Goal: Use online tool/utility: Utilize a website feature to perform a specific function

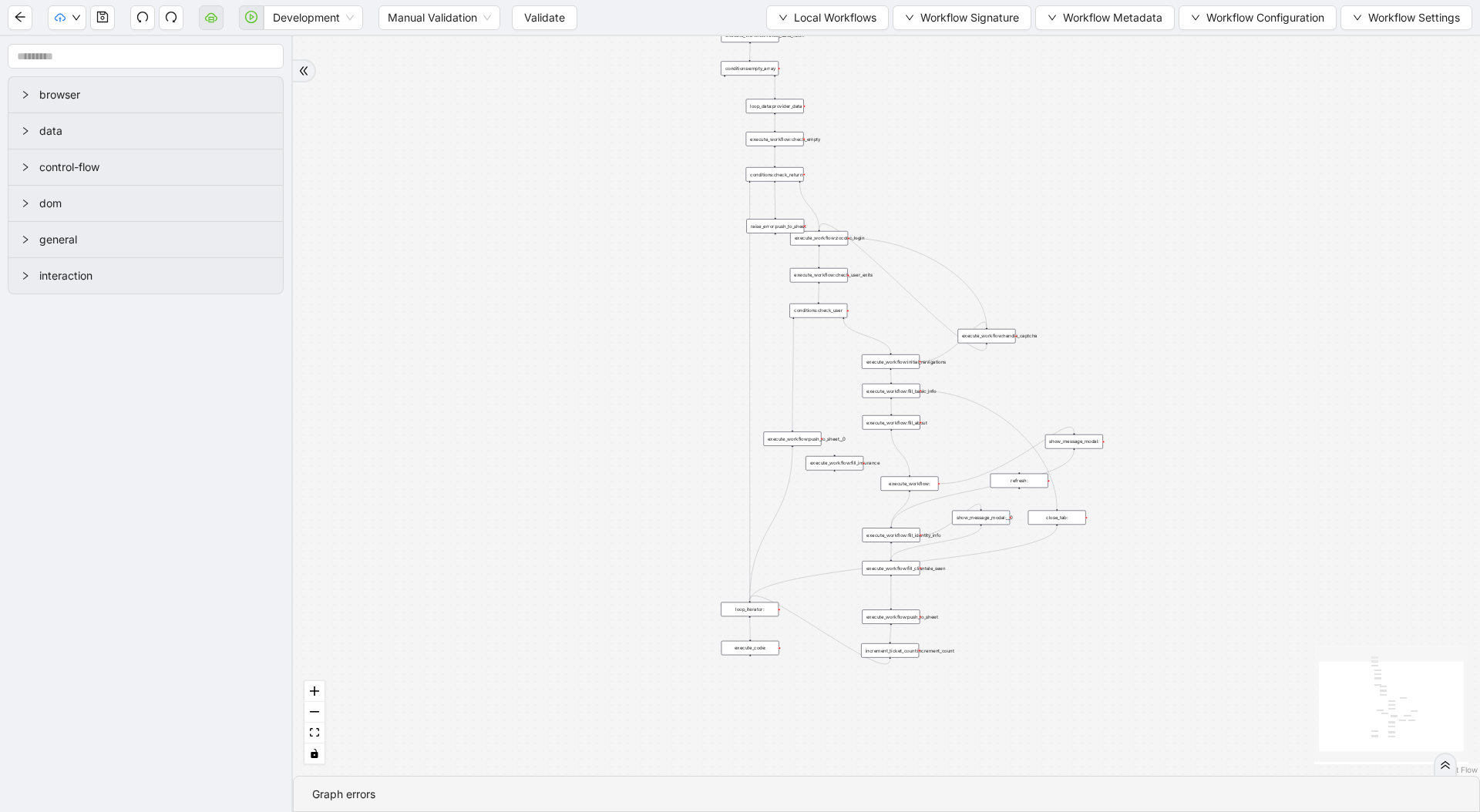
drag, startPoint x: 614, startPoint y: 220, endPoint x: 428, endPoint y: 247, distance: 187.9
click at [429, 247] on div "trigger loop_data:provider_data execute_workflow:retool_data_fetch execute_work…" at bounding box center [886, 405] width 1187 height 739
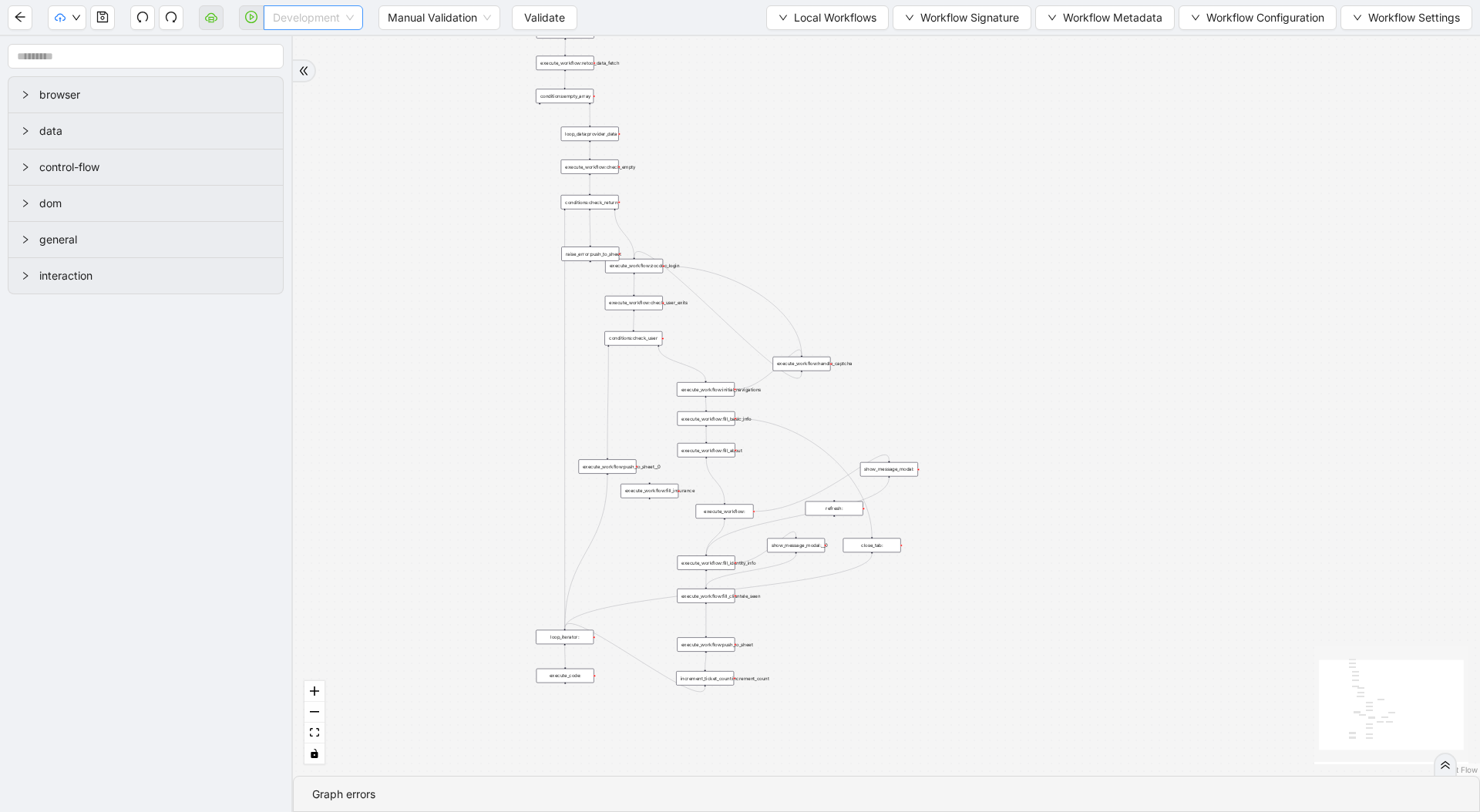
click at [332, 11] on span "Development" at bounding box center [313, 18] width 81 height 23
click at [329, 77] on div "Production" at bounding box center [314, 74] width 75 height 17
click at [539, 10] on span "Validate" at bounding box center [532, 18] width 41 height 17
click at [773, 243] on div "trigger loop_data:provider_data execute_workflow:retool_data_fetch execute_work…" at bounding box center [886, 405] width 1187 height 739
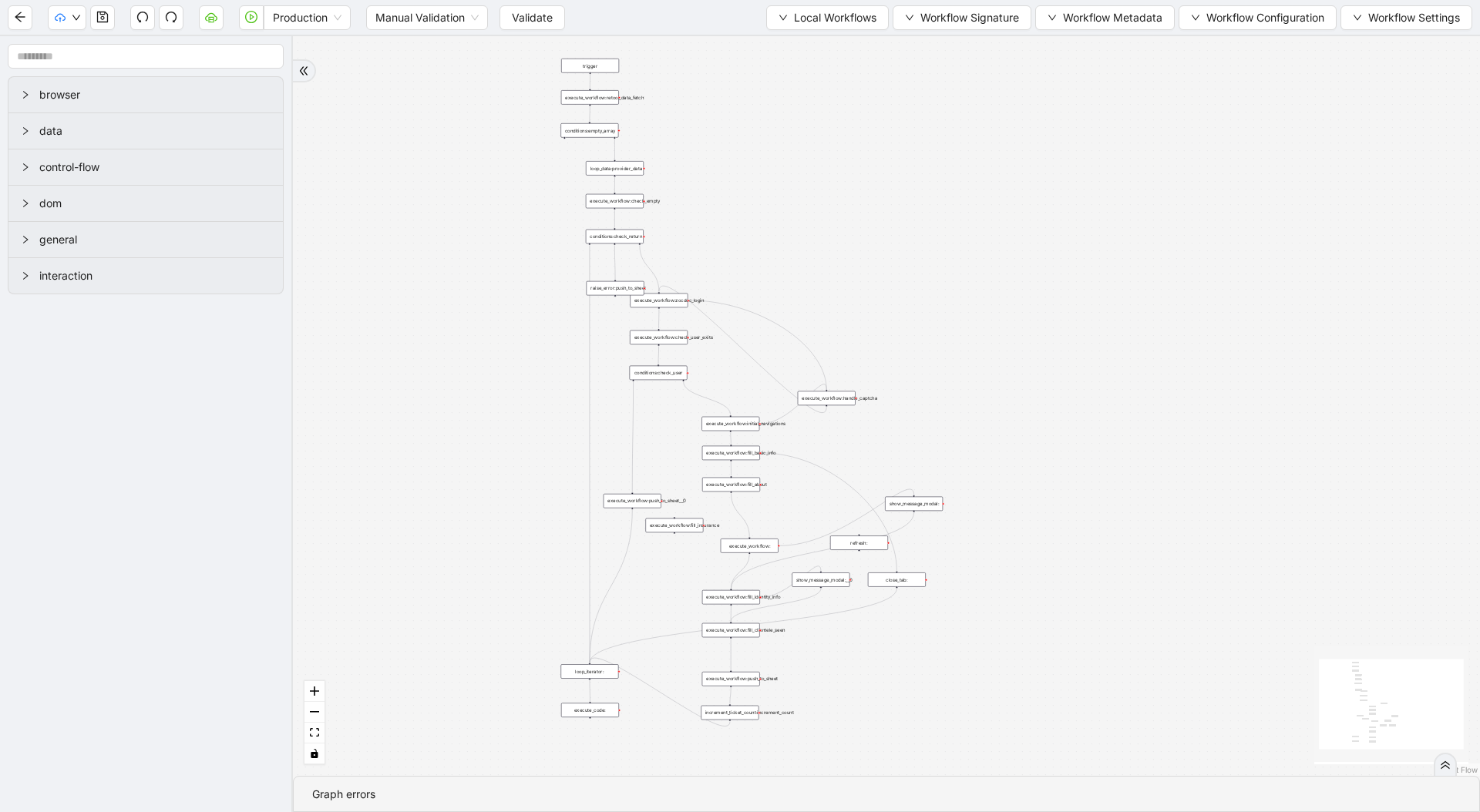
drag, startPoint x: 627, startPoint y: 194, endPoint x: 700, endPoint y: 142, distance: 89.6
click at [700, 142] on div "trigger loop_data:provider_data execute_workflow:retool_data_fetch execute_work…" at bounding box center [886, 405] width 1187 height 739
drag, startPoint x: 763, startPoint y: 143, endPoint x: 758, endPoint y: 163, distance: 20.6
click at [758, 163] on div "trigger loop_data:provider_data execute_workflow:retool_data_fetch execute_work…" at bounding box center [886, 405] width 1187 height 739
drag, startPoint x: 771, startPoint y: 100, endPoint x: 807, endPoint y: 143, distance: 56.1
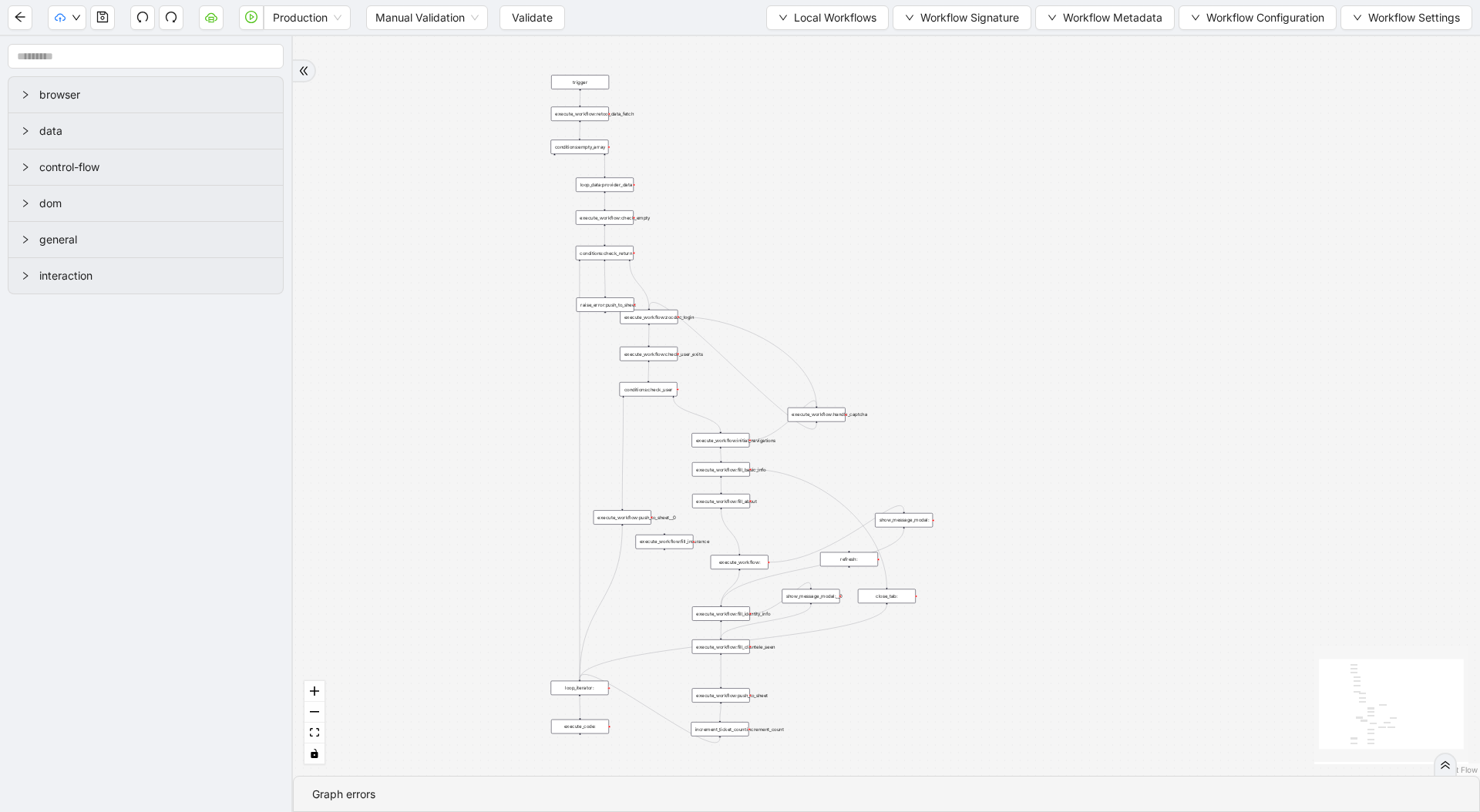
click at [807, 142] on div "trigger loop_data:provider_data execute_workflow:retool_data_fetch execute_work…" at bounding box center [886, 405] width 1187 height 739
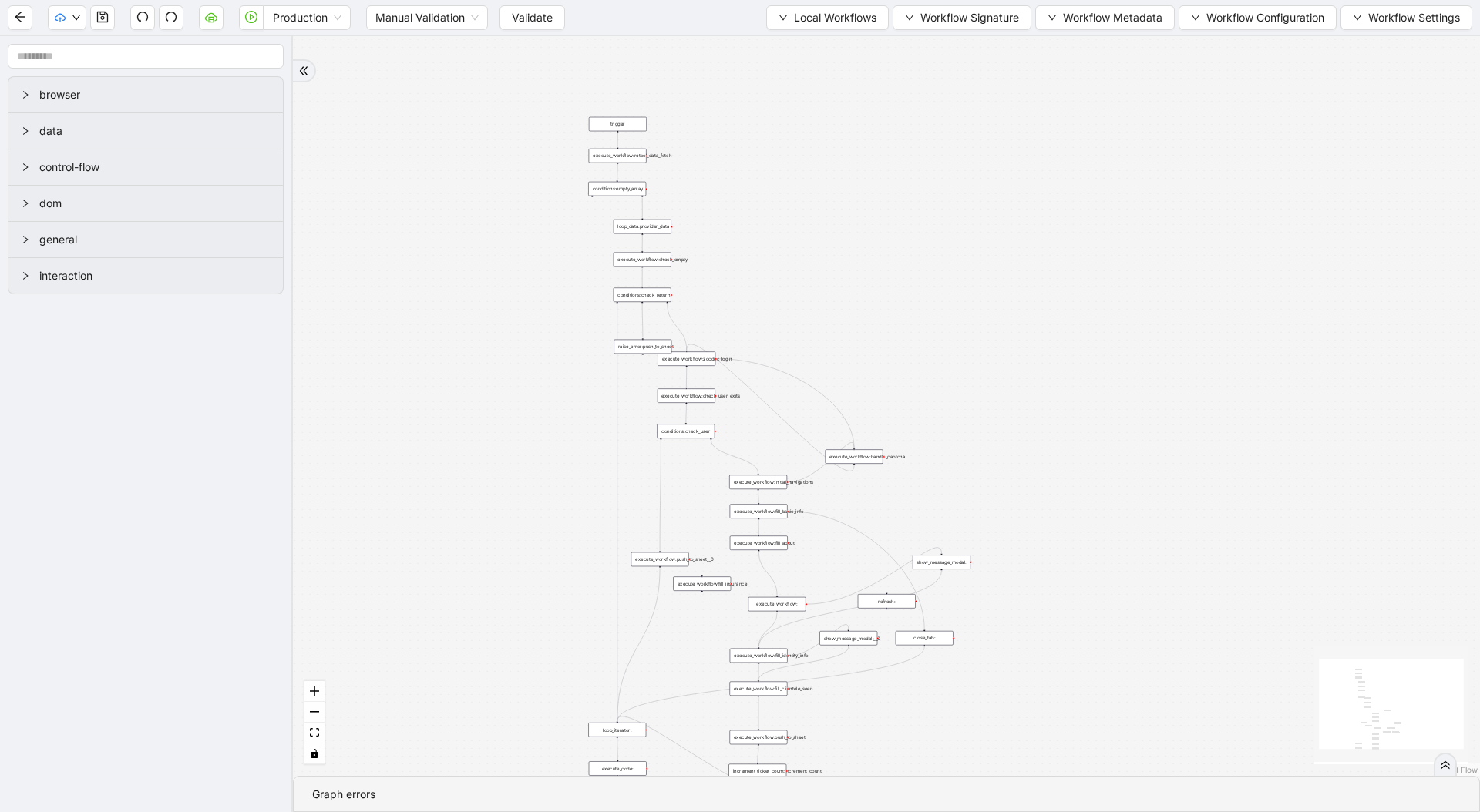
drag, startPoint x: 804, startPoint y: 149, endPoint x: 801, endPoint y: 226, distance: 77.1
click at [801, 226] on div "trigger loop_data:provider_data execute_workflow:retool_data_fetch execute_work…" at bounding box center [886, 405] width 1187 height 739
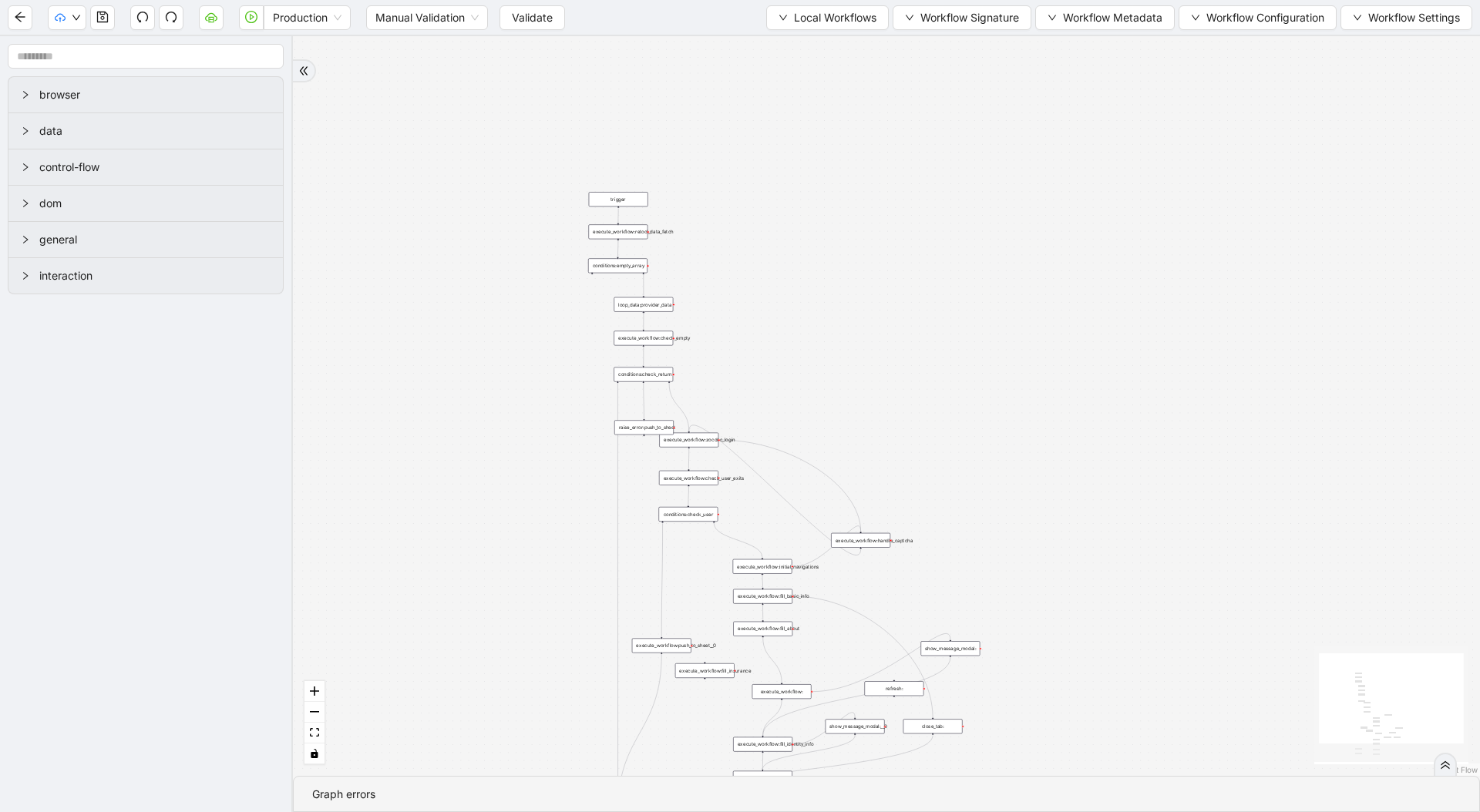
drag, startPoint x: 837, startPoint y: 211, endPoint x: 772, endPoint y: 296, distance: 107.0
click at [850, 293] on div "trigger loop_data:provider_data execute_workflow:retool_data_fetch execute_work…" at bounding box center [886, 405] width 1187 height 739
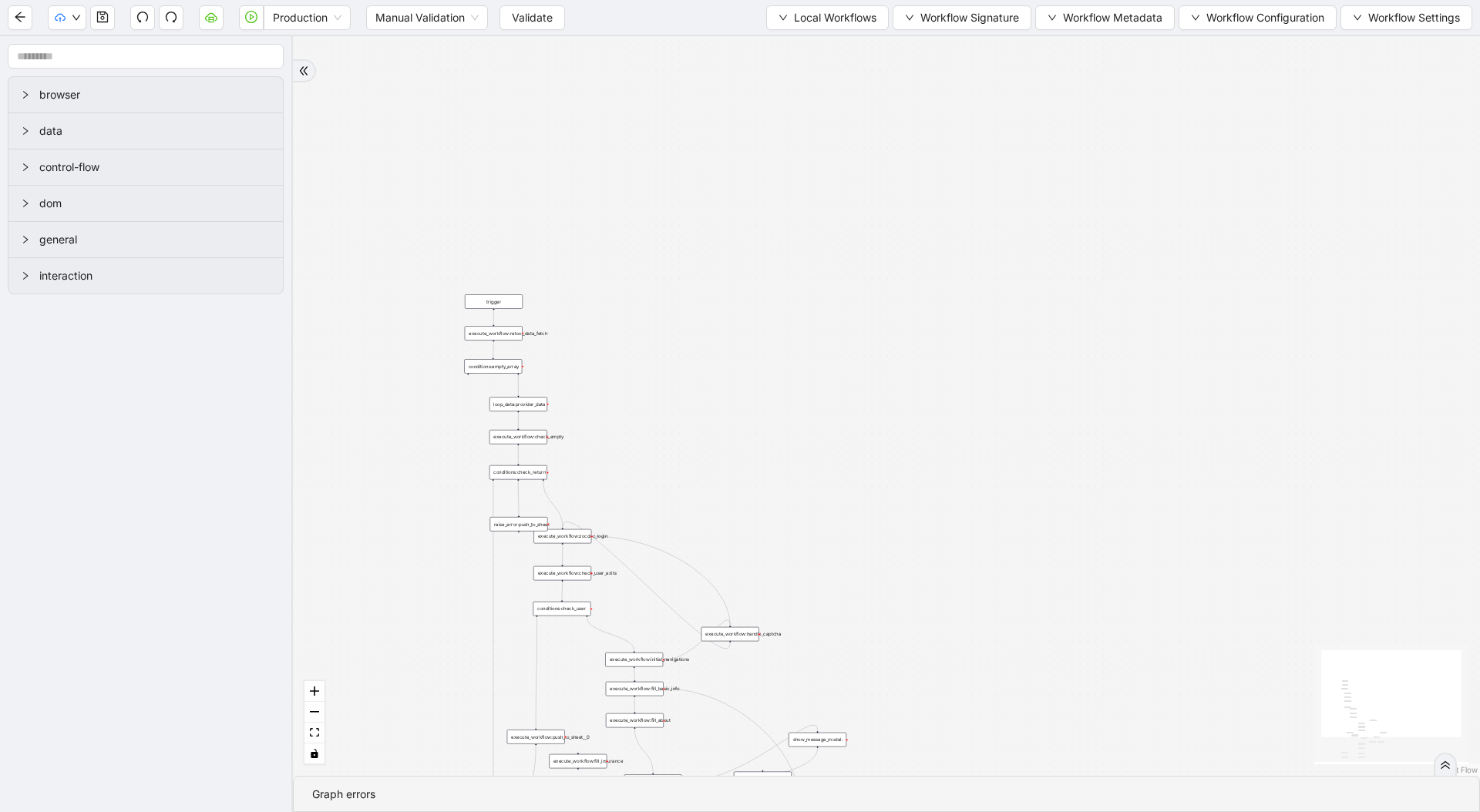
drag, startPoint x: 800, startPoint y: 284, endPoint x: 608, endPoint y: 304, distance: 193.0
click at [615, 304] on div "trigger loop_data:provider_data execute_workflow:retool_data_fetch execute_work…" at bounding box center [886, 405] width 1187 height 739
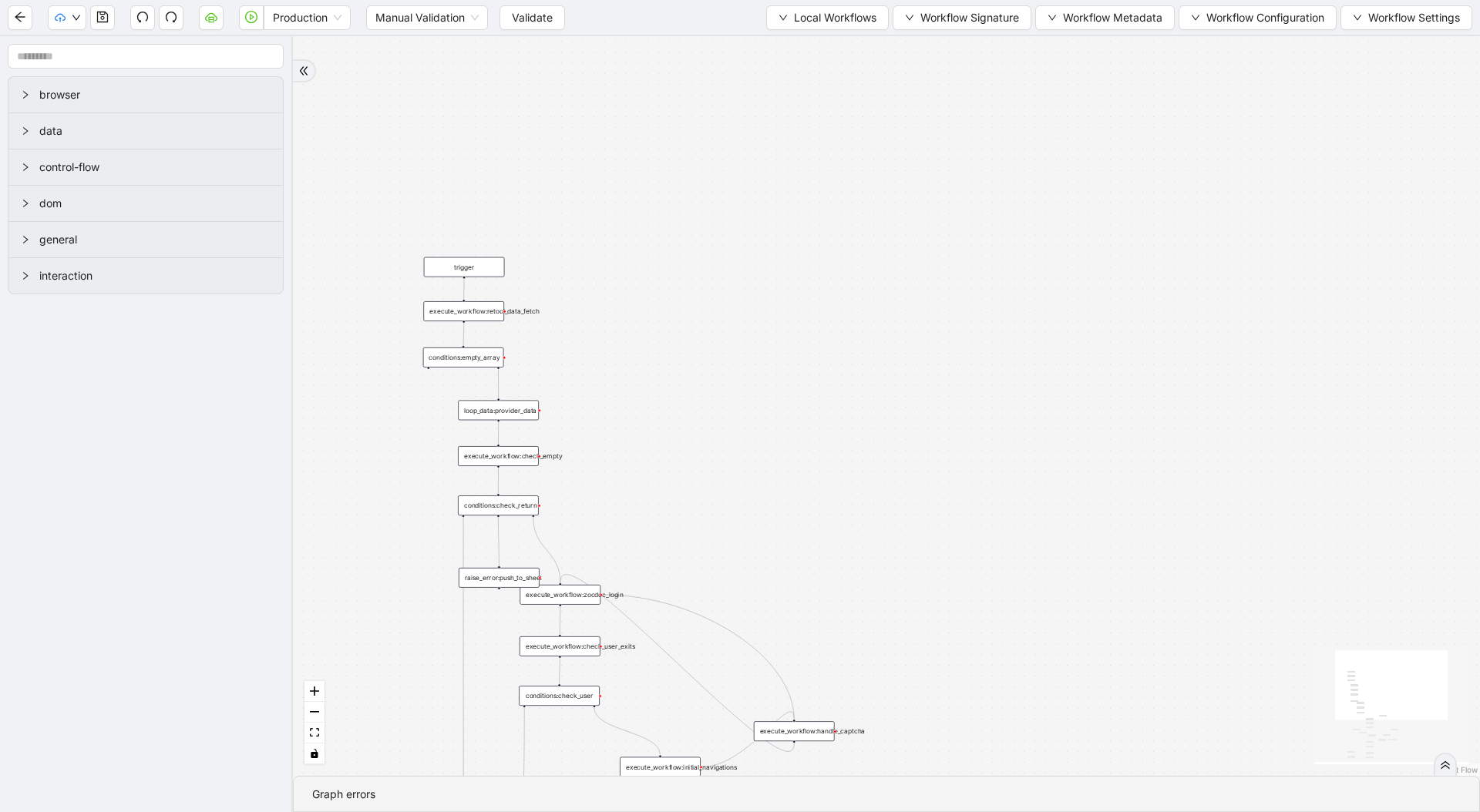
drag, startPoint x: 484, startPoint y: 283, endPoint x: 748, endPoint y: 203, distance: 275.9
click at [748, 203] on div "trigger loop_data:provider_data execute_workflow:retool_data_fetch execute_work…" at bounding box center [886, 405] width 1187 height 739
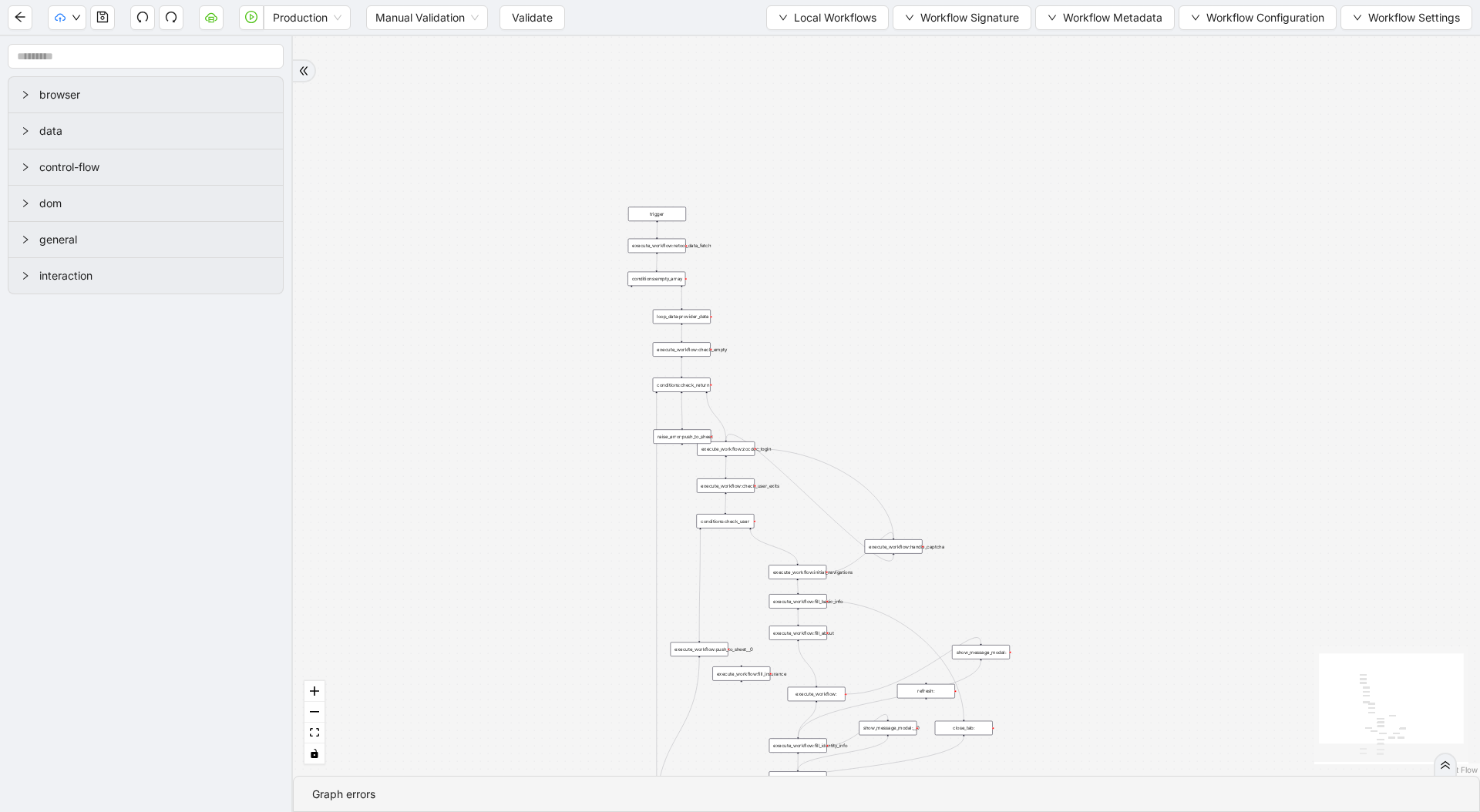
drag, startPoint x: 794, startPoint y: 200, endPoint x: 631, endPoint y: 92, distance: 195.5
click at [631, 92] on div "trigger loop_data:provider_data execute_workflow:retool_data_fetch execute_work…" at bounding box center [886, 405] width 1187 height 739
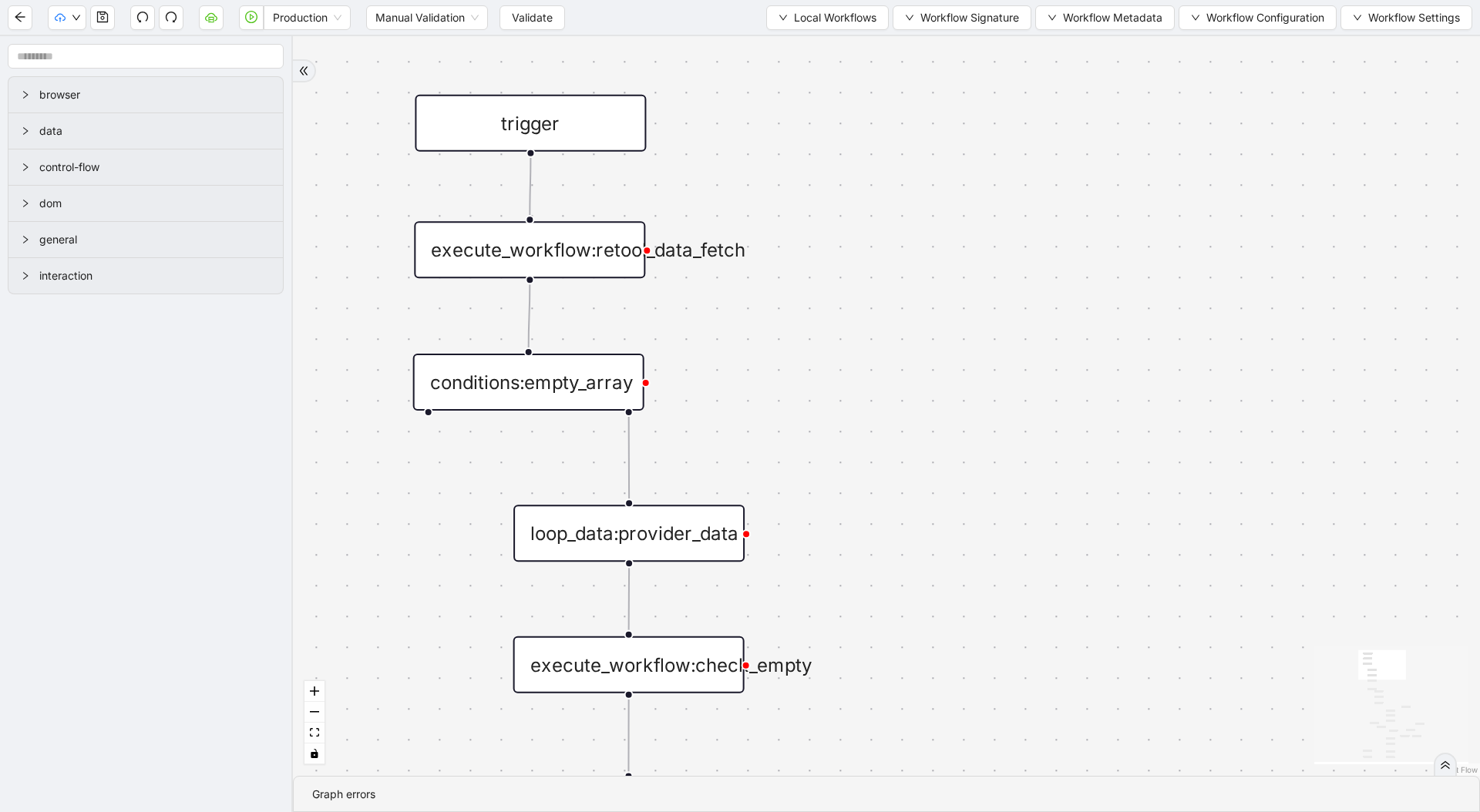
drag, startPoint x: 869, startPoint y: 254, endPoint x: 868, endPoint y: 327, distance: 73.0
click at [870, 326] on div "trigger loop_data:provider_data execute_workflow:retool_data_fetch execute_work…" at bounding box center [886, 405] width 1187 height 739
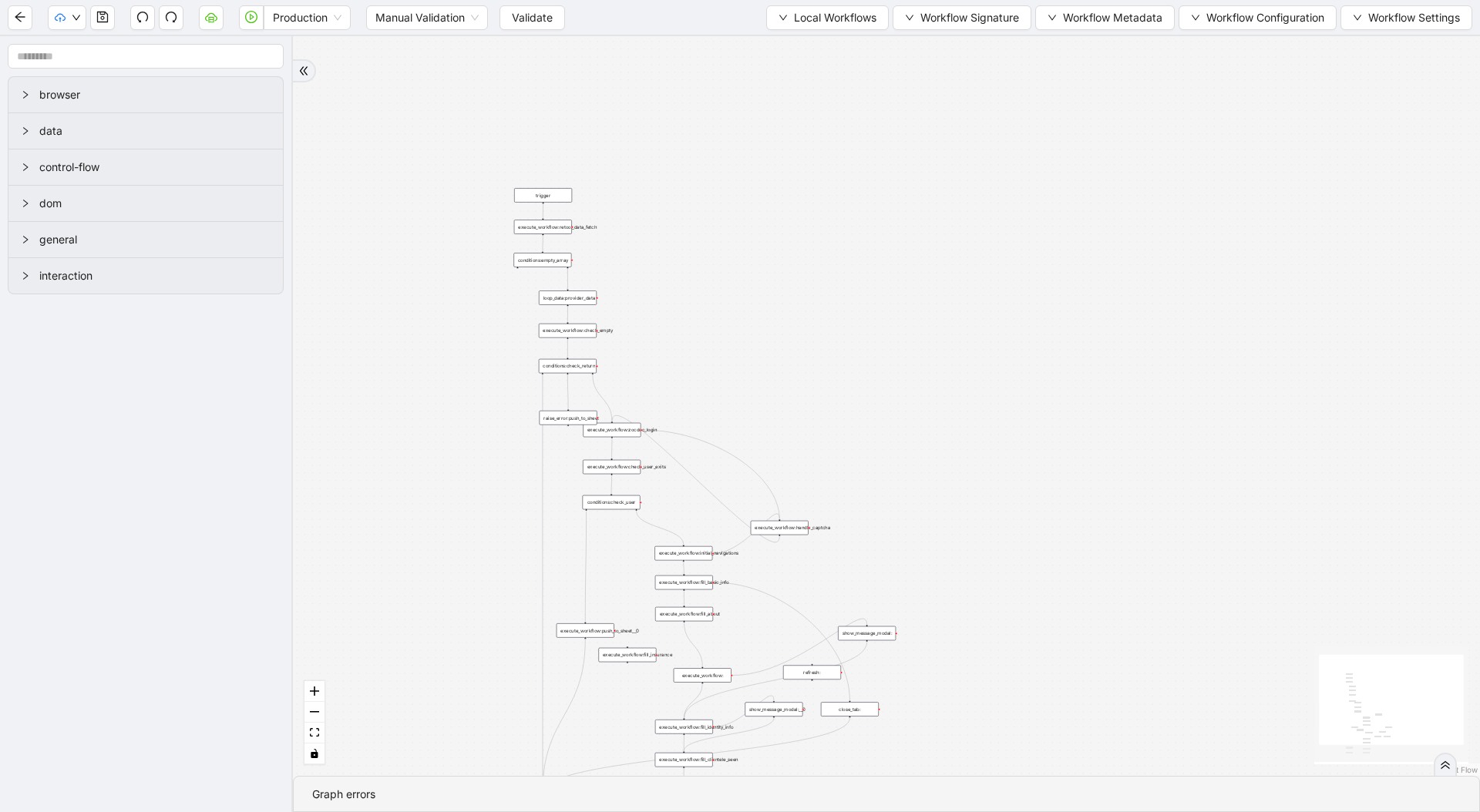
drag, startPoint x: 694, startPoint y: 240, endPoint x: 589, endPoint y: 228, distance: 105.7
click at [589, 228] on div "trigger loop_data:provider_data execute_workflow:retool_data_fetch execute_work…" at bounding box center [886, 405] width 1187 height 739
click at [404, 13] on span "Manual Validation" at bounding box center [427, 18] width 103 height 23
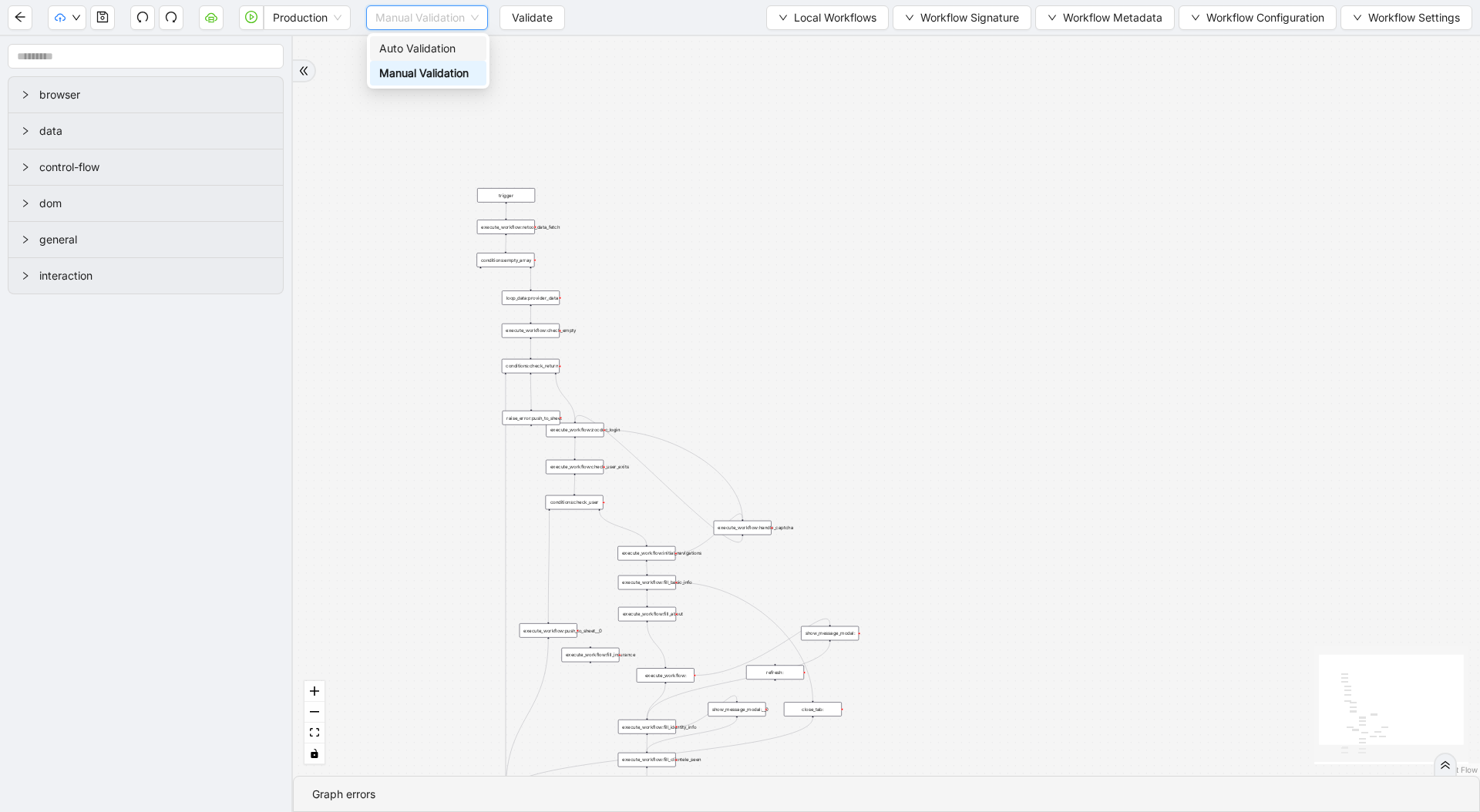
click at [409, 52] on div "Auto Validation" at bounding box center [427, 49] width 98 height 17
click at [877, 494] on div "trigger loop_data:provider_data execute_workflow:retool_data_fetch execute_work…" at bounding box center [886, 405] width 1187 height 739
drag, startPoint x: 877, startPoint y: 494, endPoint x: 772, endPoint y: 143, distance: 366.4
click at [837, 323] on div "trigger loop_data:provider_data execute_workflow:retool_data_fetch execute_work…" at bounding box center [886, 405] width 1187 height 739
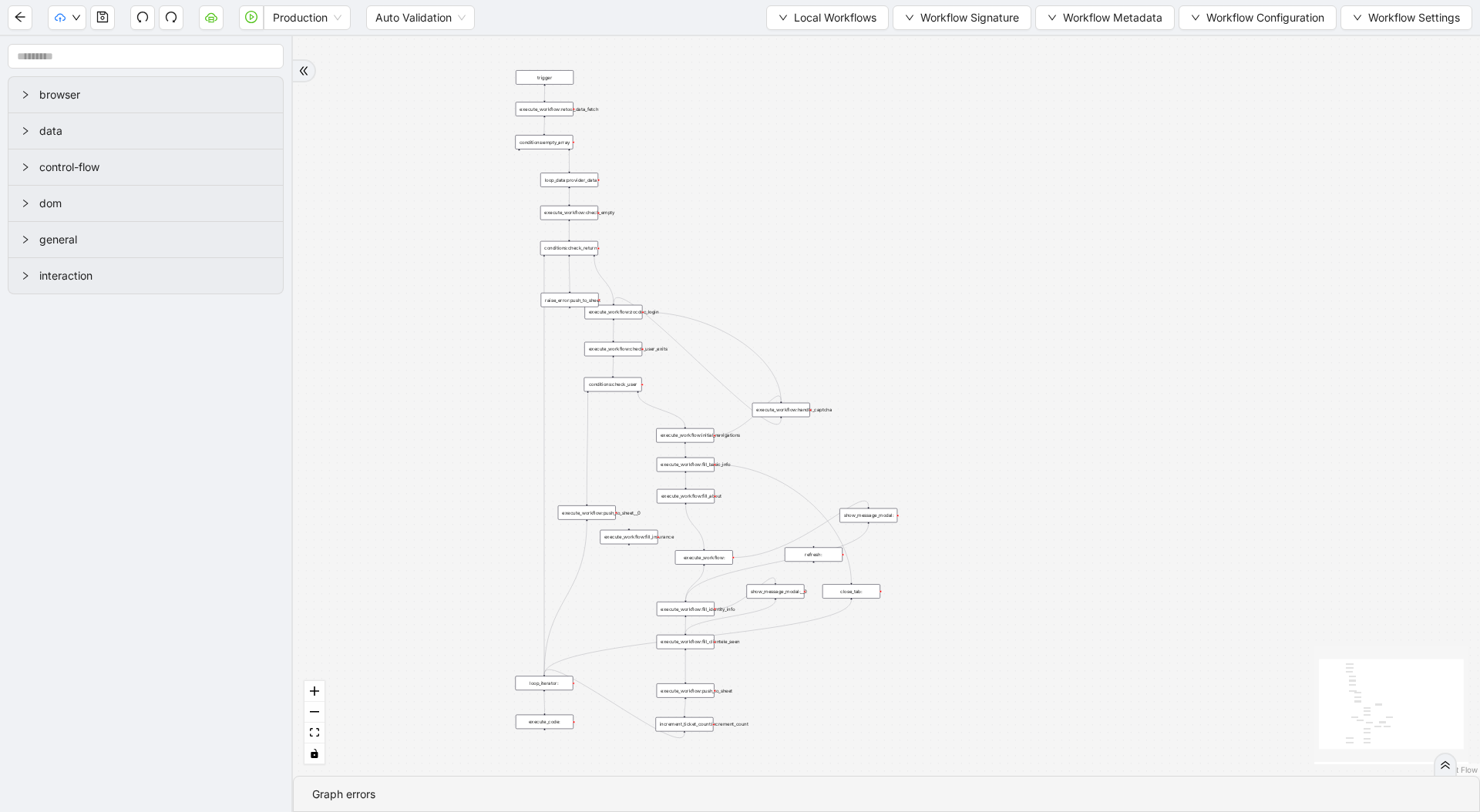
drag, startPoint x: 744, startPoint y: 165, endPoint x: 789, endPoint y: 204, distance: 59.5
click at [789, 204] on div "trigger loop_data:provider_data execute_workflow:retool_data_fetch execute_work…" at bounding box center [886, 405] width 1187 height 739
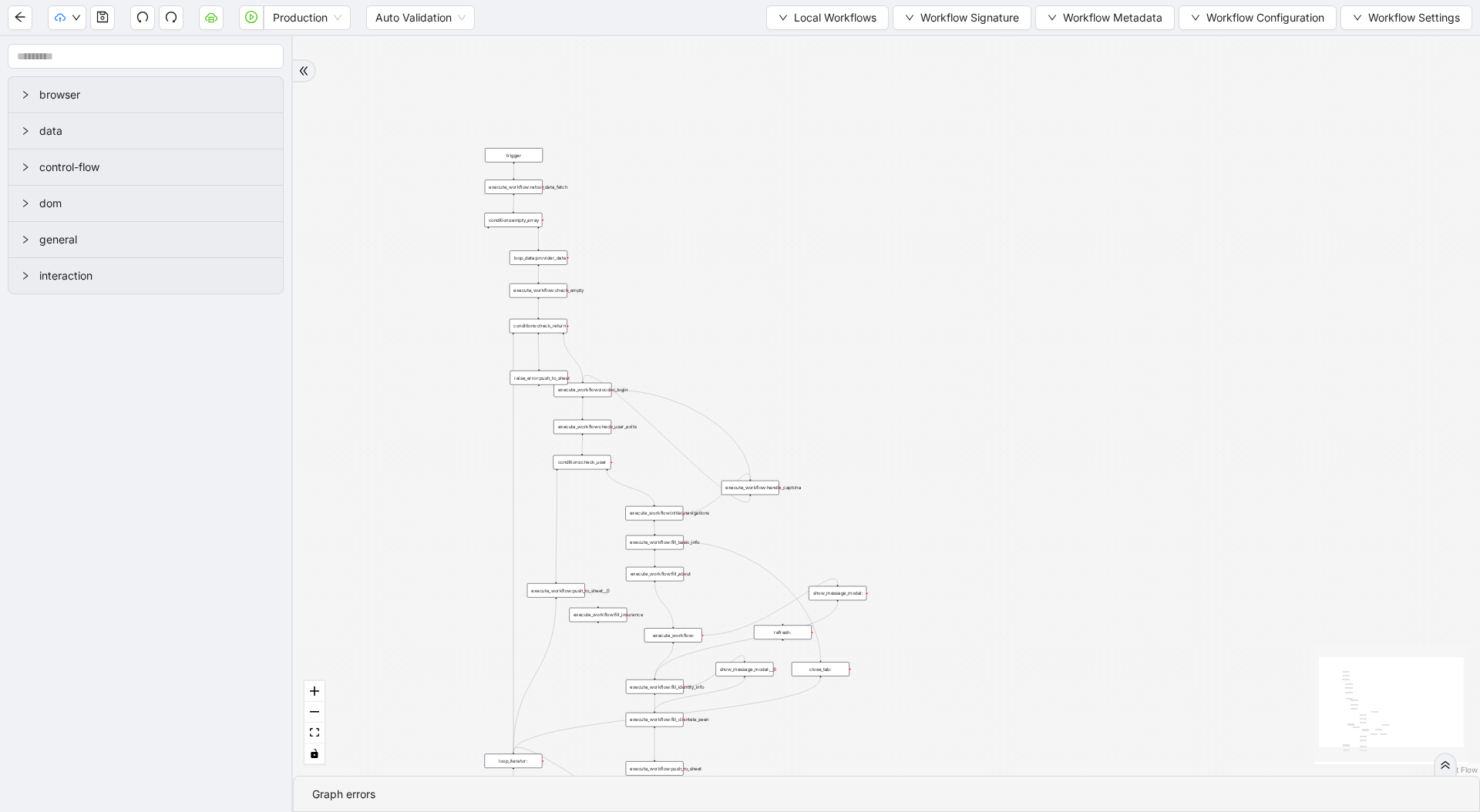
click at [816, 293] on div "trigger loop_data:provider_data execute_workflow:retool_data_fetch execute_work…" at bounding box center [886, 405] width 1187 height 739
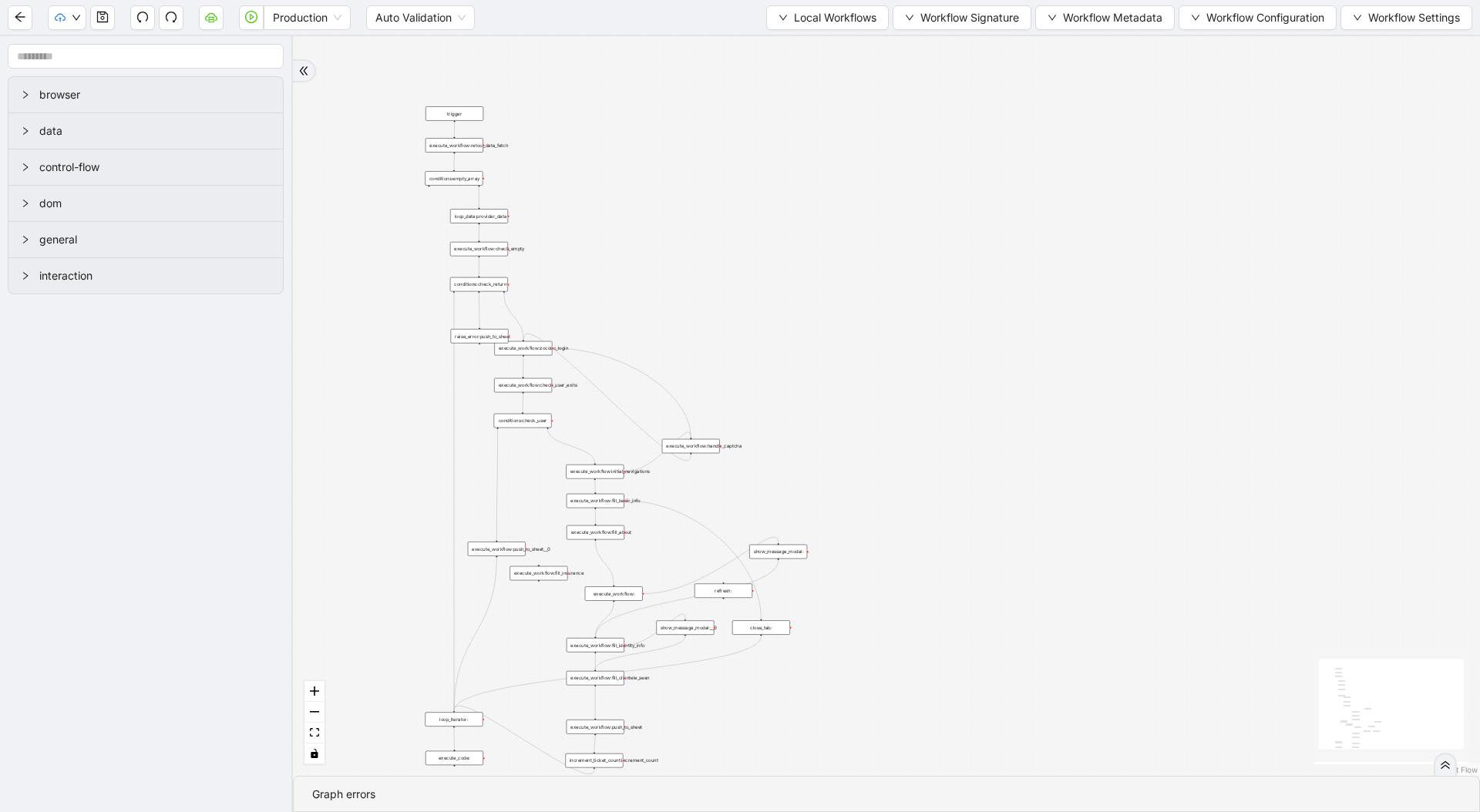
drag, startPoint x: 714, startPoint y: 196, endPoint x: 413, endPoint y: 112, distance: 312.5
click at [413, 112] on div "trigger loop_data:provider_data execute_workflow:retool_data_fetch execute_work…" at bounding box center [886, 405] width 1187 height 739
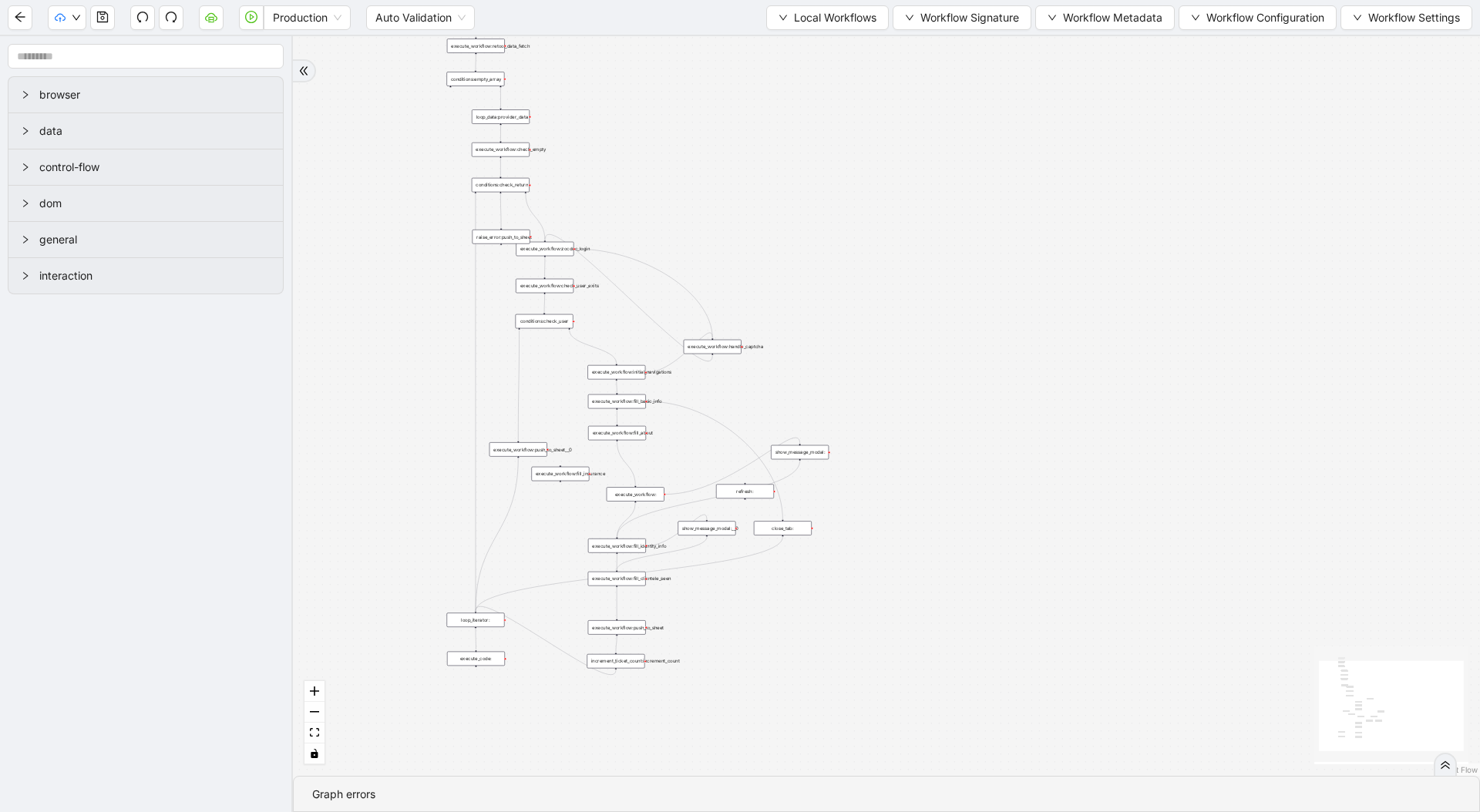
drag, startPoint x: 733, startPoint y: 264, endPoint x: 732, endPoint y: 148, distance: 116.0
click at [732, 148] on div "trigger loop_data:provider_data execute_workflow:retool_data_fetch execute_work…" at bounding box center [886, 405] width 1187 height 739
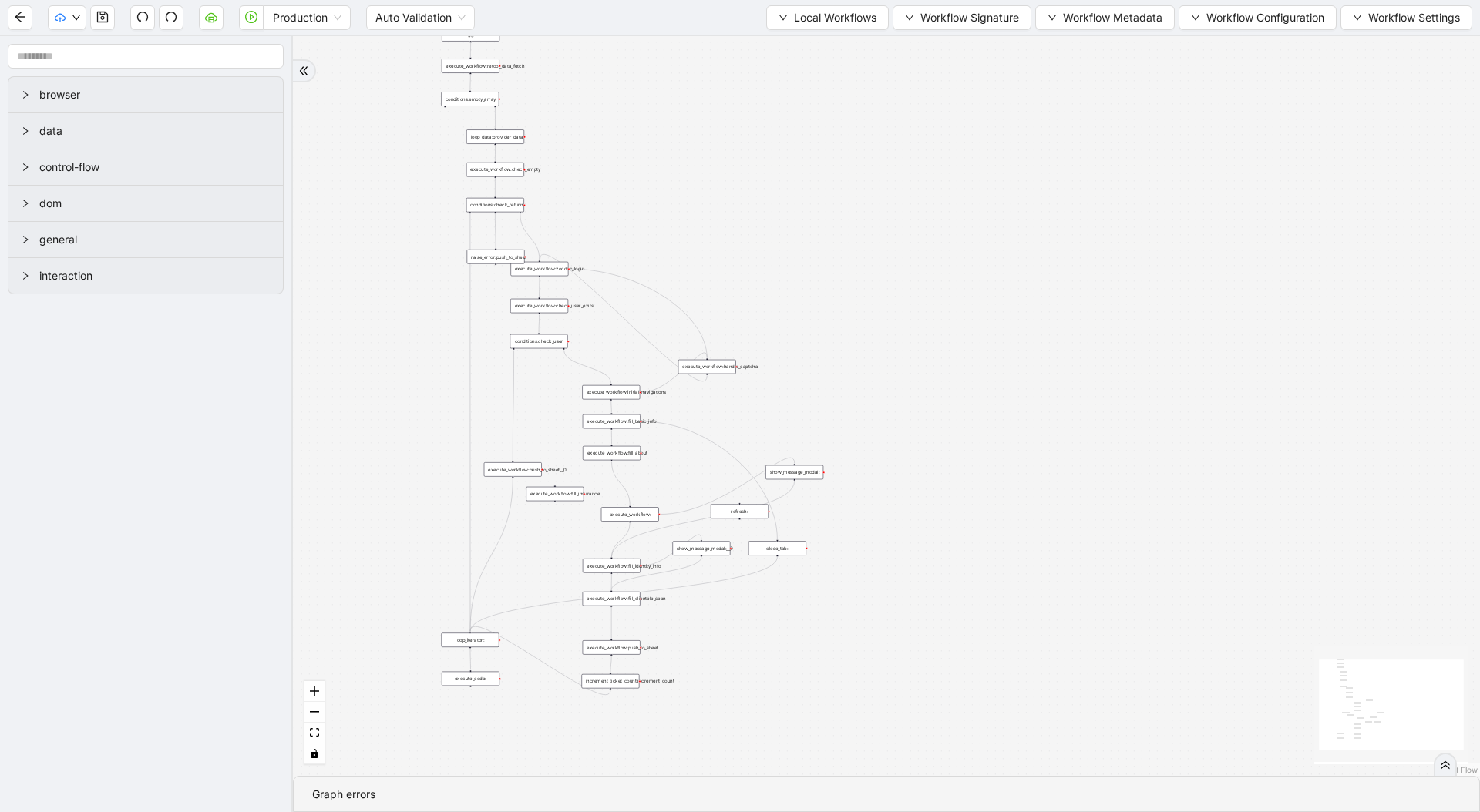
click at [731, 196] on div "trigger loop_data:provider_data execute_workflow:retool_data_fetch execute_work…" at bounding box center [886, 405] width 1187 height 739
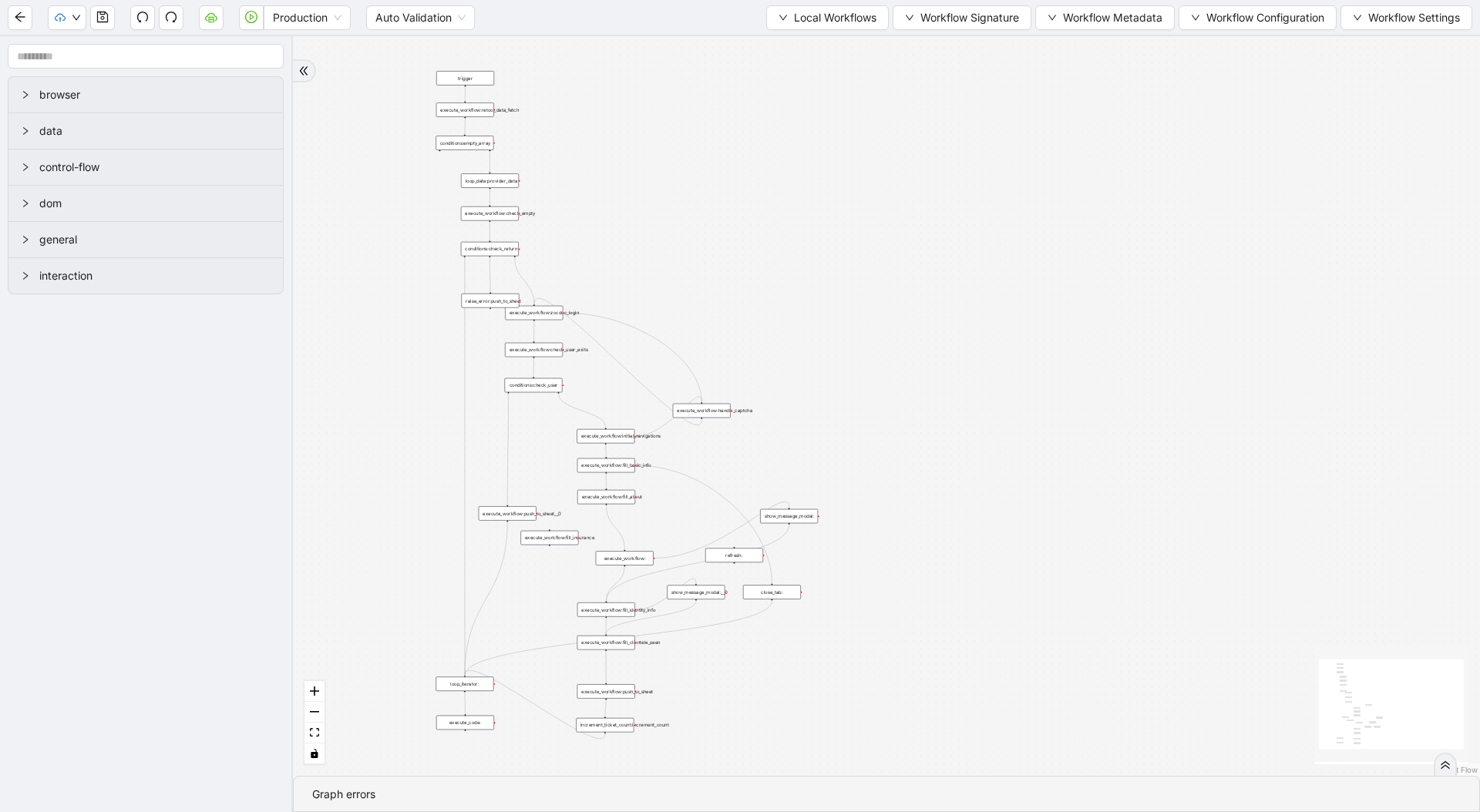
drag, startPoint x: 730, startPoint y: 168, endPoint x: 726, endPoint y: 210, distance: 42.2
click at [726, 210] on div "trigger loop_data:provider_data execute_workflow:retool_data_fetch execute_work…" at bounding box center [886, 405] width 1187 height 739
click at [252, 21] on icon "play-circle" at bounding box center [251, 17] width 13 height 13
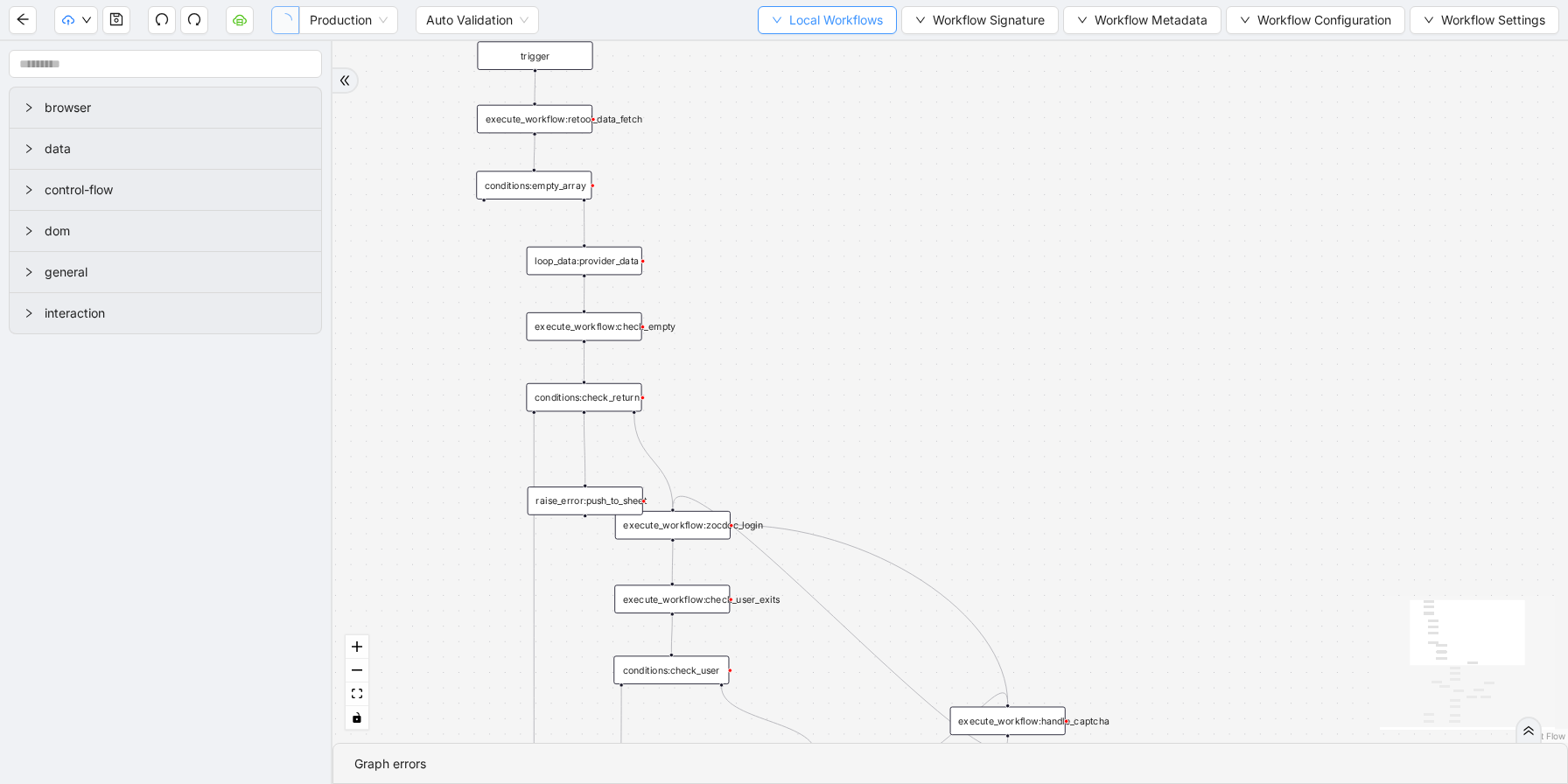
click at [863, 28] on span "Local Workflows" at bounding box center [835, 20] width 93 height 20
click at [856, 60] on span "Select" at bounding box center [819, 54] width 114 height 20
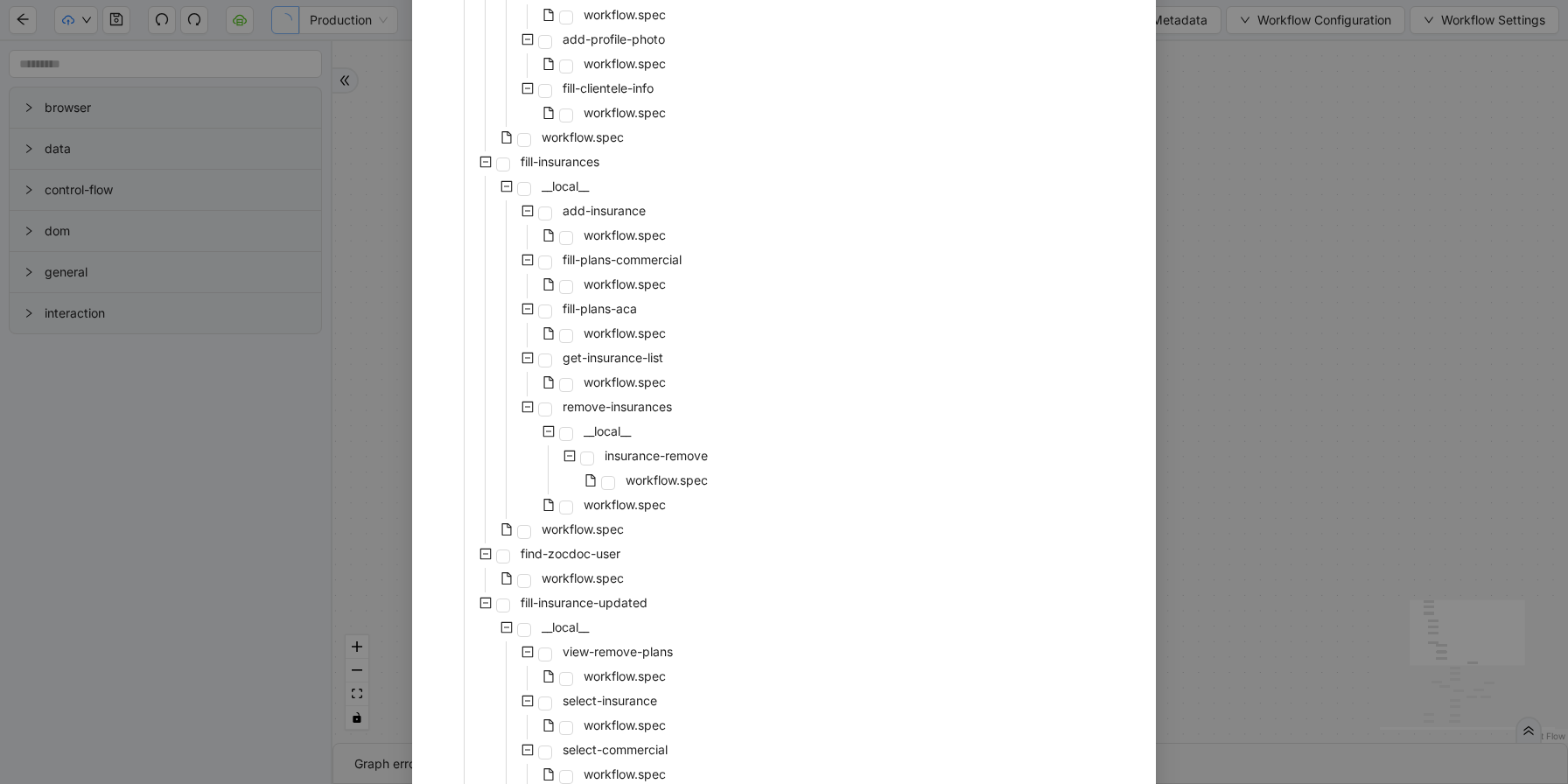
scroll to position [3077, 0]
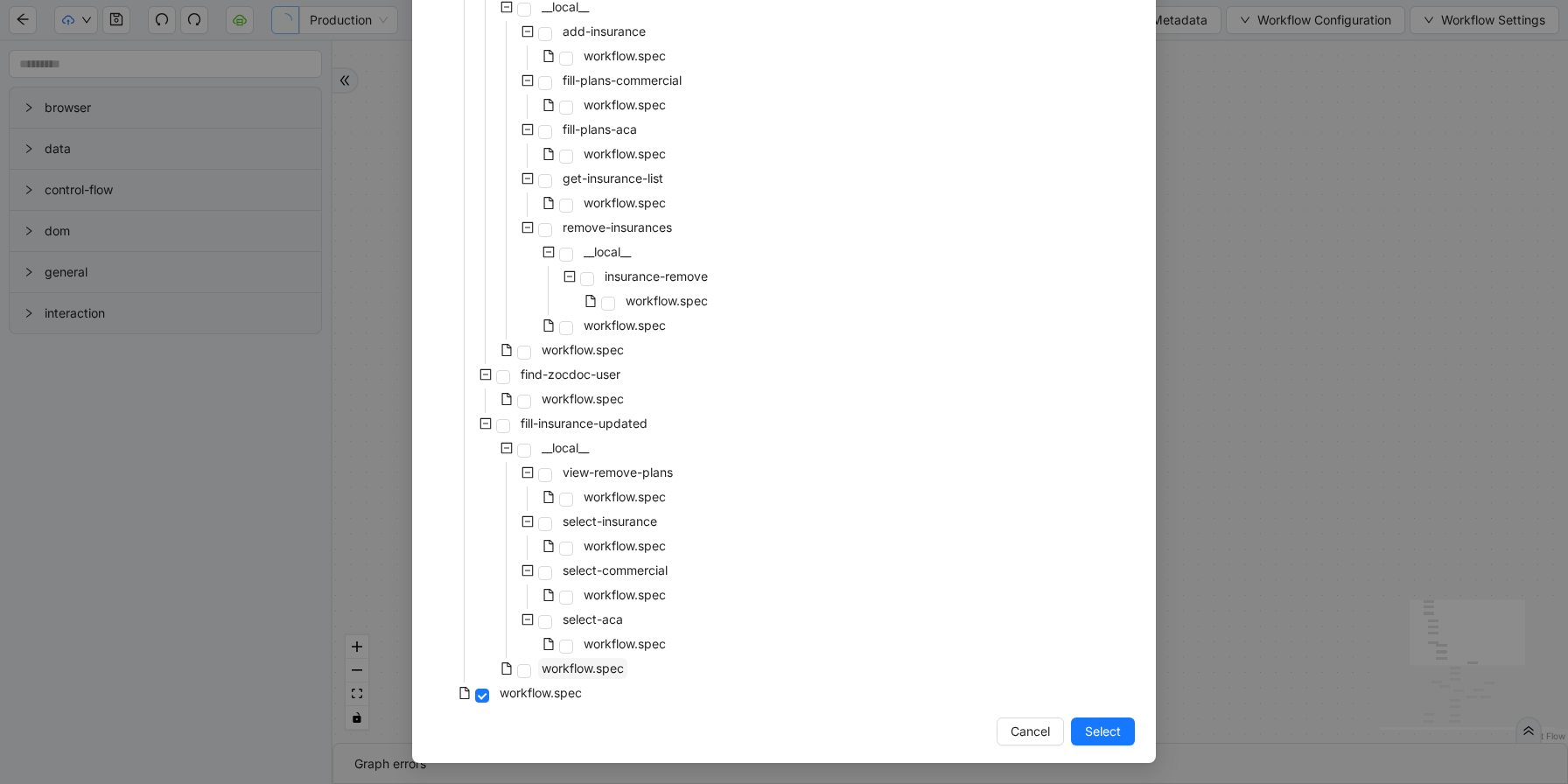
click at [585, 668] on span "workflow.spec" at bounding box center [583, 668] width 83 height 15
click at [1085, 737] on span "Select" at bounding box center [1102, 732] width 36 height 20
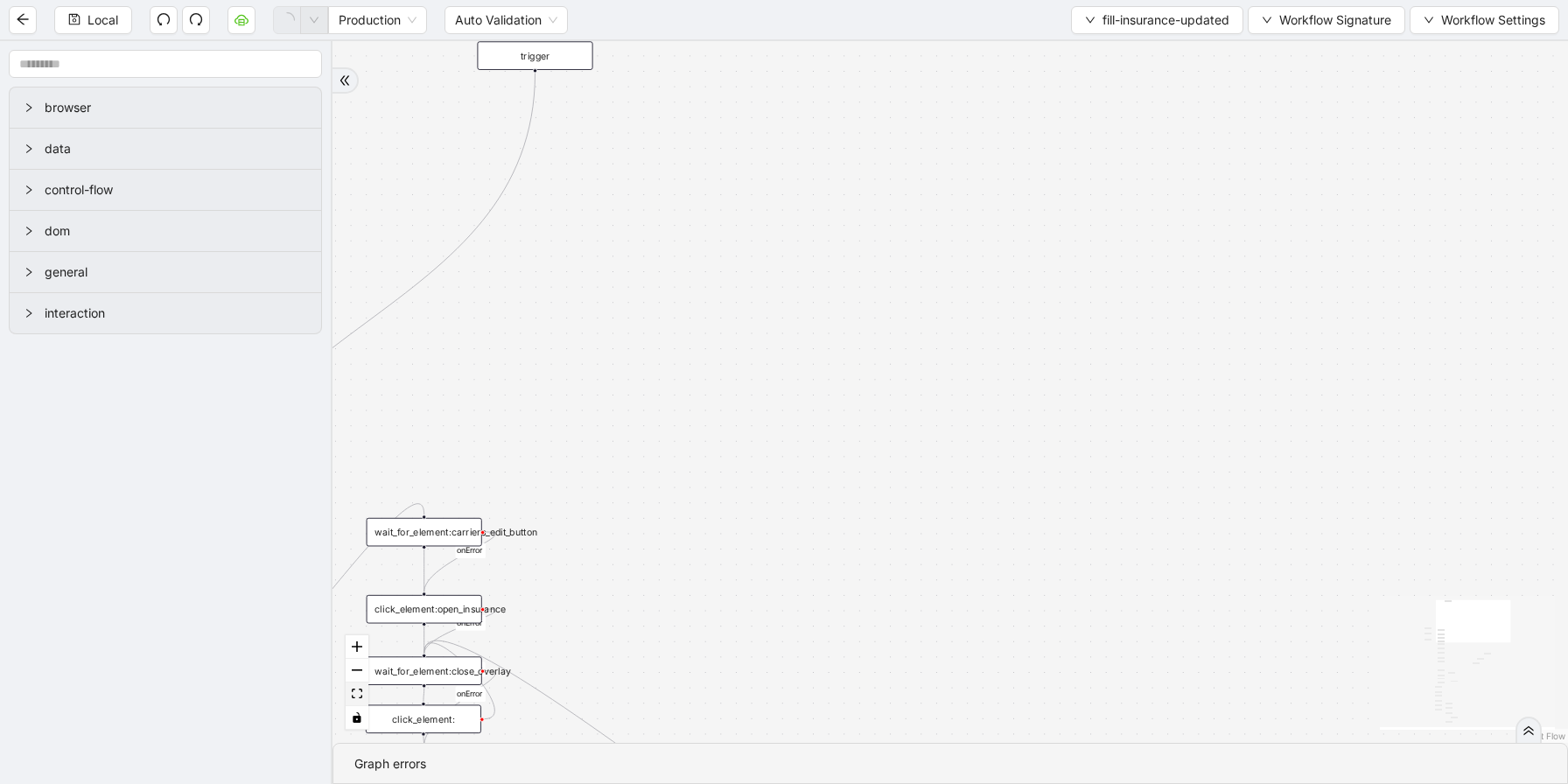
click at [352, 695] on icon "fit view" at bounding box center [357, 693] width 11 height 10
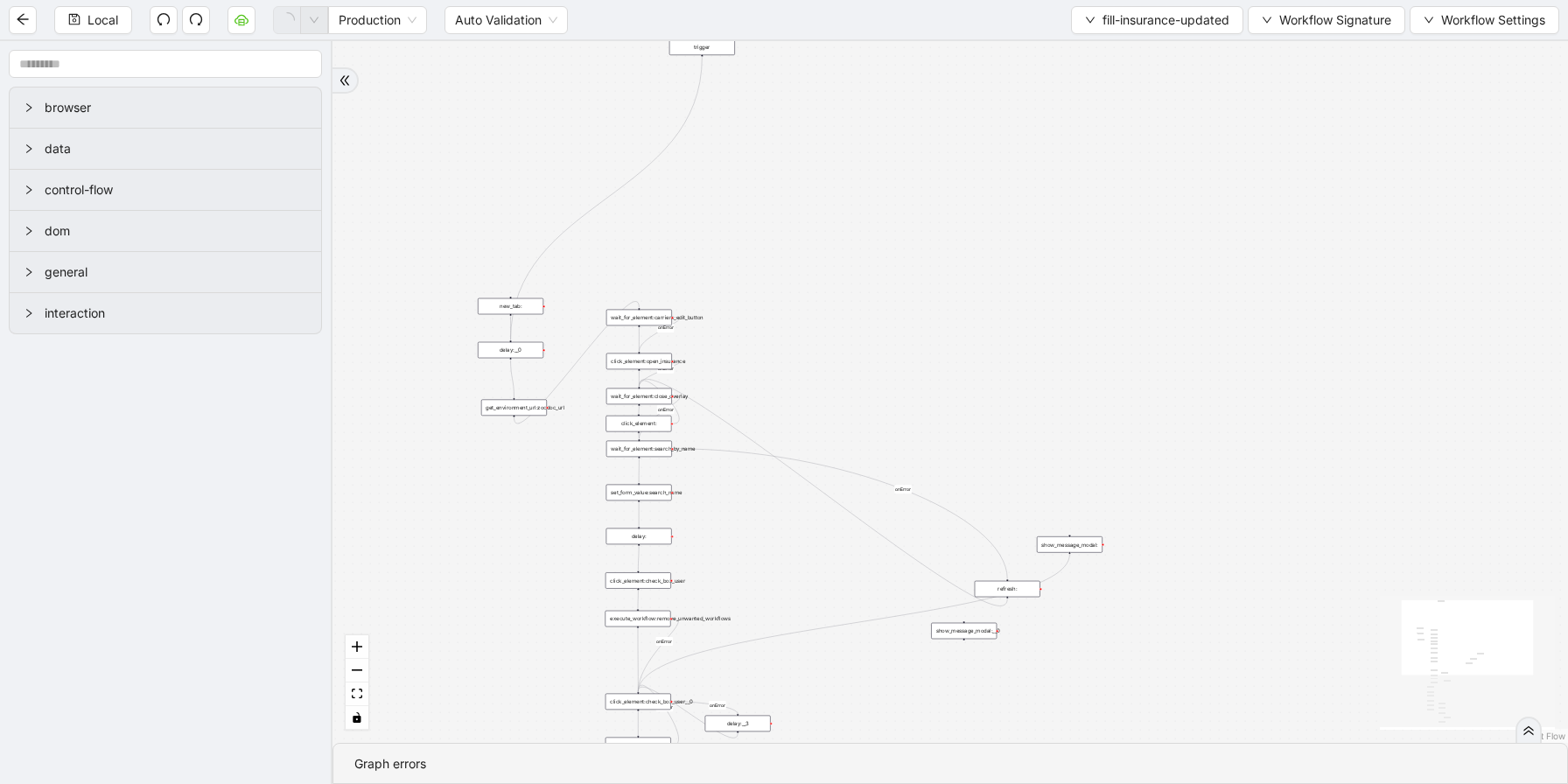
drag, startPoint x: 553, startPoint y: 548, endPoint x: 521, endPoint y: 585, distance: 48.9
click at [521, 585] on div "loopFrom review fallback exitFrom onError onError onError onError onError onErr…" at bounding box center [950, 392] width 1235 height 702
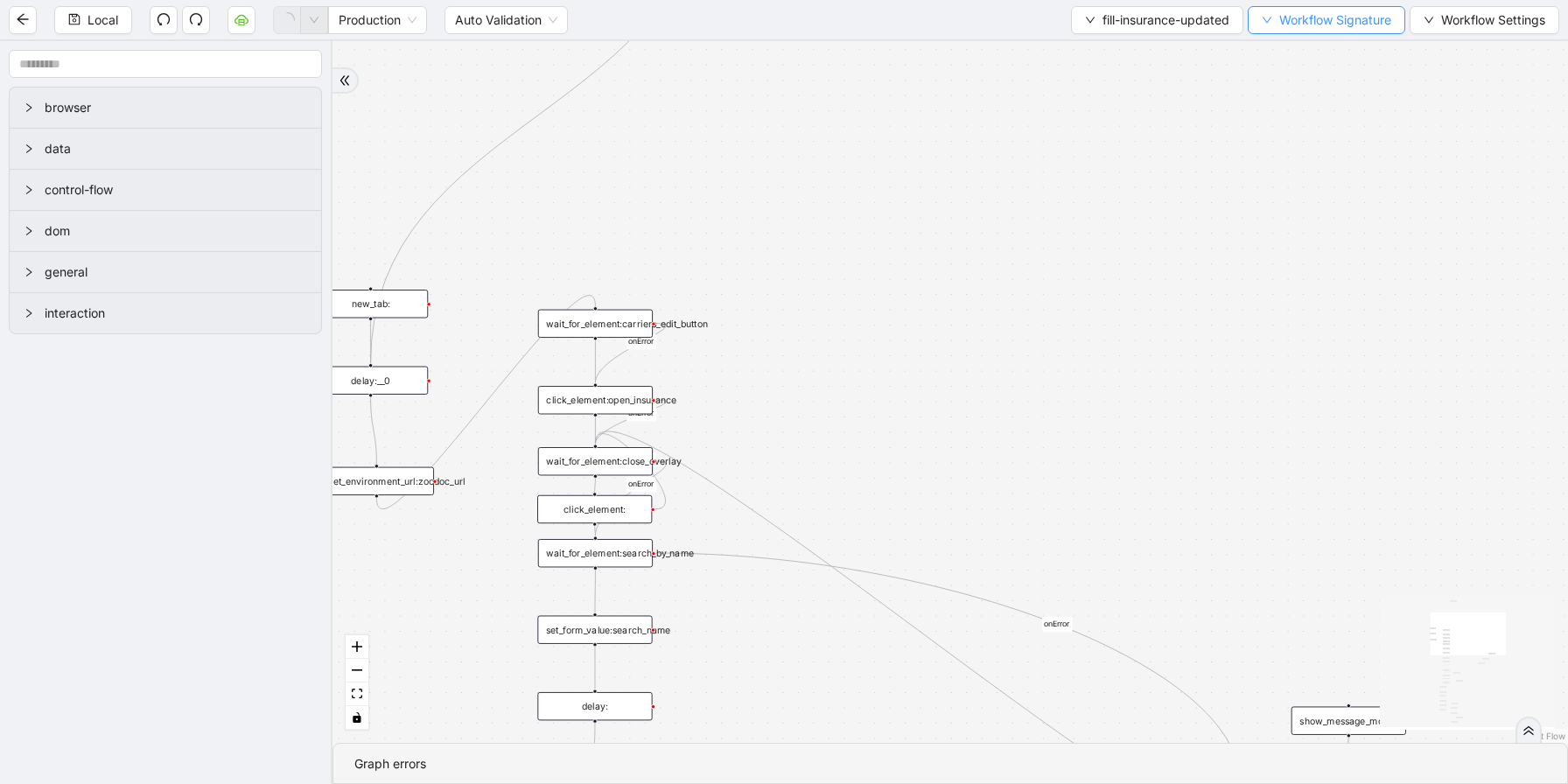
click at [1309, 9] on button "Workflow Signature" at bounding box center [1325, 20] width 157 height 28
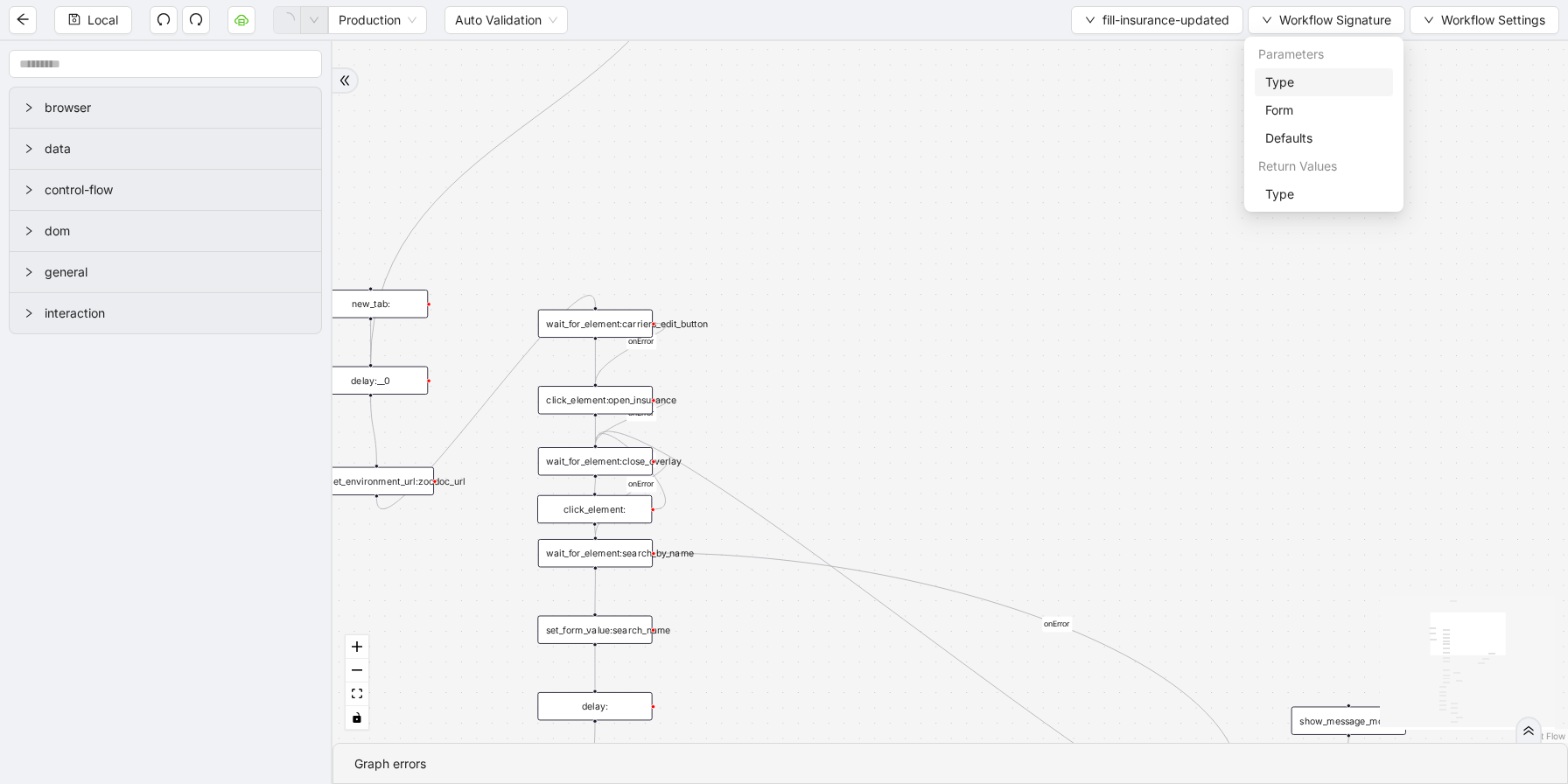
click at [1293, 80] on span "Type" at bounding box center [1324, 83] width 117 height 20
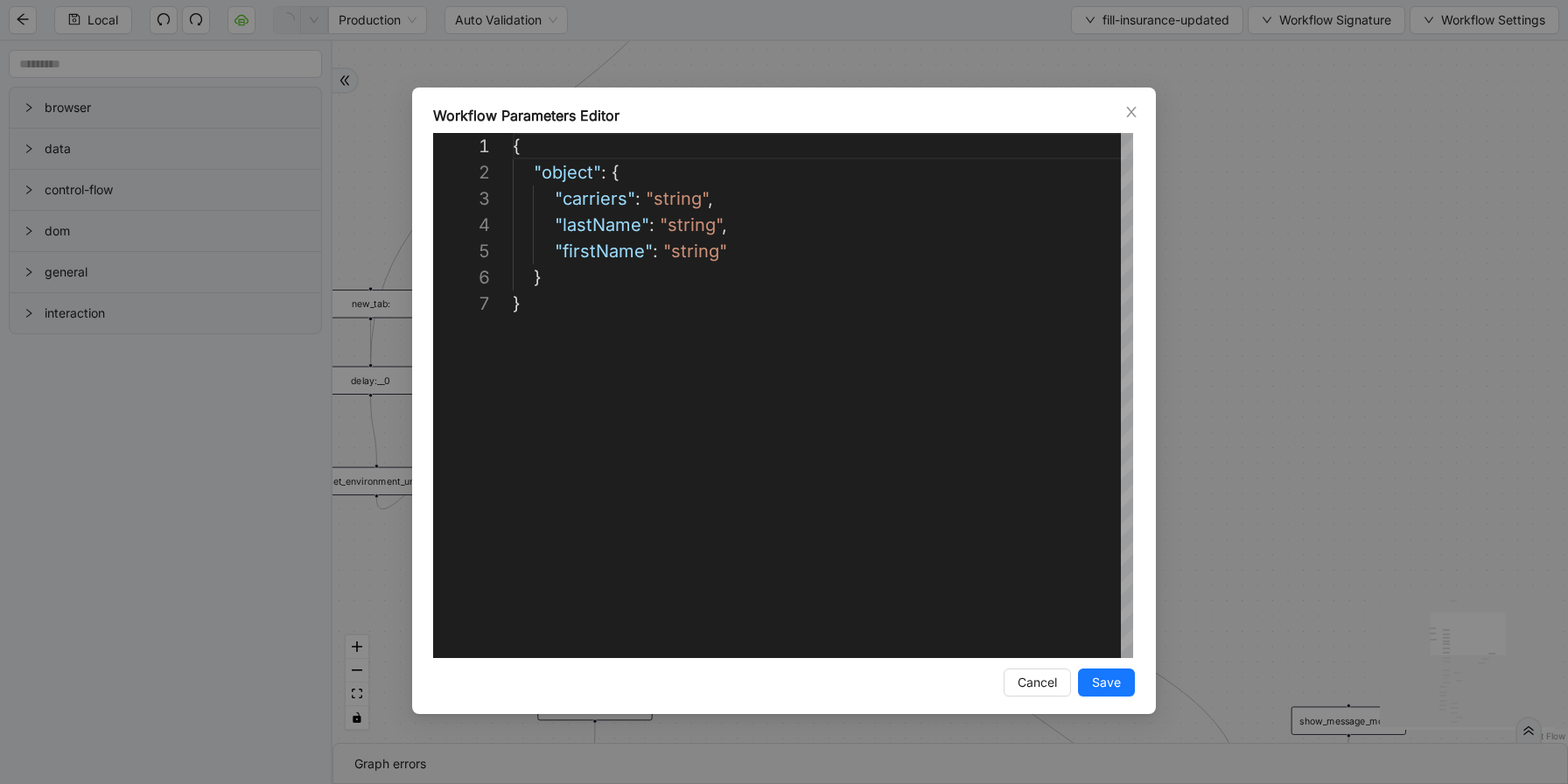
scroll to position [157, 0]
drag, startPoint x: 1306, startPoint y: 314, endPoint x: 1132, endPoint y: 112, distance: 266.6
click at [1306, 314] on div "**********" at bounding box center [784, 392] width 1568 height 784
click at [1129, 116] on div "loopFrom review fallback exitFrom onError onError onError onError onError onErr…" at bounding box center [950, 392] width 1235 height 702
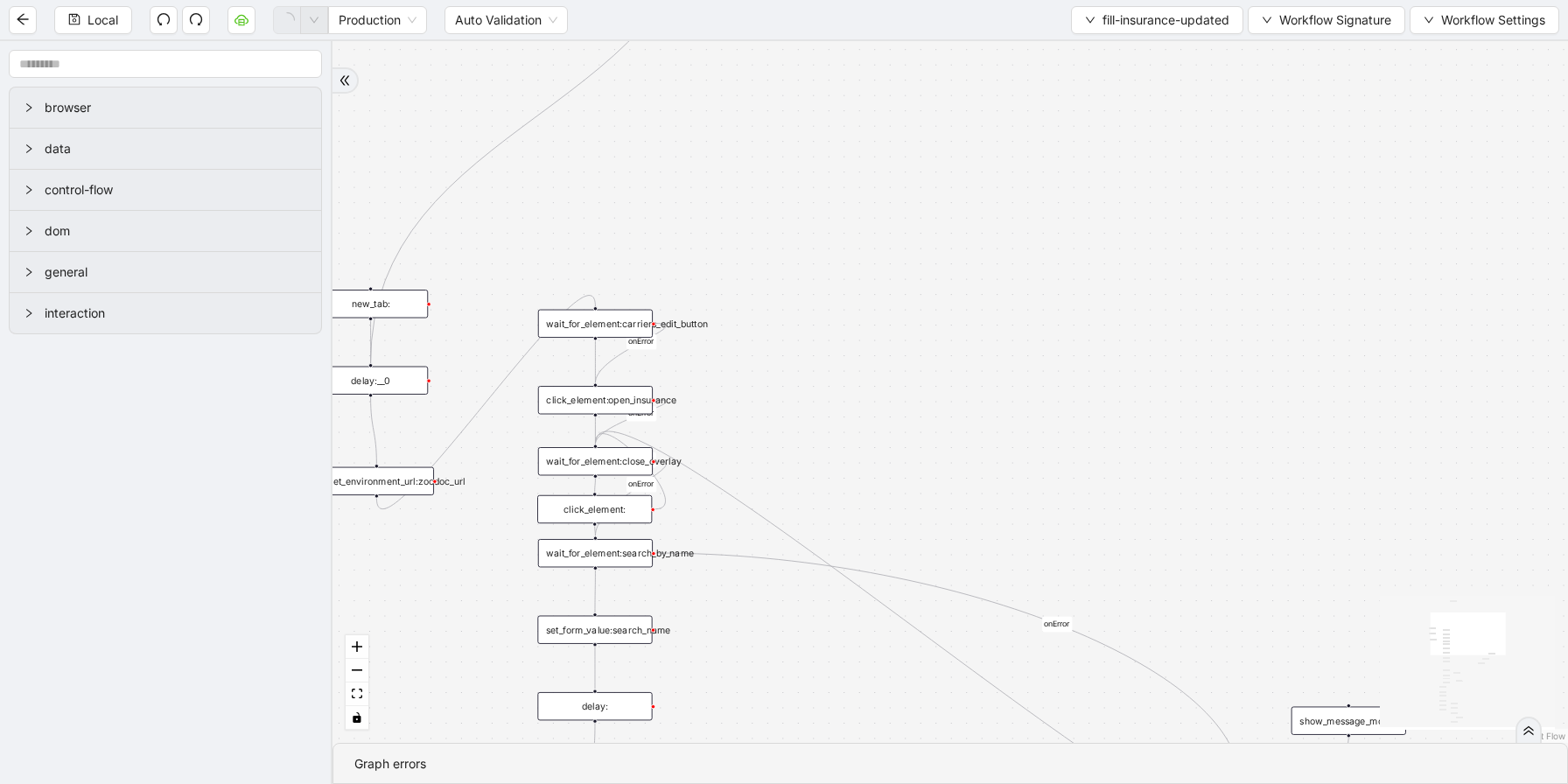
click at [1132, 112] on div "loopFrom review fallback exitFrom onError onError onError onError onError onErr…" at bounding box center [950, 392] width 1235 height 702
click at [1307, 24] on span "Workflow Signature" at bounding box center [1335, 20] width 112 height 20
click at [1287, 145] on span "Defaults" at bounding box center [1324, 139] width 117 height 20
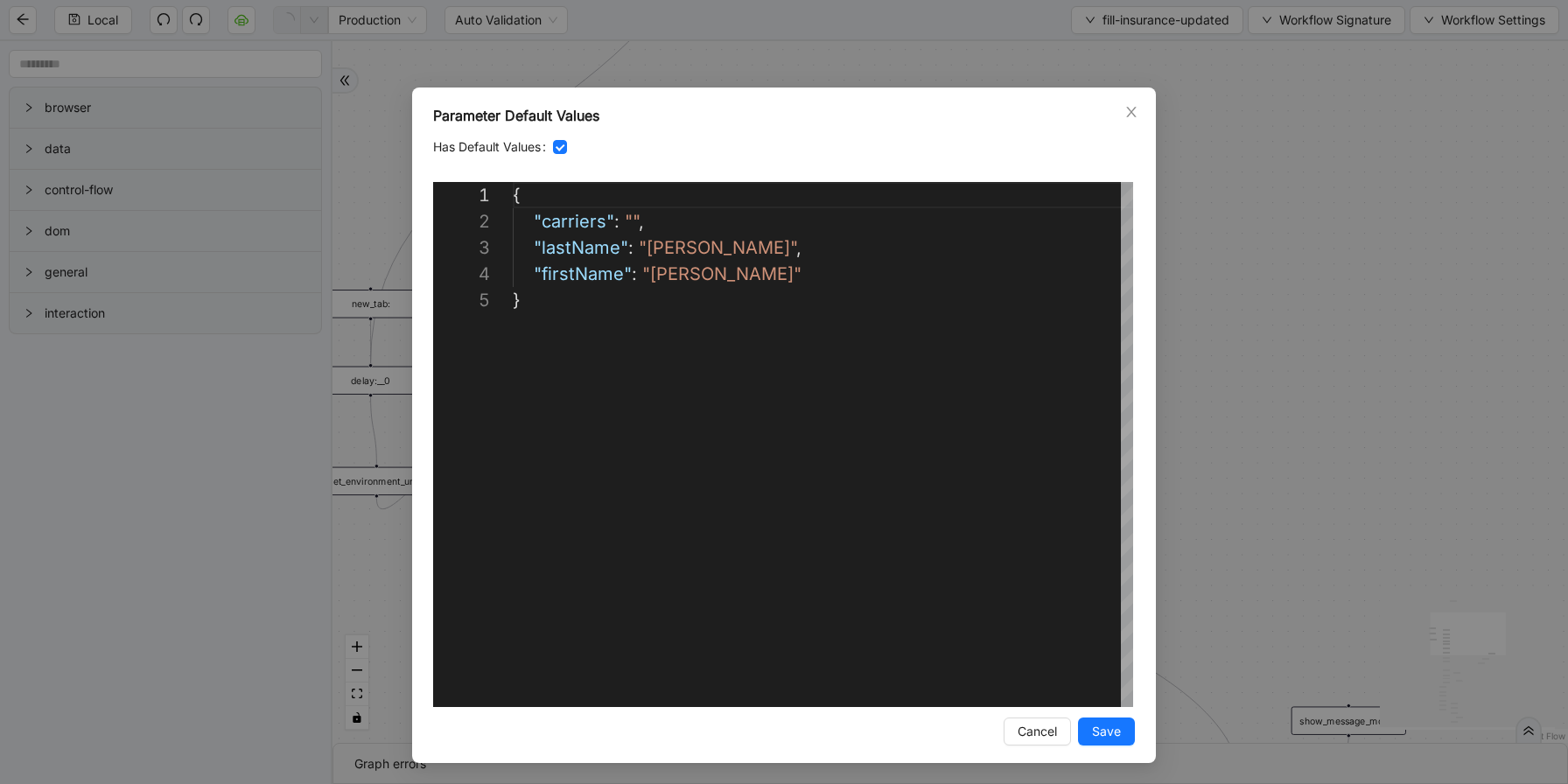
scroll to position [105, 0]
click at [1141, 114] on div "**********" at bounding box center [784, 425] width 744 height 676
click at [1137, 114] on icon "close" at bounding box center [1131, 112] width 14 height 14
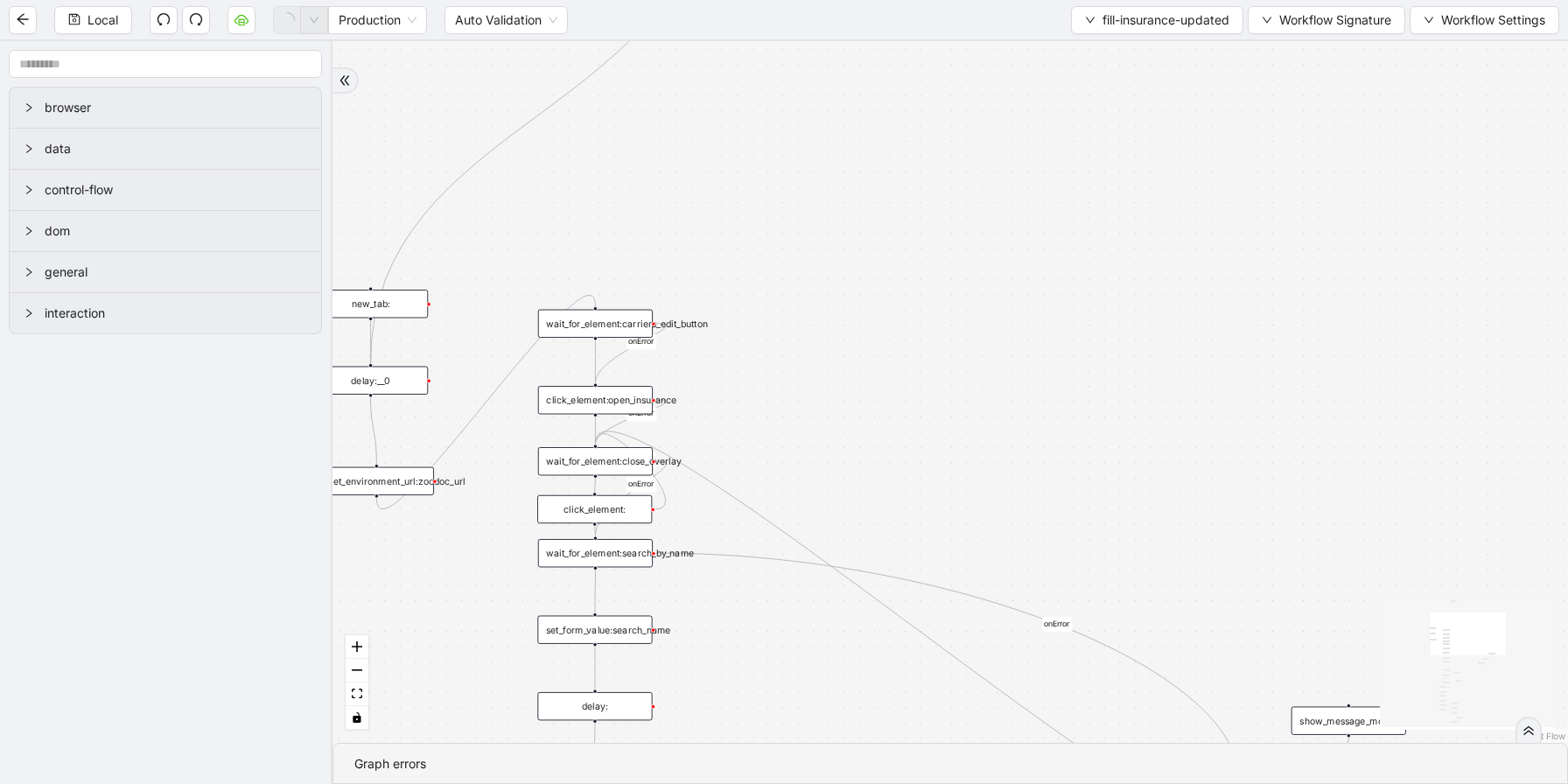
drag, startPoint x: 1118, startPoint y: 246, endPoint x: 1139, endPoint y: 179, distance: 70.2
click at [1139, 179] on div "loopFrom review fallback exitFrom onError onError onError onError onError onErr…" at bounding box center [950, 392] width 1235 height 702
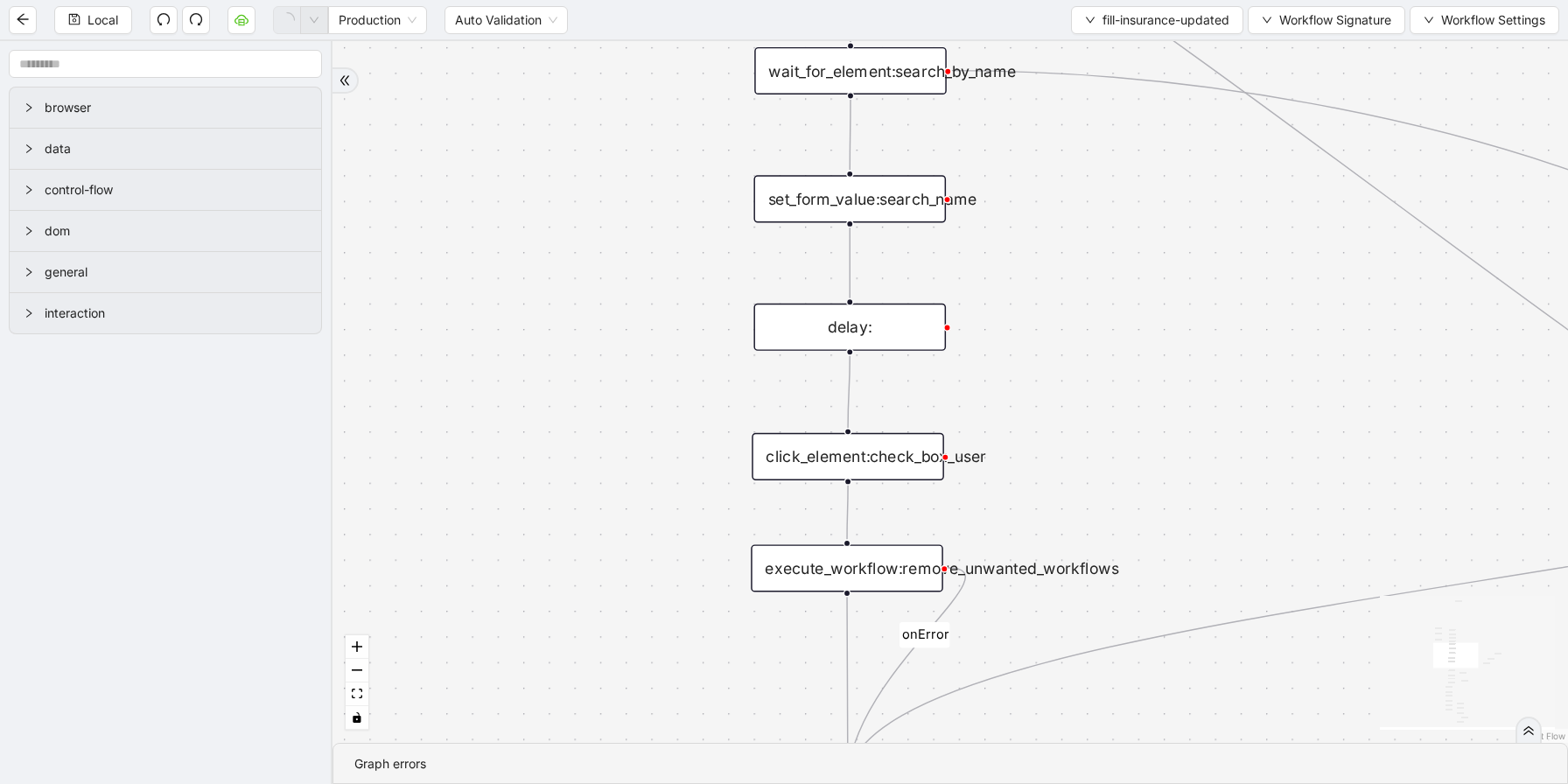
drag, startPoint x: 1001, startPoint y: 396, endPoint x: 1060, endPoint y: 308, distance: 105.9
click at [1060, 308] on div "loopFrom review fallback exitFrom onError onError onError onError onError onErr…" at bounding box center [950, 392] width 1235 height 702
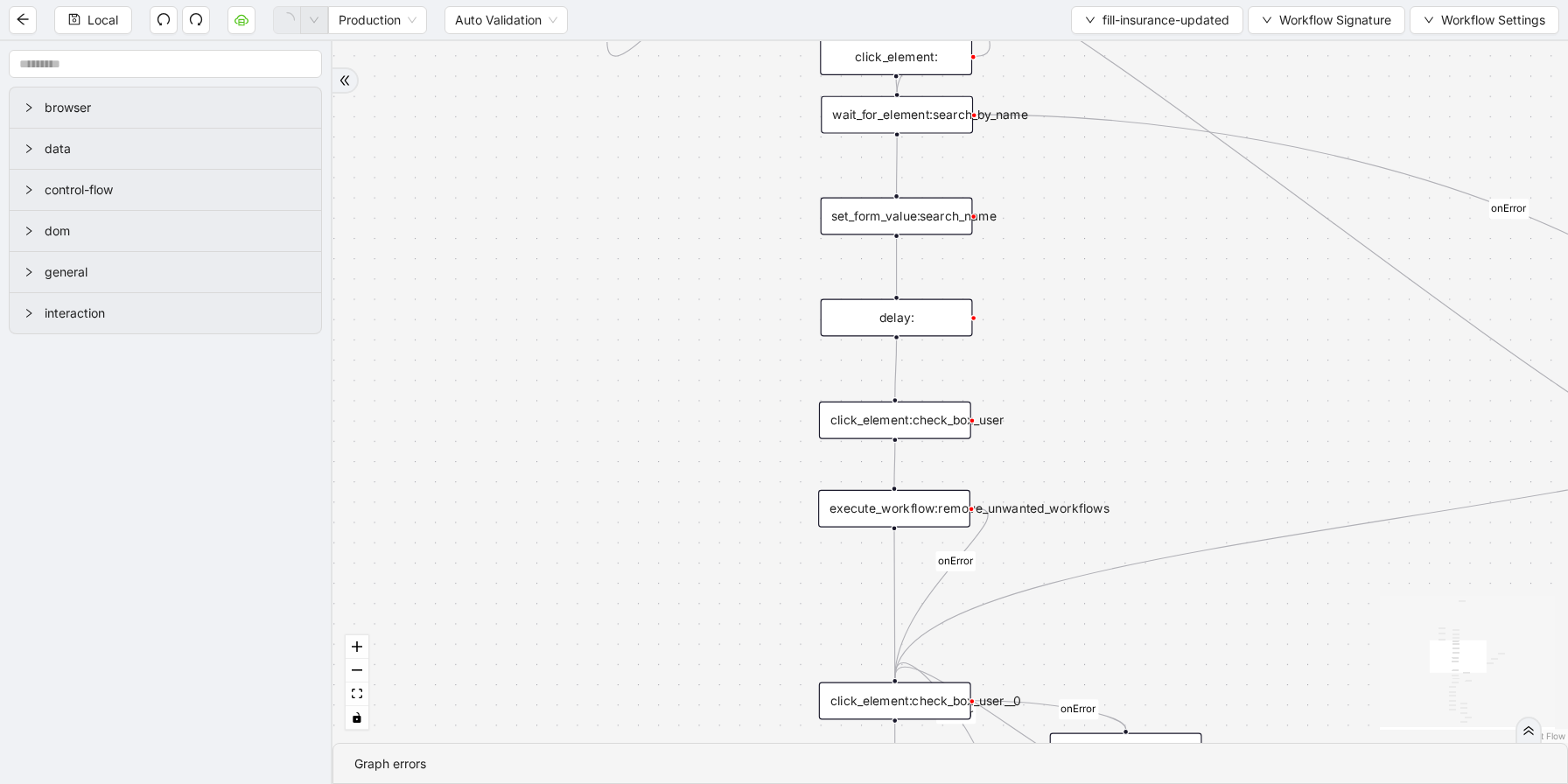
drag, startPoint x: 1134, startPoint y: 254, endPoint x: 1045, endPoint y: 186, distance: 112.0
click at [1045, 186] on div "loopFrom review fallback exitFrom onError onError onError onError onError onErr…" at bounding box center [950, 392] width 1235 height 702
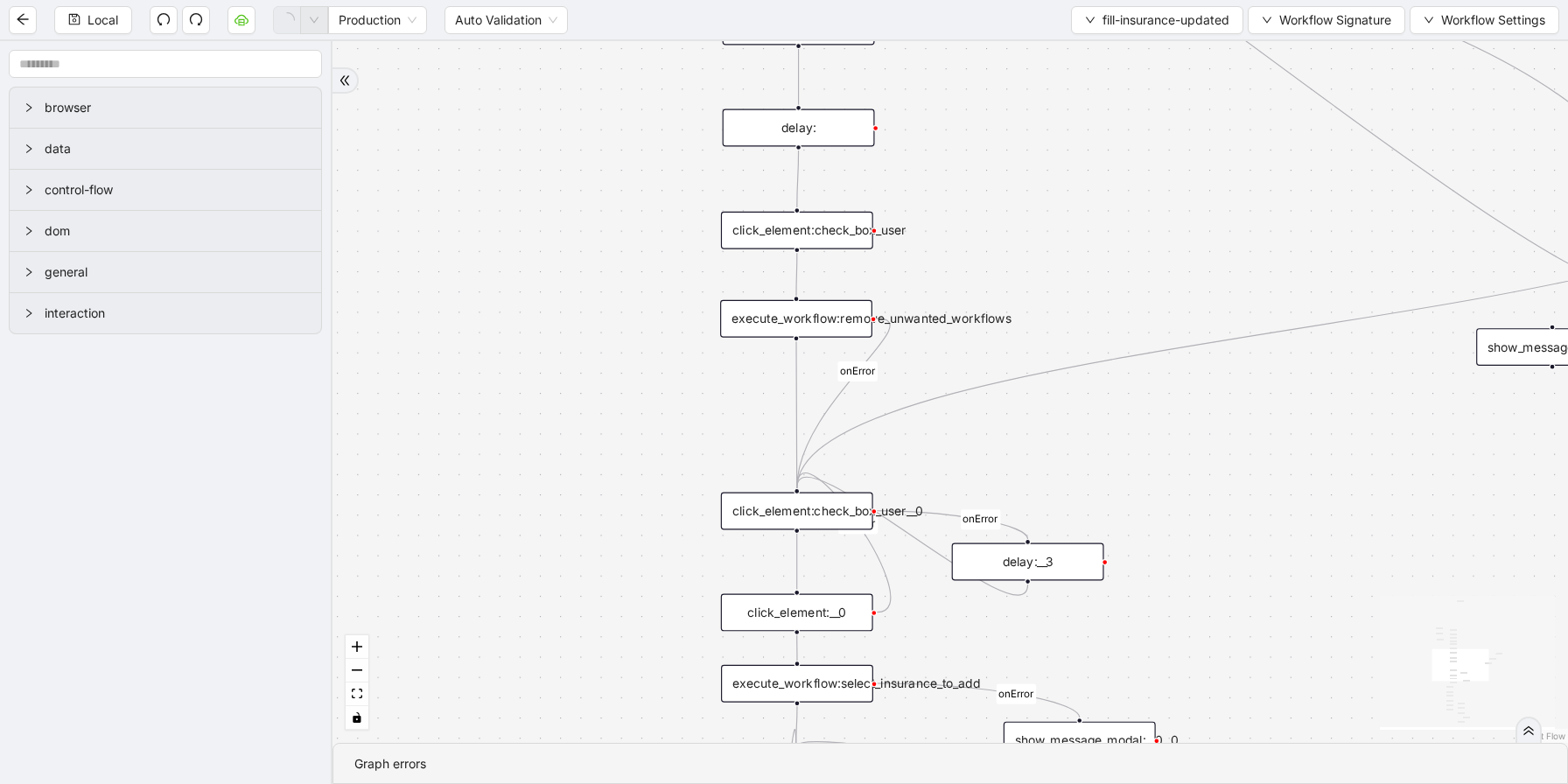
drag, startPoint x: 1081, startPoint y: 293, endPoint x: 983, endPoint y: 243, distance: 110.0
click at [983, 243] on div "loopFrom review fallback exitFrom onError onError onError onError onError onErr…" at bounding box center [950, 392] width 1235 height 702
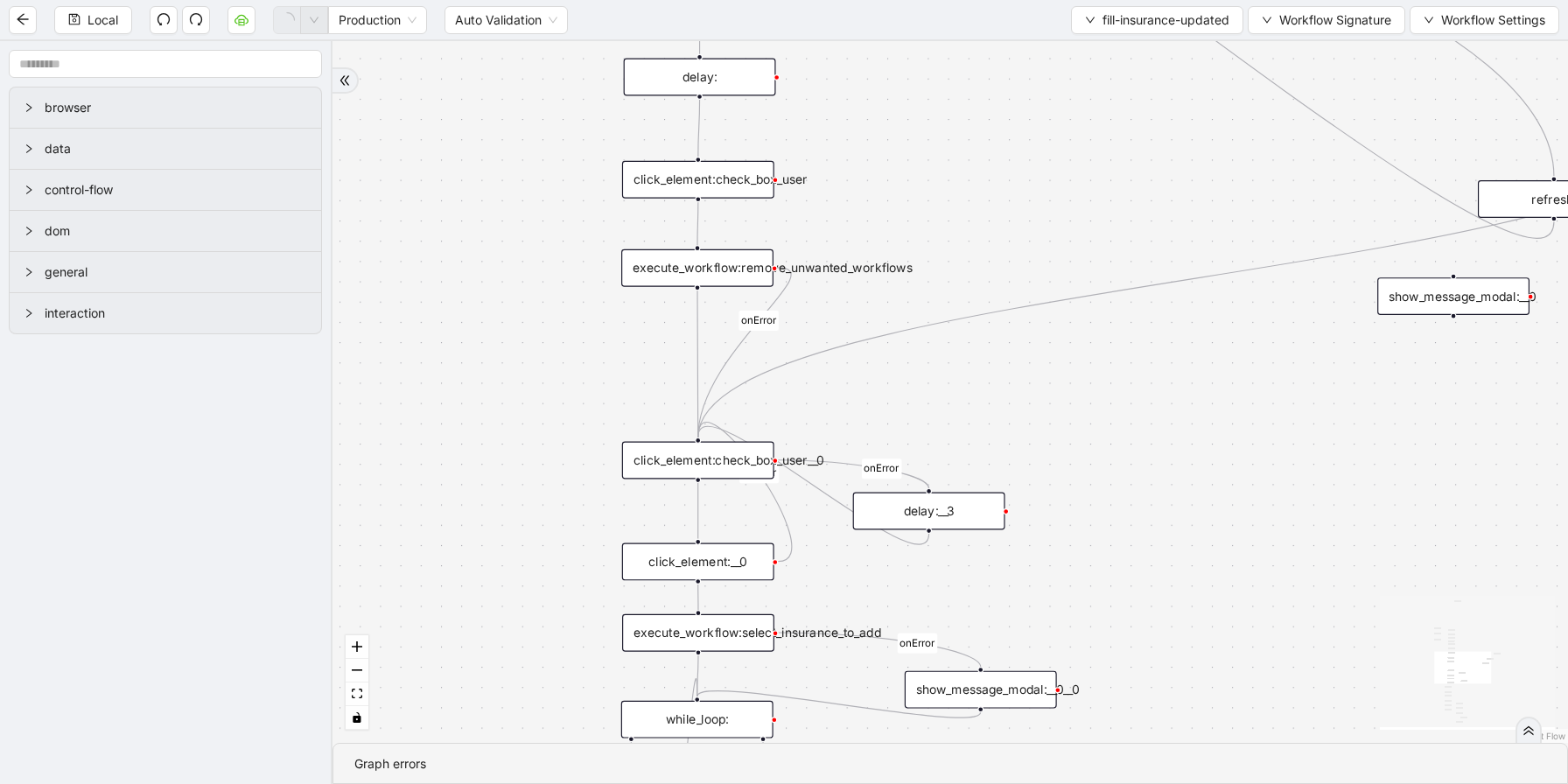
click at [704, 274] on div "execute_workflow:remove_unwanted_workflows" at bounding box center [696, 268] width 152 height 37
click at [1081, 214] on div "loopFrom review fallback exitFrom onError onError onError onError onError onErr…" at bounding box center [950, 392] width 1235 height 702
click at [1089, 240] on div "loopFrom review fallback exitFrom onError onError onError onError onError onErr…" at bounding box center [950, 392] width 1235 height 702
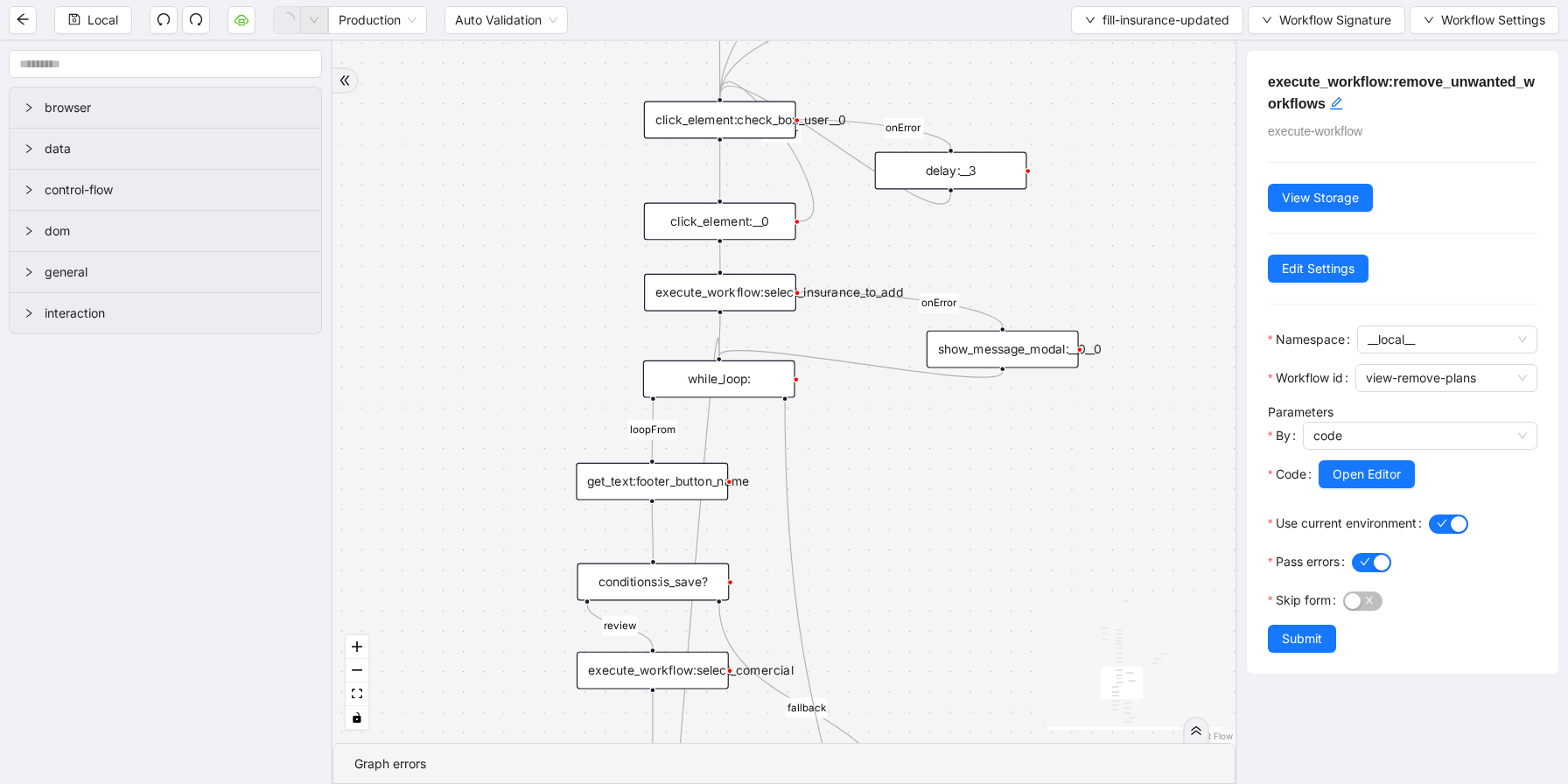
click at [1128, 500] on div "loopFrom review fallback exitFrom onError onError onError onError onError onErr…" at bounding box center [784, 392] width 903 height 702
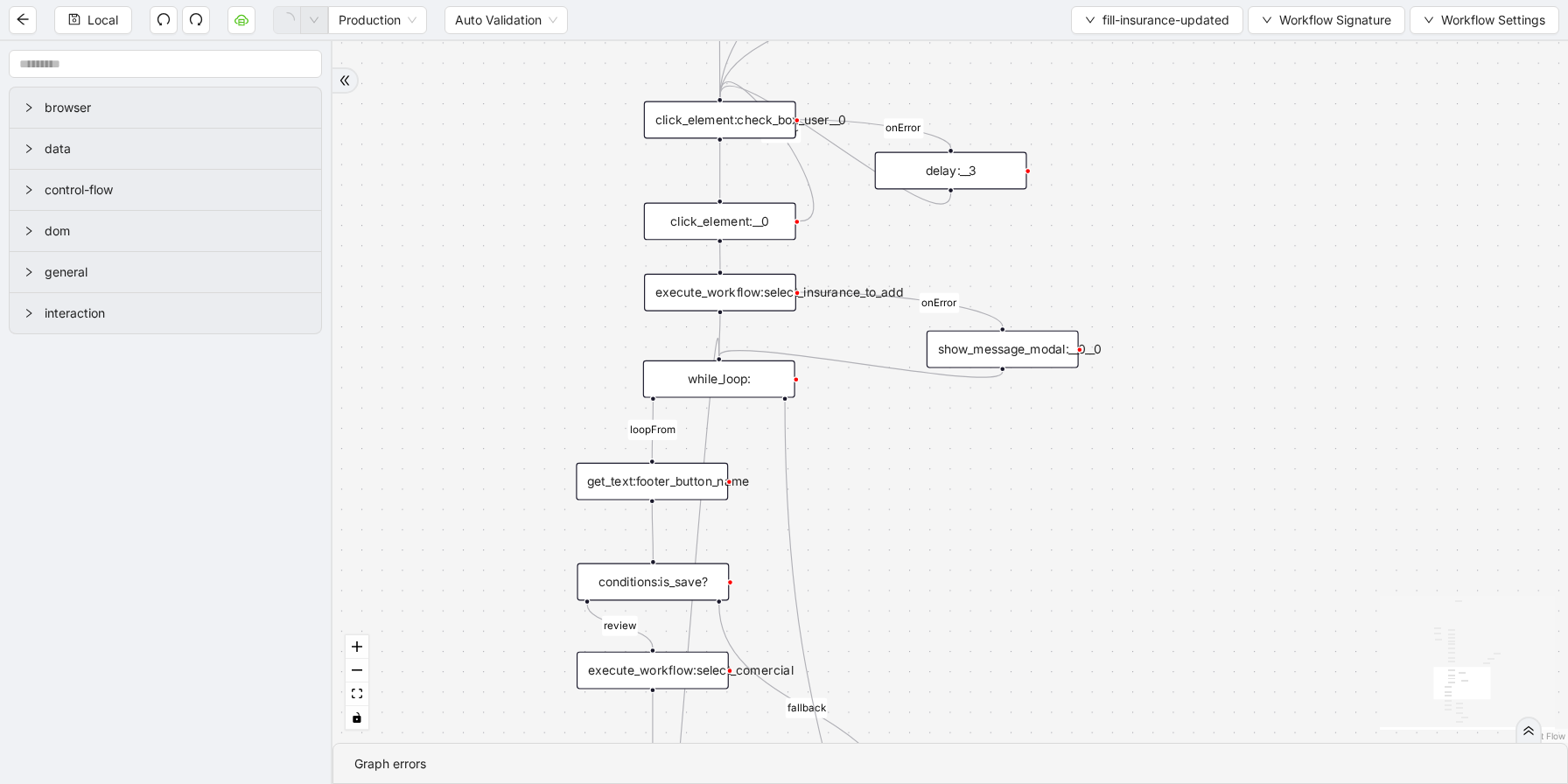
click at [970, 616] on div "loopFrom review fallback exitFrom onError onError onError onError onError onErr…" at bounding box center [950, 392] width 1235 height 702
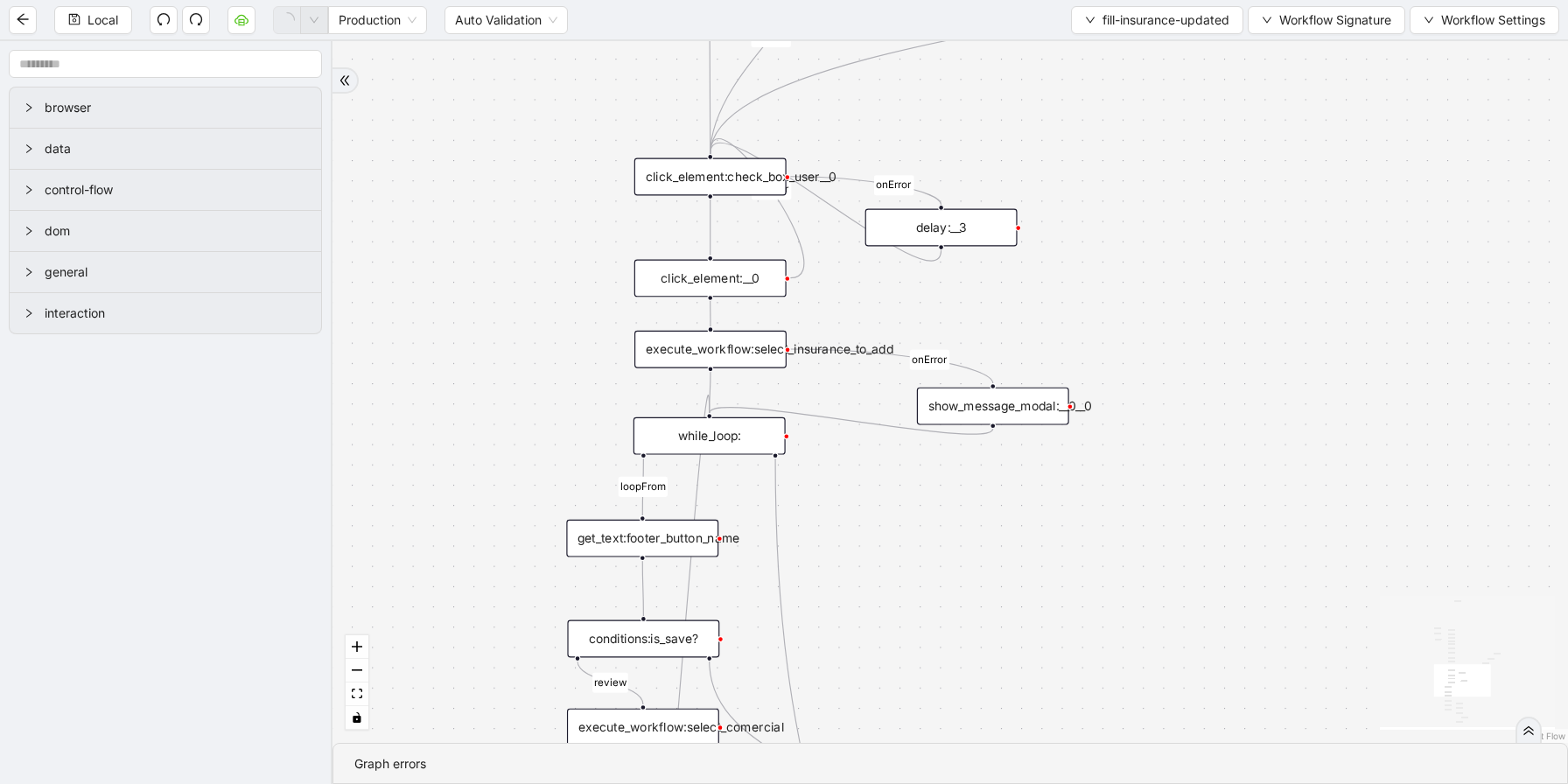
click at [743, 340] on div "execute_workflow:select_insurance_to_add" at bounding box center [710, 349] width 152 height 37
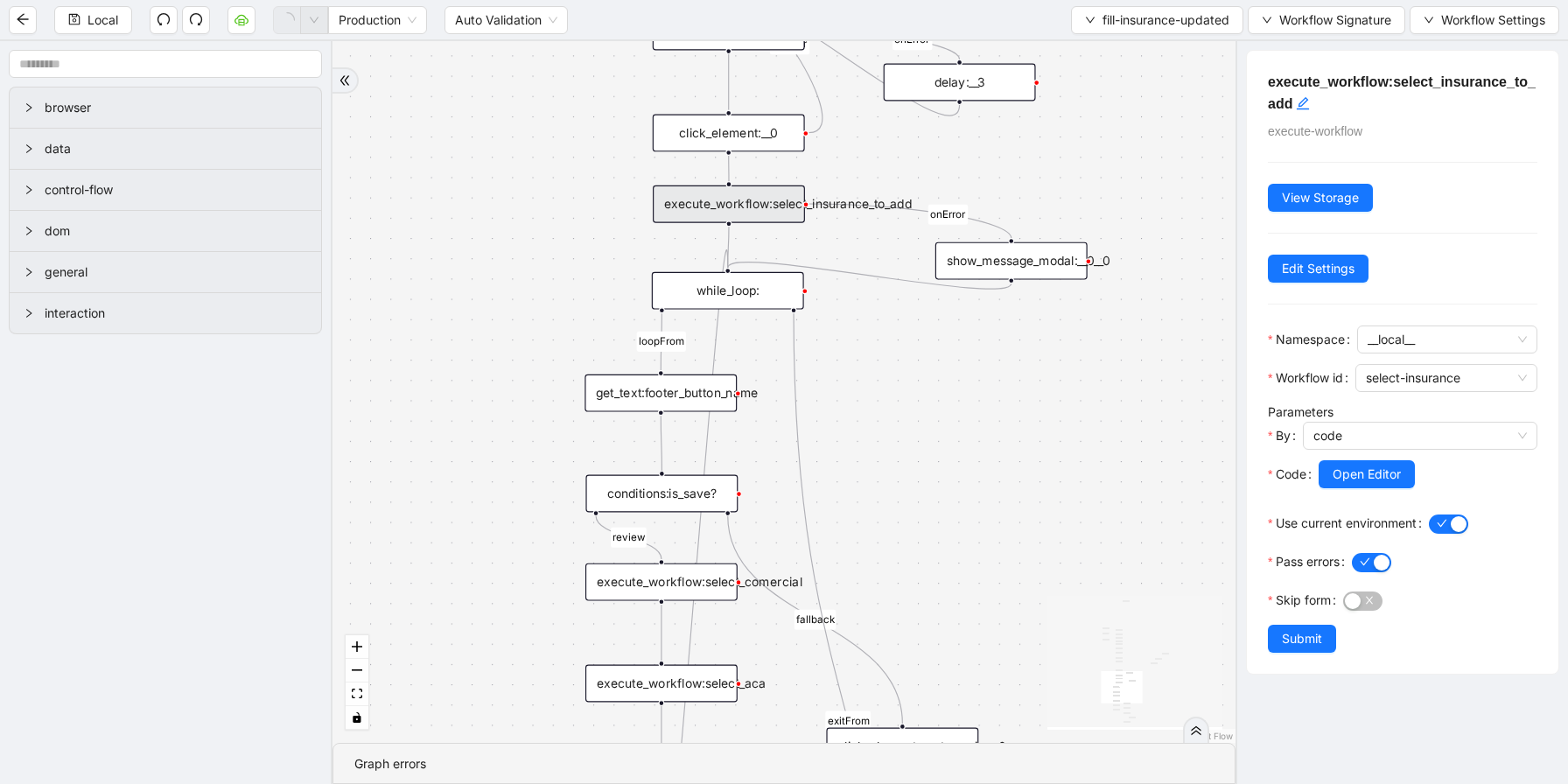
drag, startPoint x: 1037, startPoint y: 569, endPoint x: 1055, endPoint y: 424, distance: 146.1
click at [1055, 424] on div "loopFrom review fallback exitFrom onError onError onError onError onError onErr…" at bounding box center [784, 392] width 903 height 702
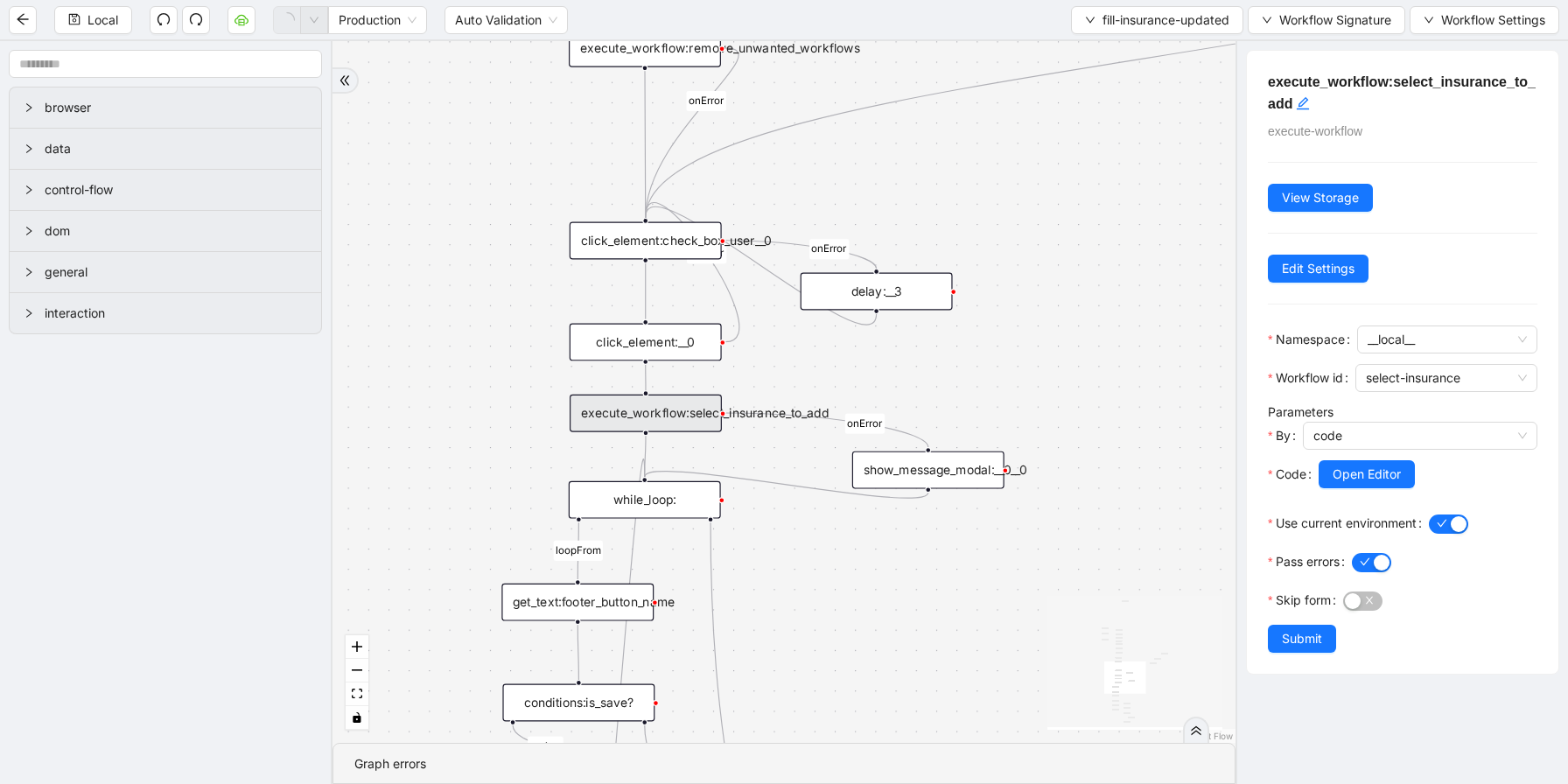
drag, startPoint x: 1086, startPoint y: 349, endPoint x: 1067, endPoint y: 398, distance: 52.6
click at [1067, 398] on div "loopFrom review fallback exitFrom onError onError onError onError onError onErr…" at bounding box center [784, 392] width 903 height 702
click at [1091, 347] on div "loopFrom review fallback exitFrom onError onError onError onError onError onErr…" at bounding box center [784, 392] width 903 height 702
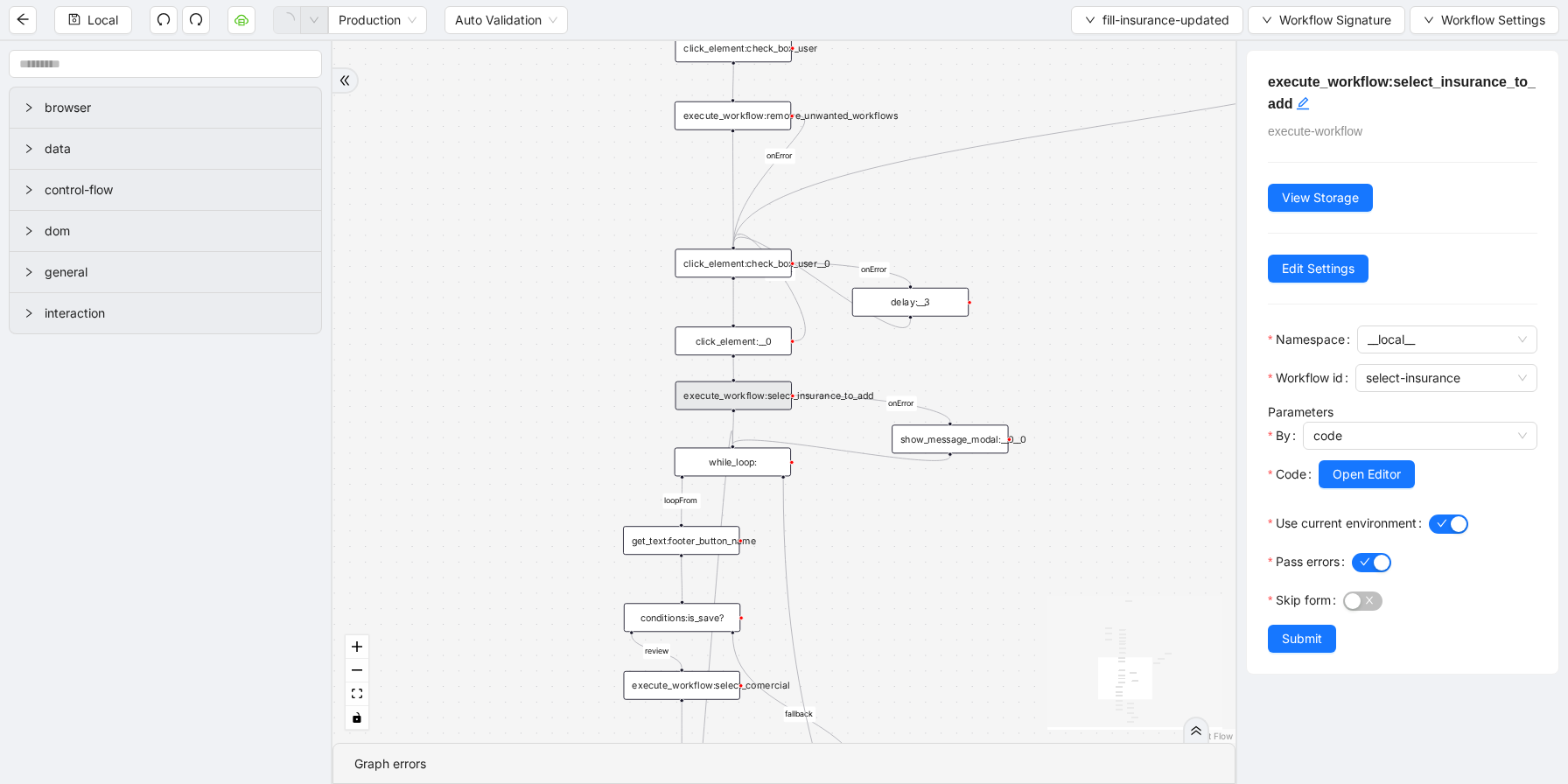
click at [1072, 395] on div "loopFrom review fallback exitFrom onError onError onError onError onError onErr…" at bounding box center [784, 392] width 903 height 702
click at [1389, 474] on span "Open Editor" at bounding box center [1366, 475] width 68 height 20
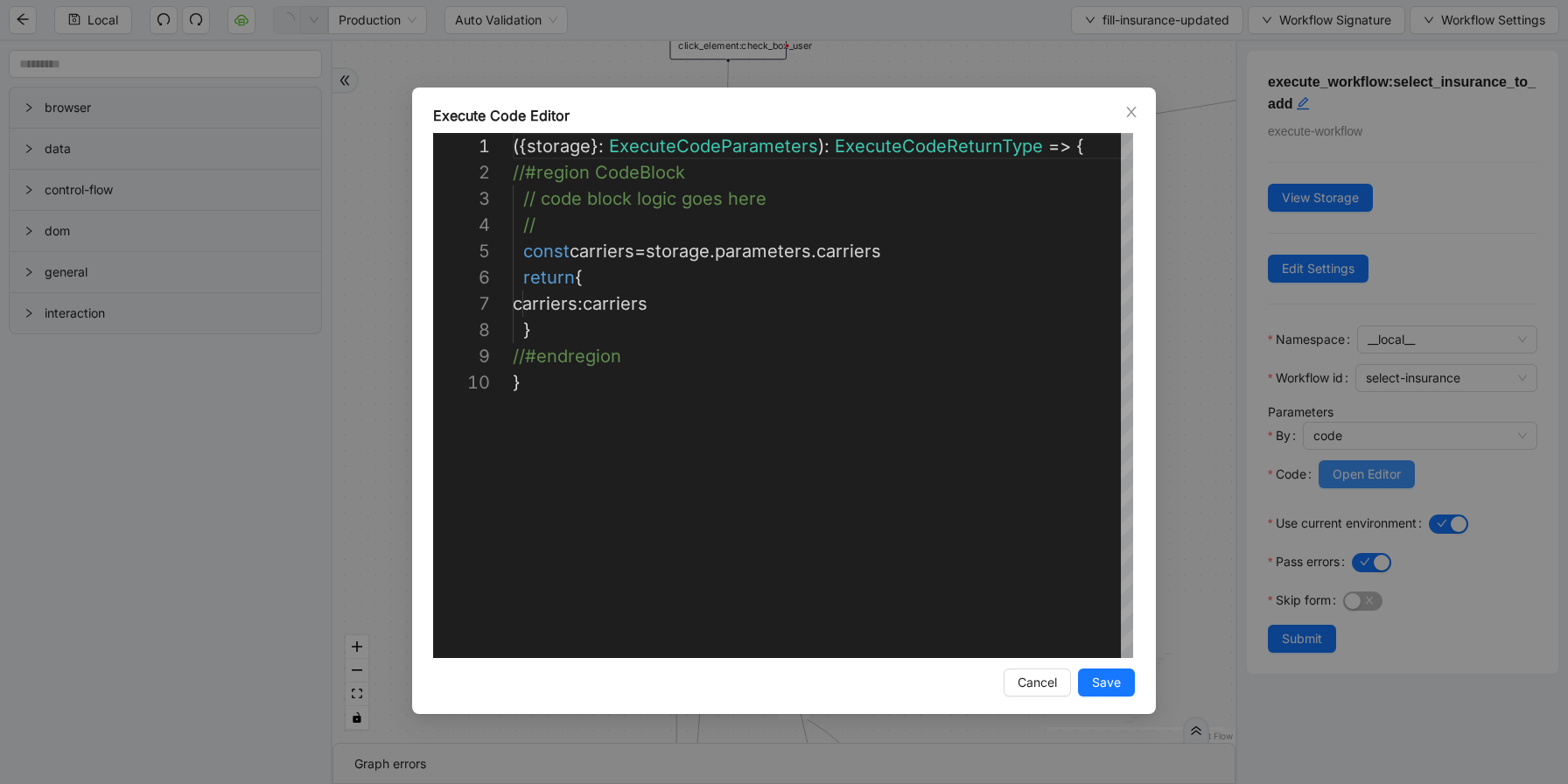
scroll to position [236, 0]
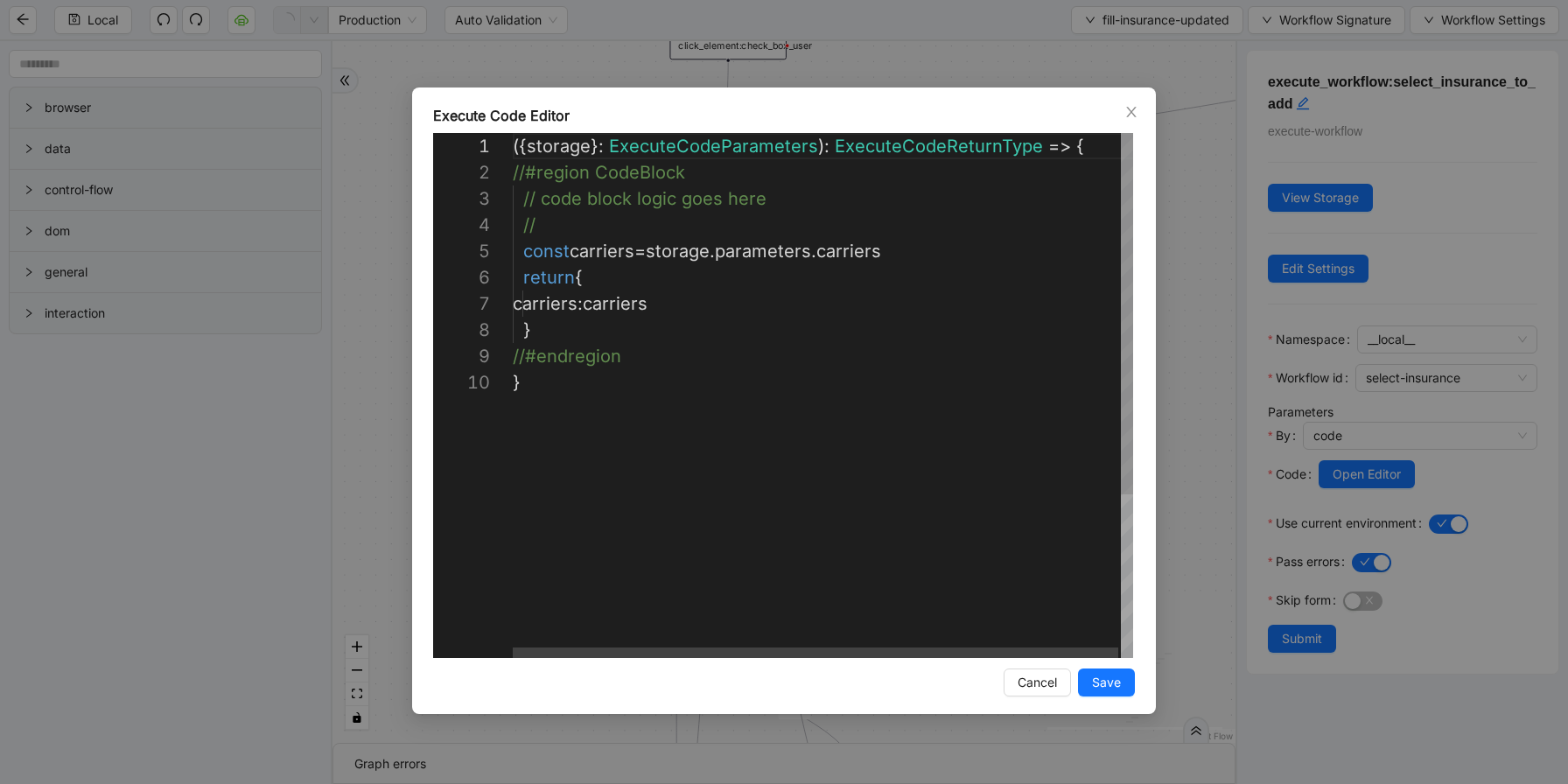
click at [641, 291] on div "({ storage }: ExecuteCodeParameters ): ExecuteCodeReturnType => { //#region Cod…" at bounding box center [824, 514] width 623 height 762
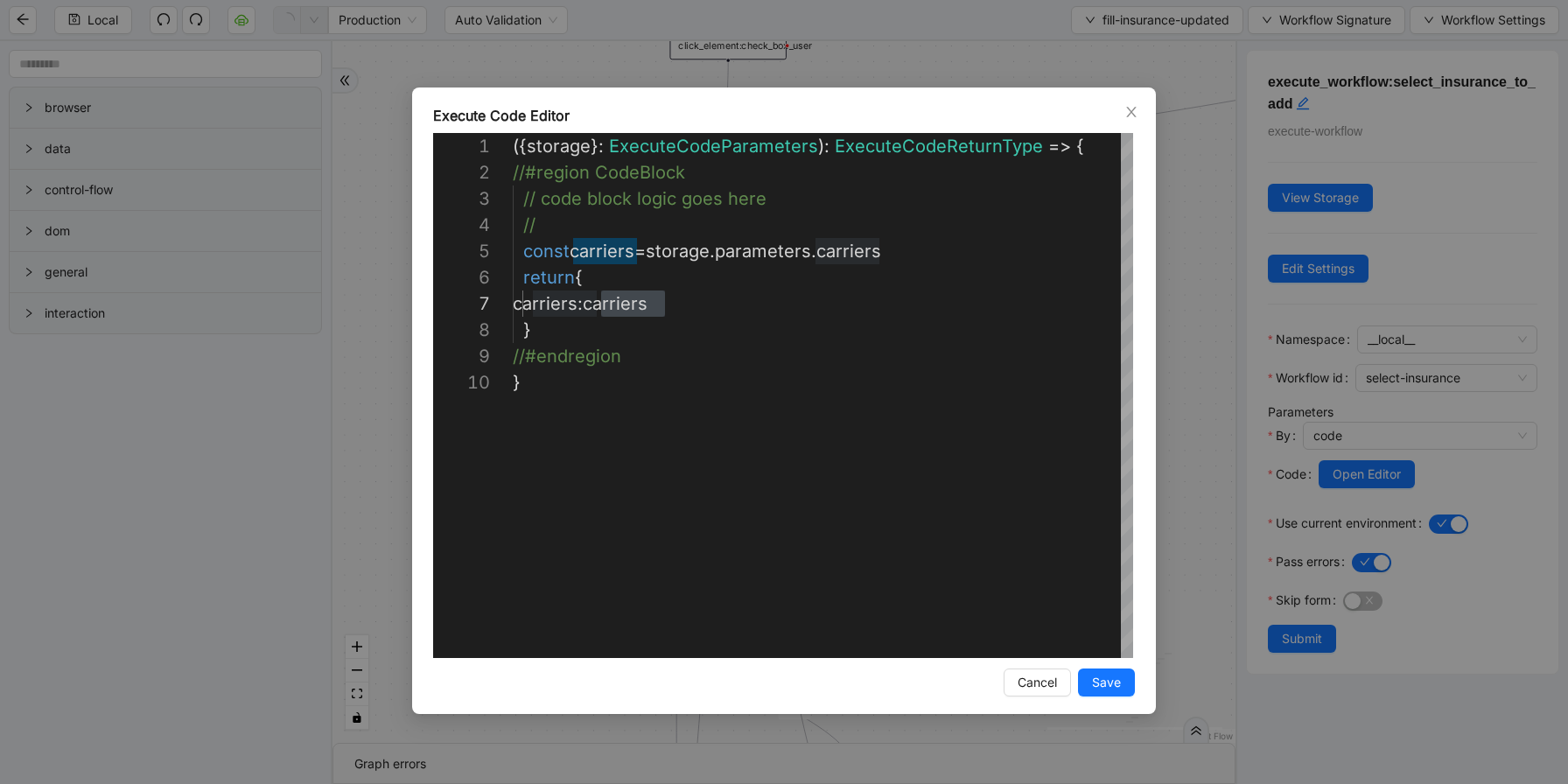
click at [1098, 18] on div "**********" at bounding box center [784, 392] width 1568 height 784
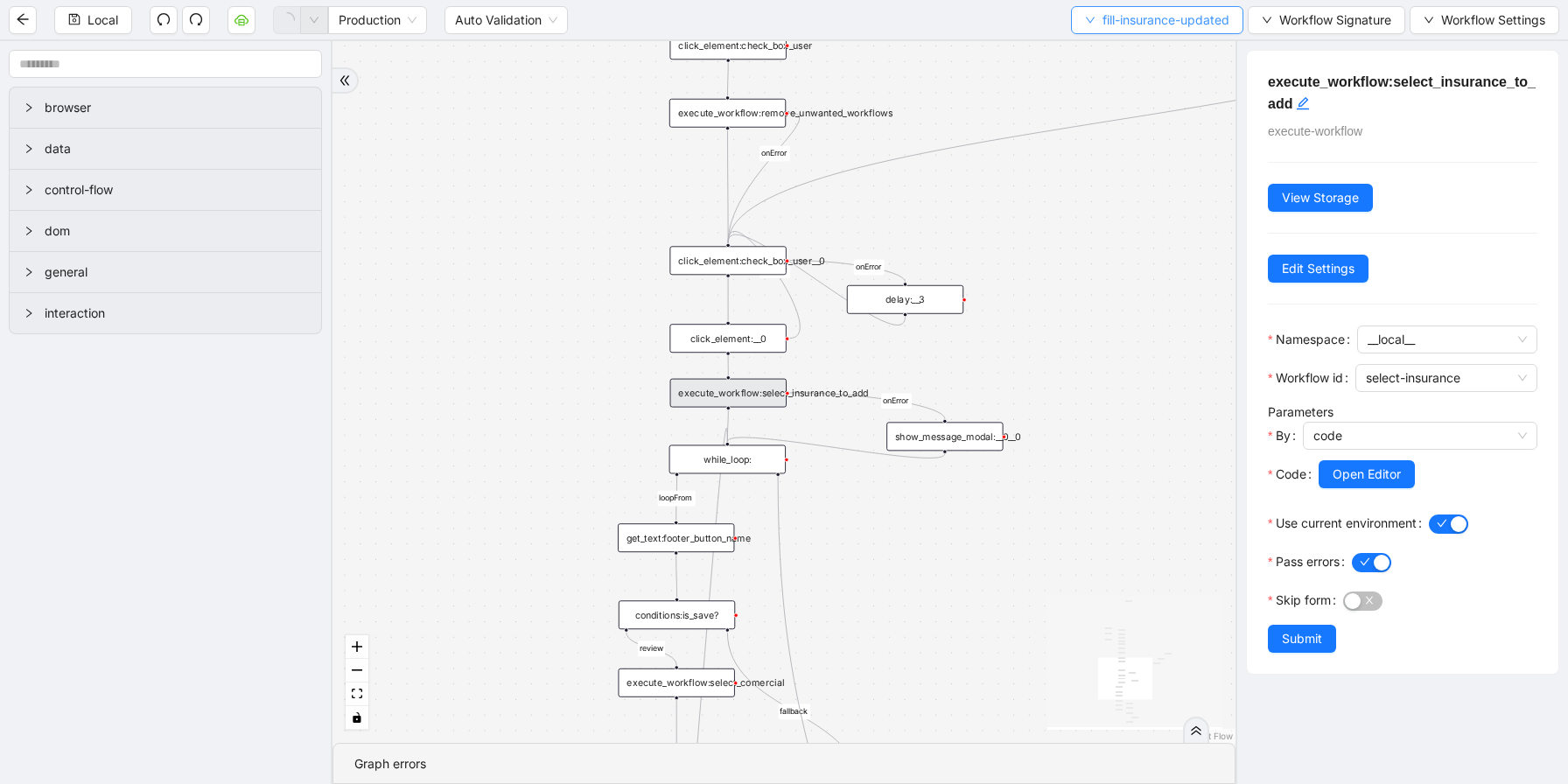
click at [1095, 26] on button "fill-insurance-updated" at bounding box center [1157, 20] width 172 height 28
click at [1093, 45] on span "Select" at bounding box center [1151, 54] width 147 height 20
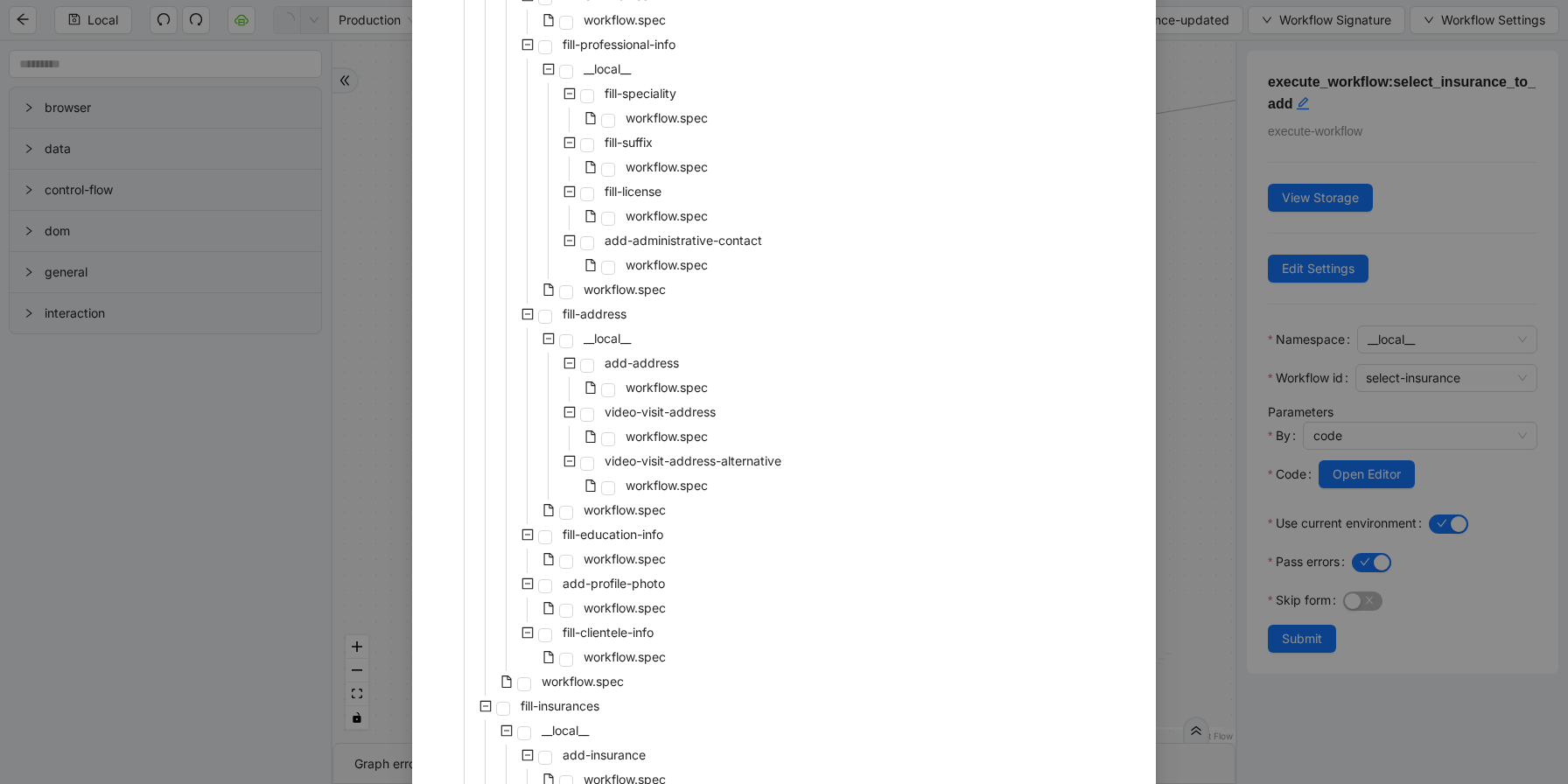
scroll to position [3077, 0]
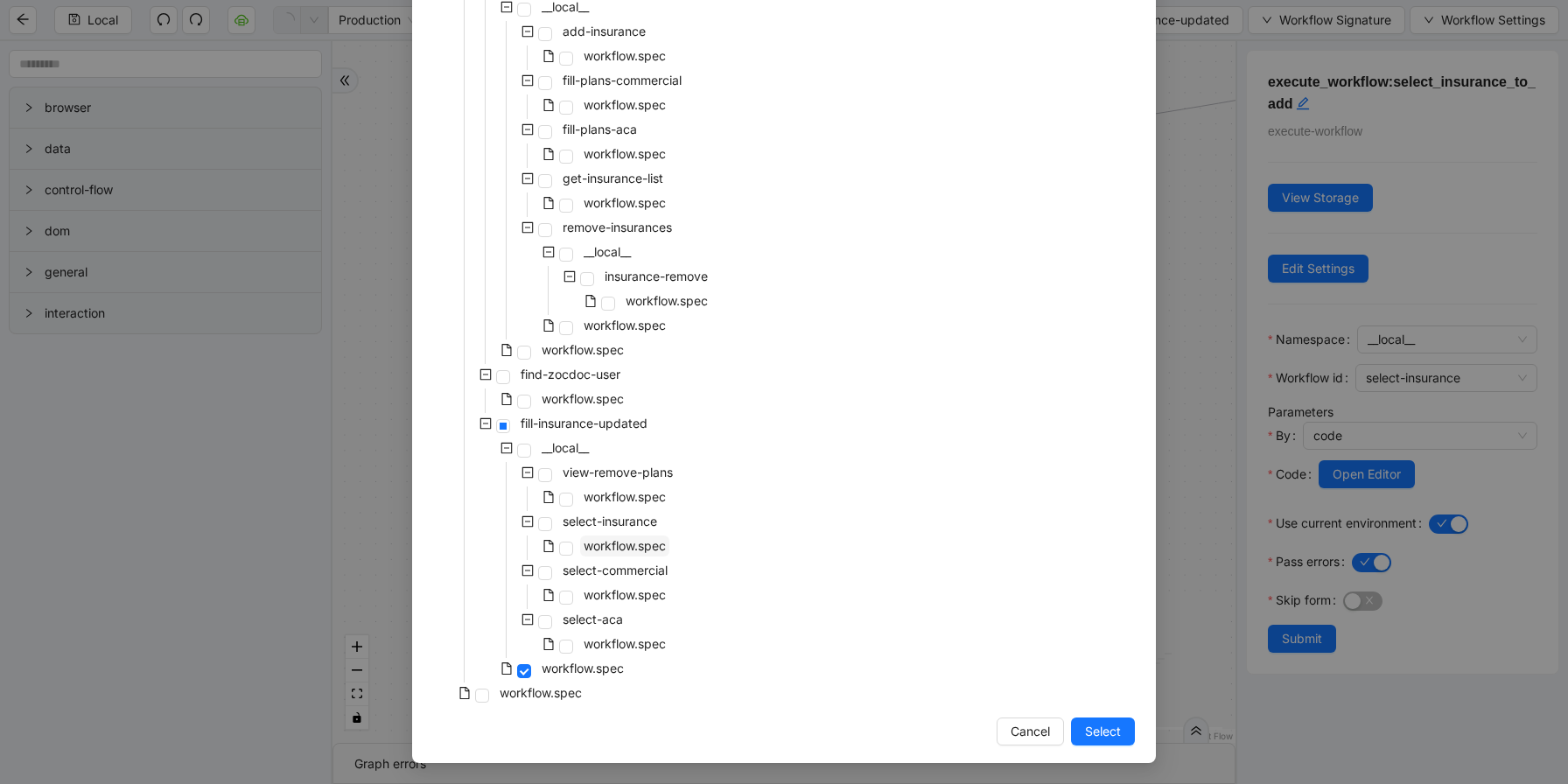
click at [642, 548] on span "workflow.spec" at bounding box center [625, 546] width 83 height 15
click at [1115, 726] on button "Select" at bounding box center [1102, 732] width 64 height 28
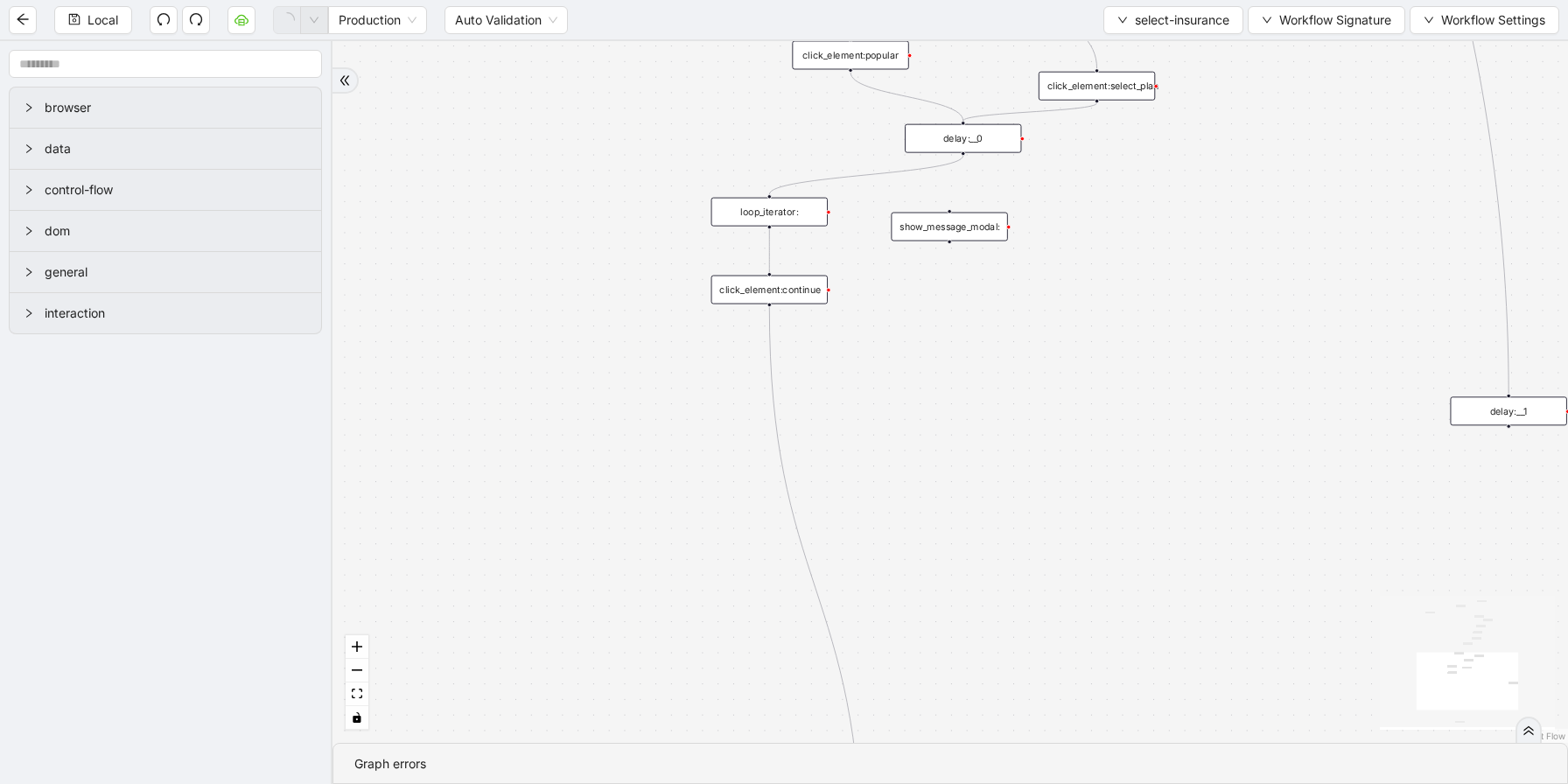
click at [828, 233] on div "fallback if_popular_exist onError trigger execute_code:given_insurance loop_dat…" at bounding box center [950, 392] width 1235 height 702
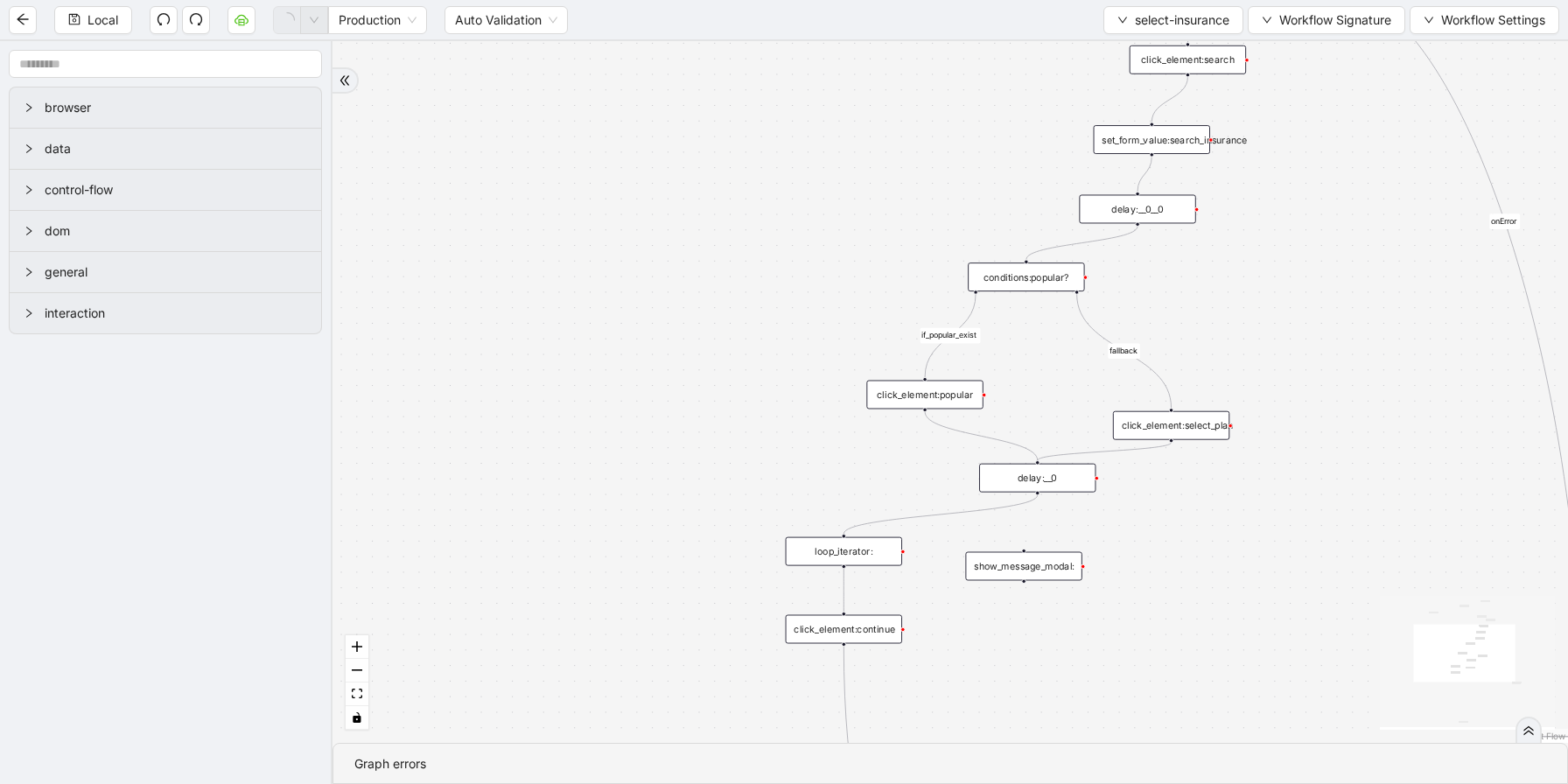
drag, startPoint x: 872, startPoint y: 240, endPoint x: 946, endPoint y: 572, distance: 340.1
click at [946, 572] on div "fallback if_popular_exist onError trigger execute_code:given_insurance loop_dat…" at bounding box center [950, 392] width 1235 height 702
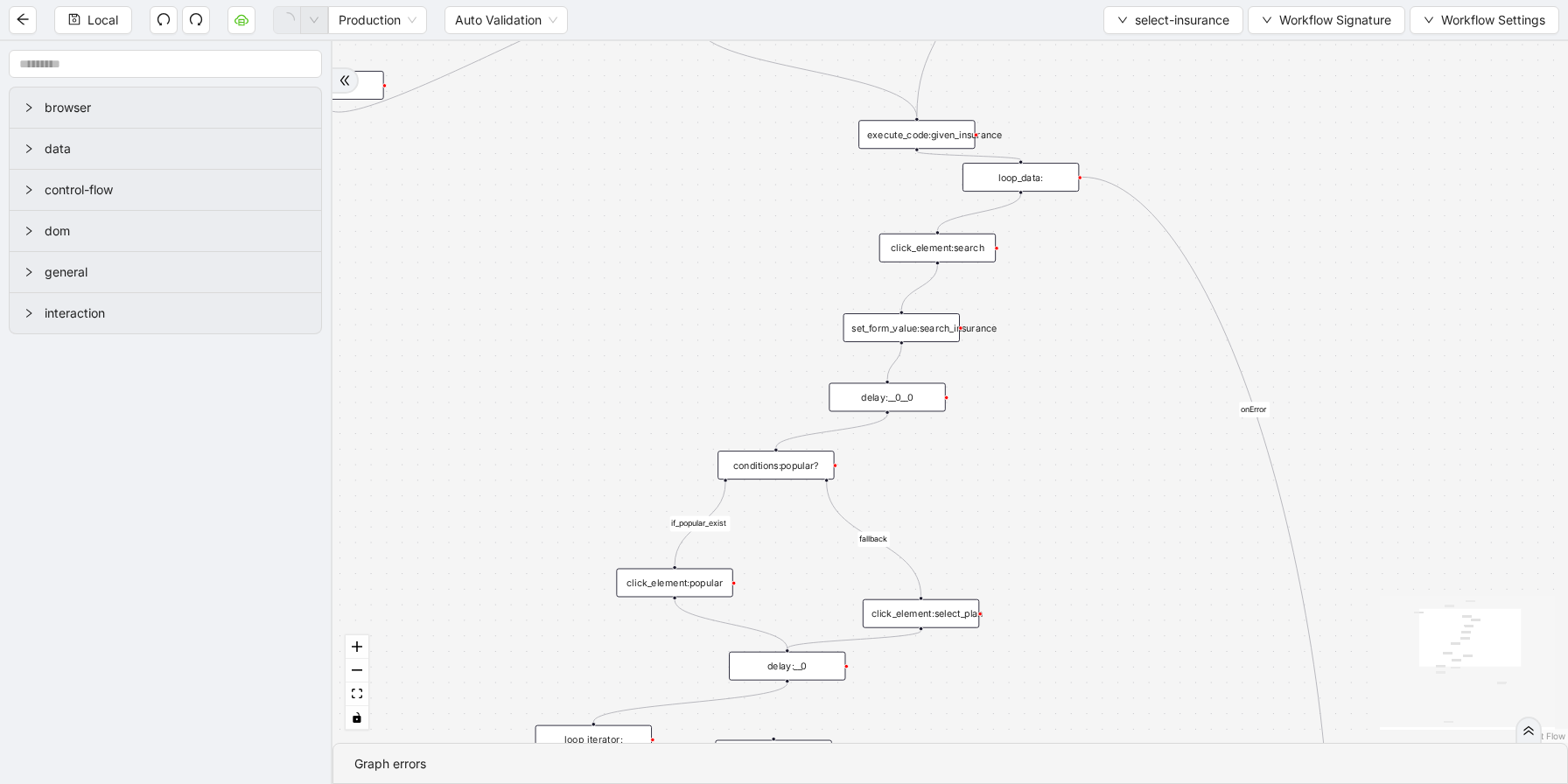
drag, startPoint x: 1279, startPoint y: 292, endPoint x: 999, endPoint y: 493, distance: 344.7
click at [994, 502] on div "fallback if_popular_exist onError trigger execute_code:given_insurance loop_dat…" at bounding box center [950, 392] width 1235 height 702
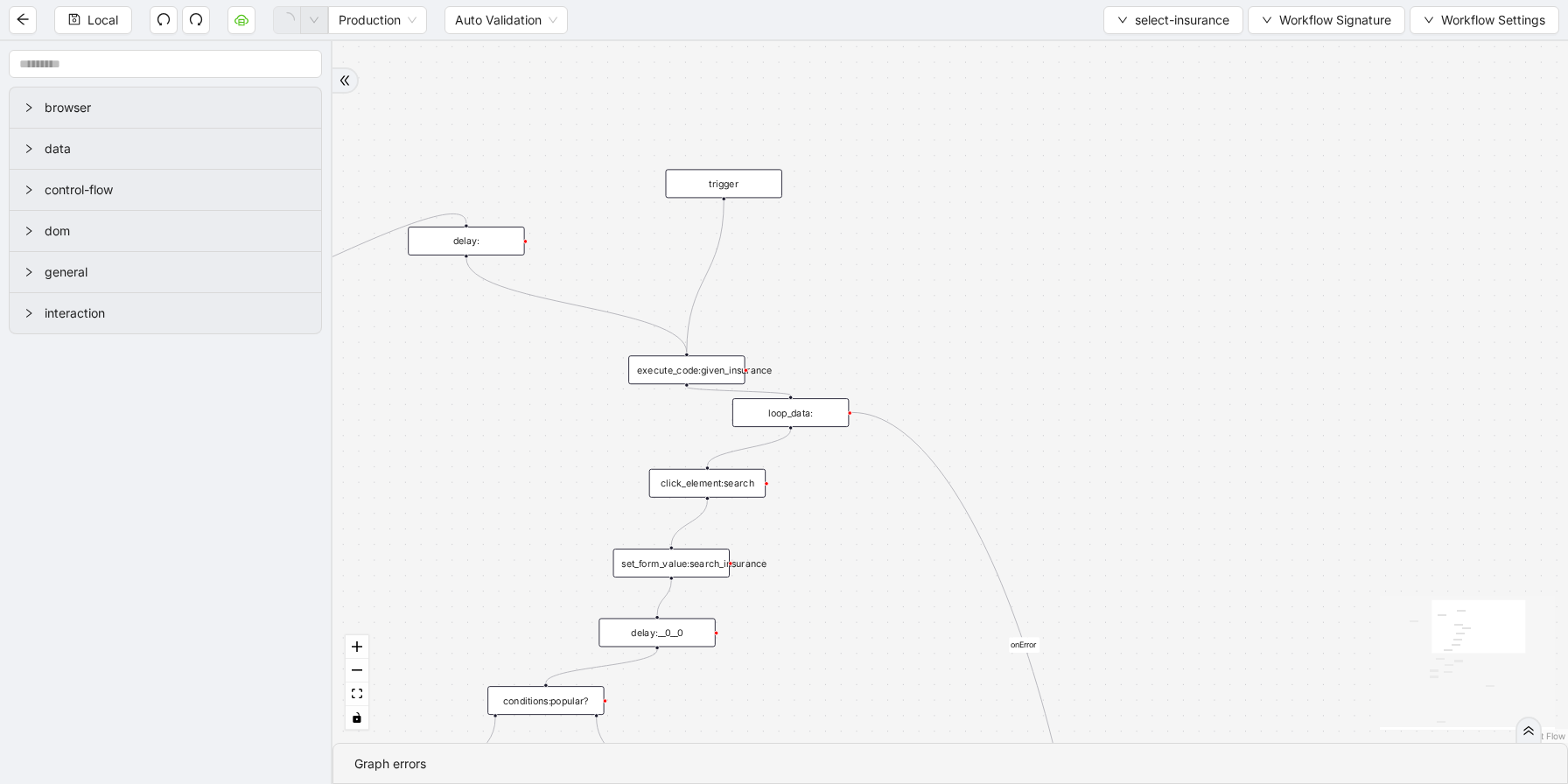
drag, startPoint x: 1239, startPoint y: 200, endPoint x: 1049, endPoint y: 409, distance: 282.5
click at [1049, 409] on div "fallback if_popular_exist onError trigger execute_code:given_insurance loop_dat…" at bounding box center [950, 392] width 1235 height 702
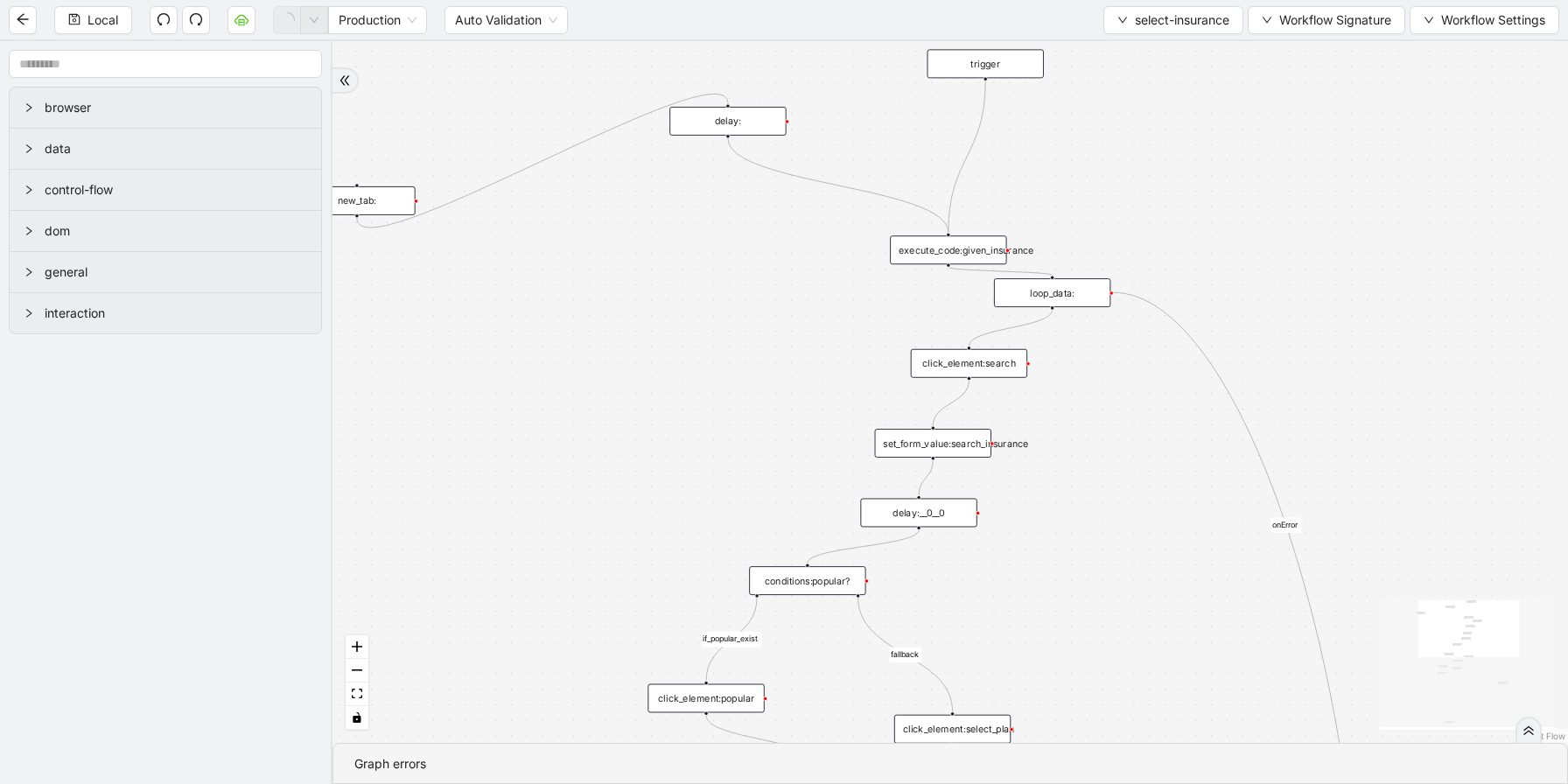
drag, startPoint x: 988, startPoint y: 324, endPoint x: 1249, endPoint y: 204, distance: 287.3
click at [1249, 204] on div "fallback if_popular_exist onError trigger execute_code:given_insurance loop_dat…" at bounding box center [950, 392] width 1235 height 702
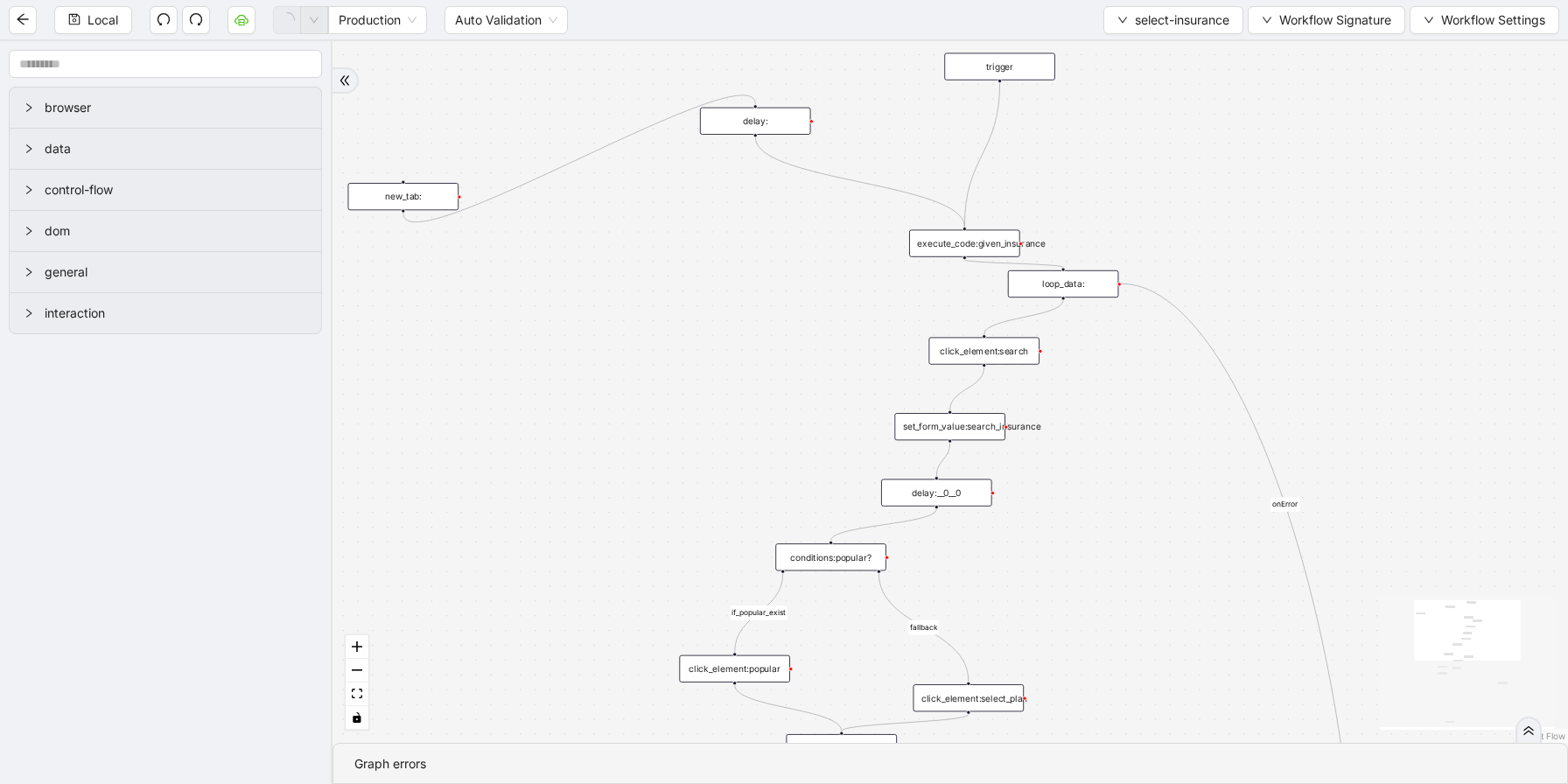
drag, startPoint x: 1319, startPoint y: 239, endPoint x: 1225, endPoint y: 142, distance: 135.1
click at [1243, 92] on div "fallback if_popular_exist onError trigger execute_code:given_insurance loop_dat…" at bounding box center [950, 392] width 1235 height 702
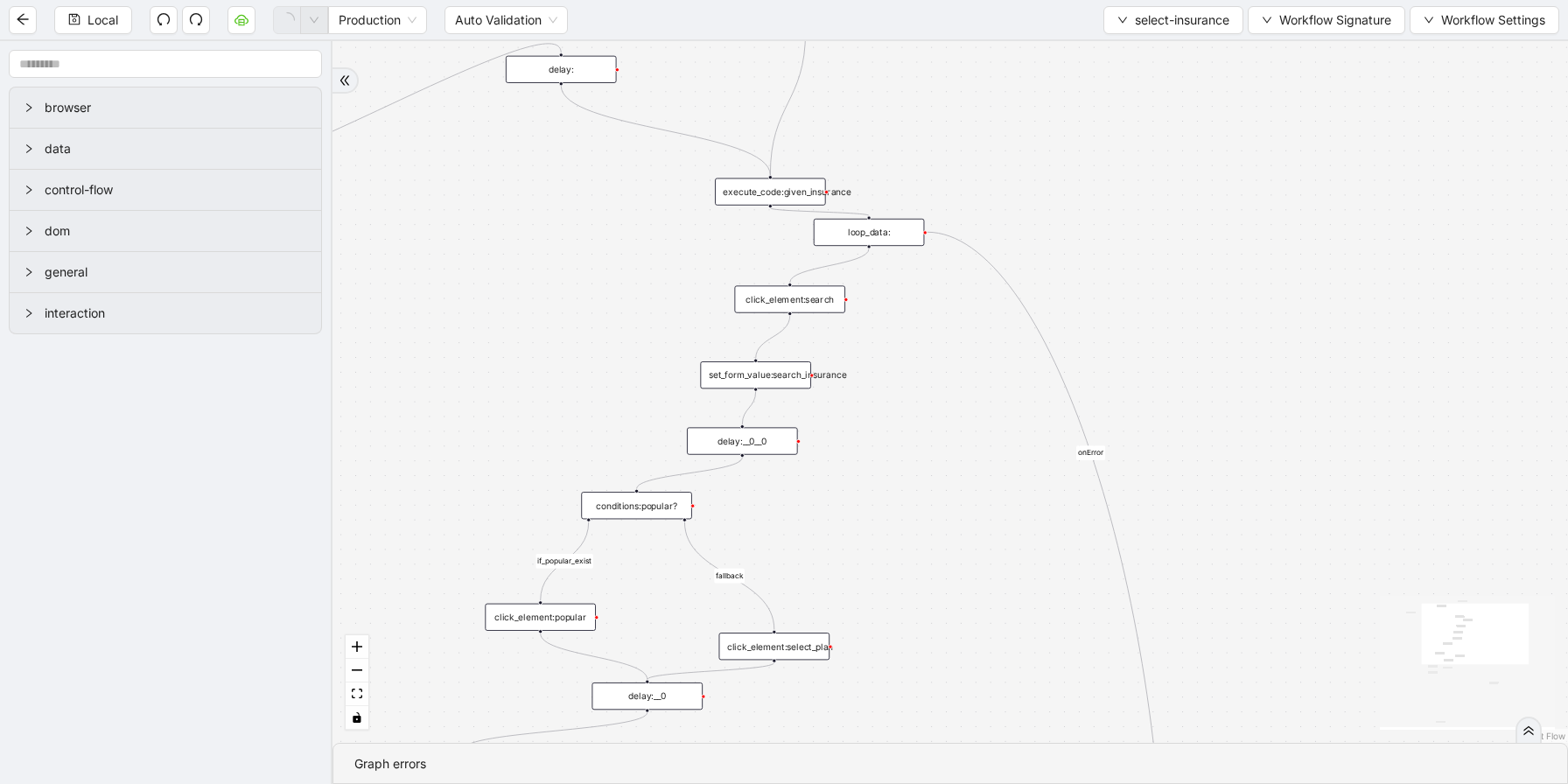
drag, startPoint x: 1325, startPoint y: 220, endPoint x: 1208, endPoint y: 311, distance: 148.2
click at [1208, 311] on div "fallback if_popular_exist onError trigger execute_code:given_insurance loop_dat…" at bounding box center [950, 392] width 1235 height 702
click at [759, 194] on div "execute_code:given_insurance" at bounding box center [769, 192] width 111 height 28
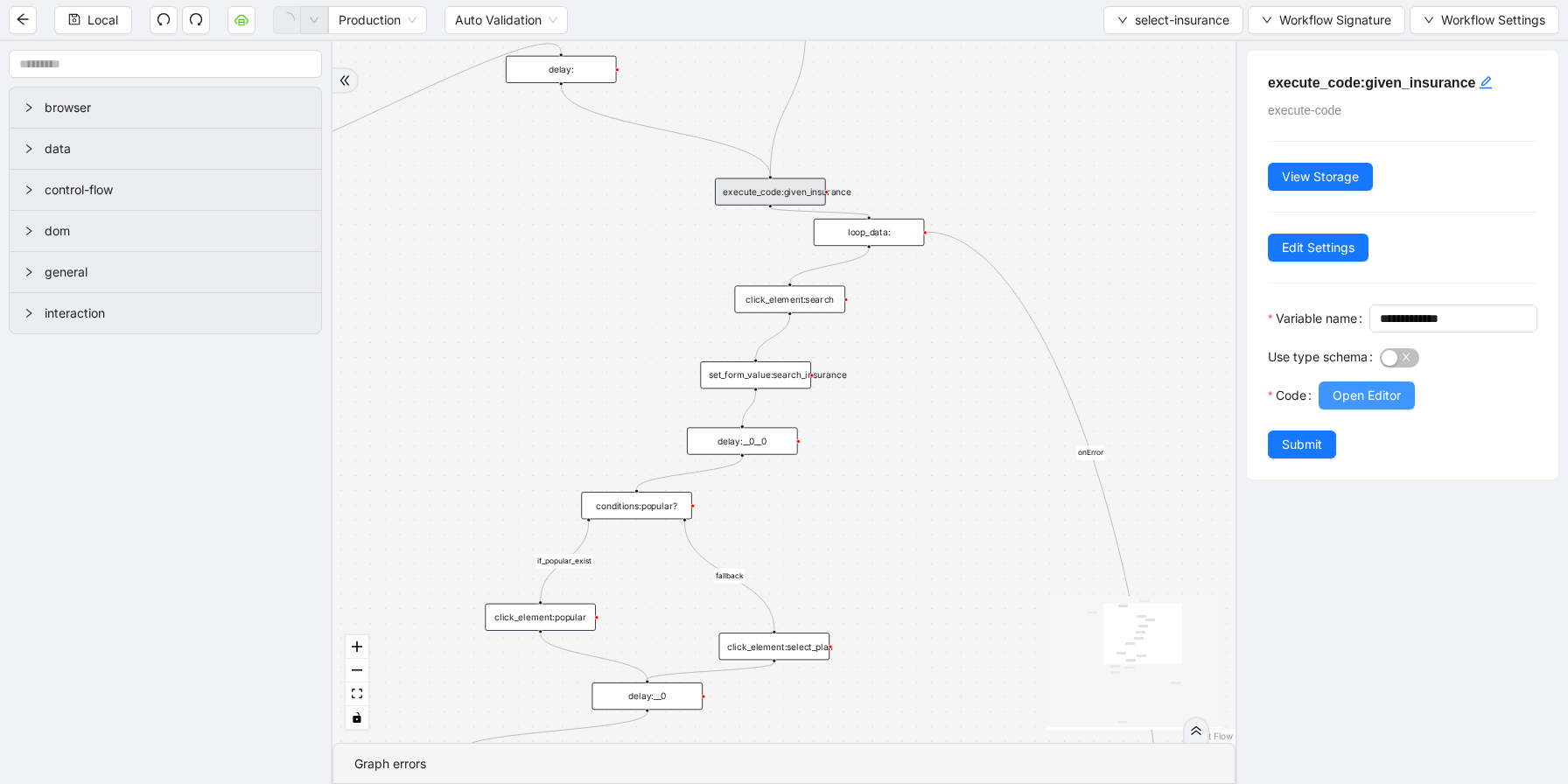
click at [1360, 410] on button "Open Editor" at bounding box center [1366, 396] width 96 height 28
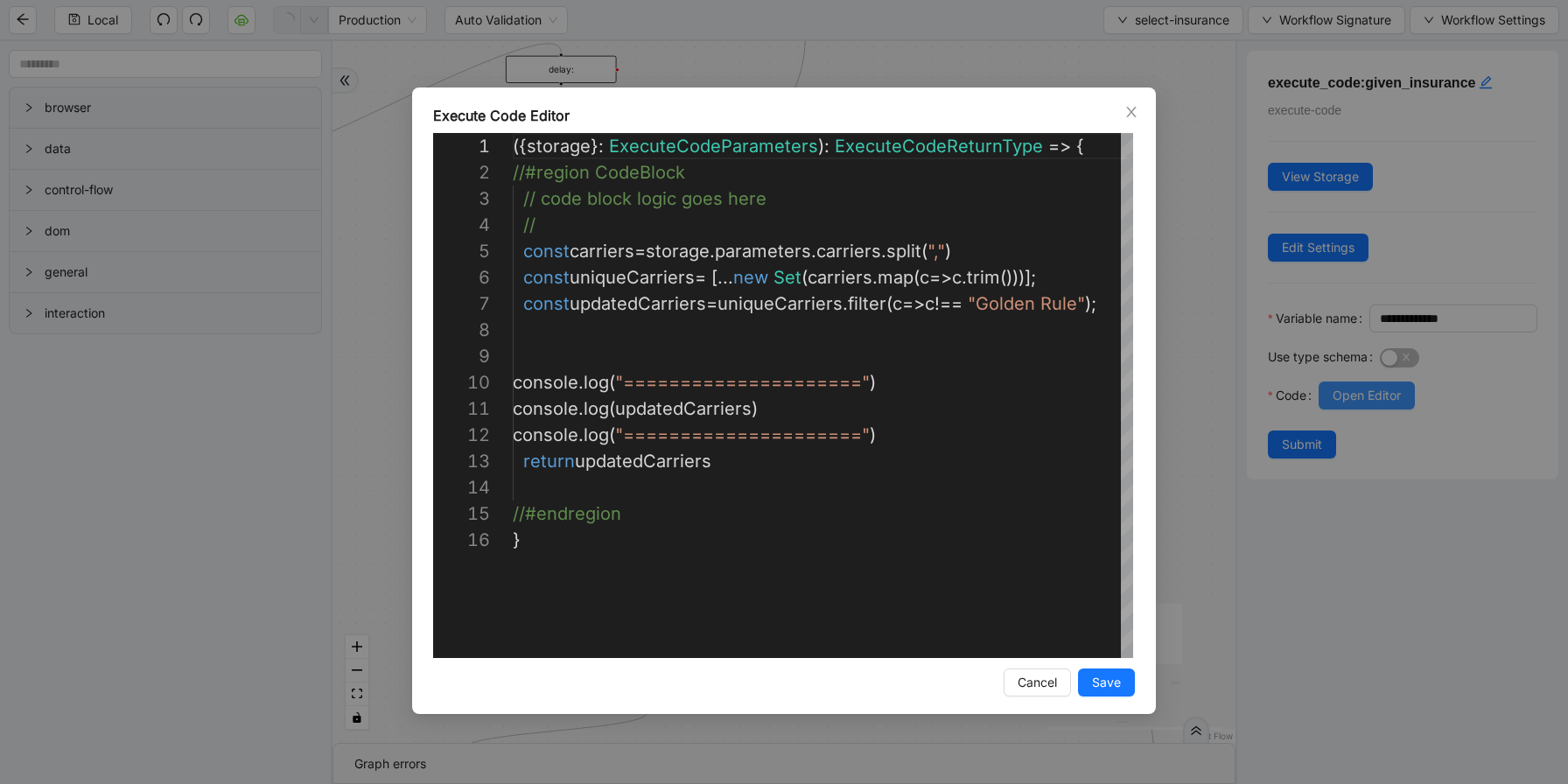
scroll to position [262, 0]
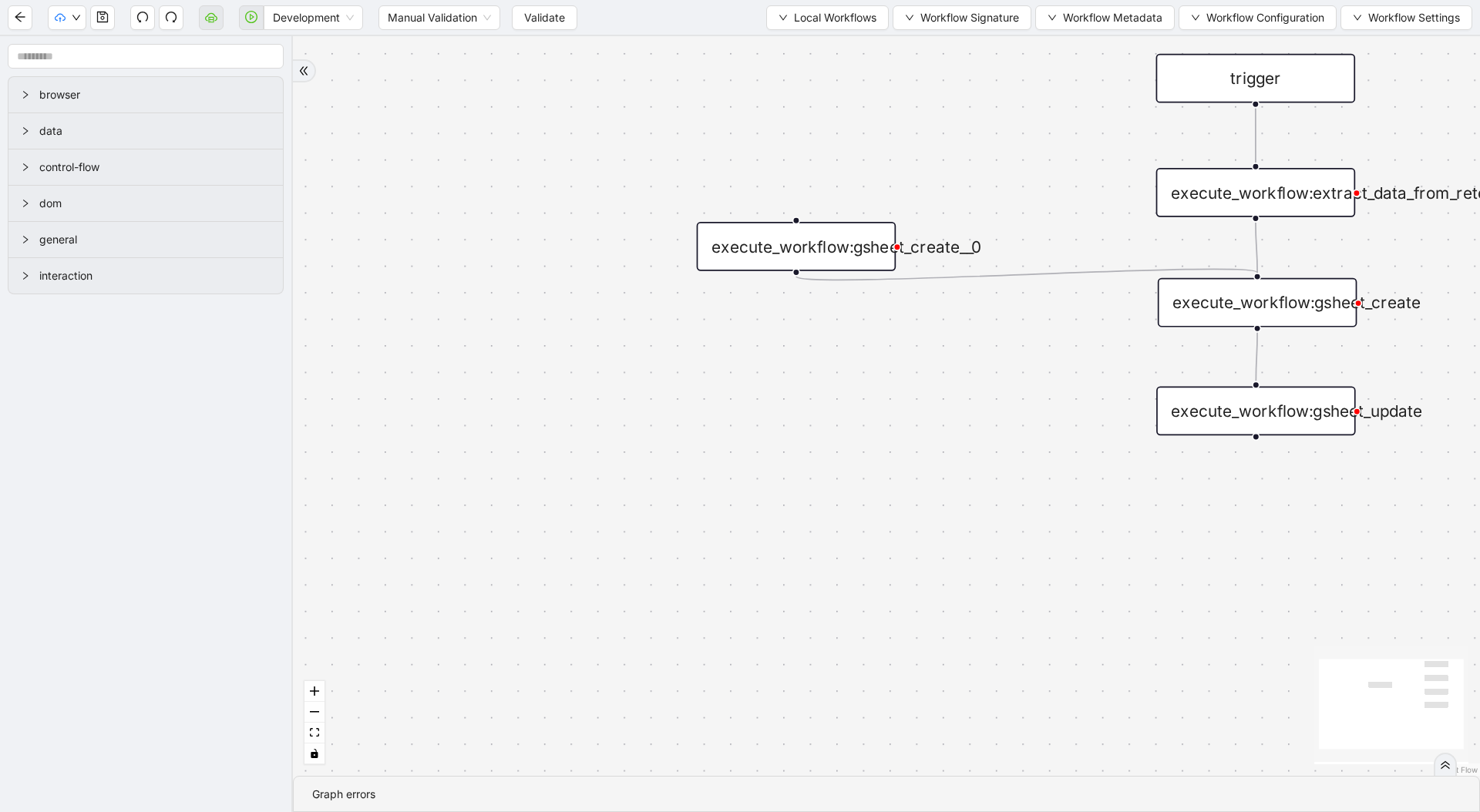
drag, startPoint x: 884, startPoint y: 522, endPoint x: 386, endPoint y: 681, distance: 522.8
click at [386, 681] on div "trigger execute_workflow:extract_data_from_retool execute_workflow:gsheet_creat…" at bounding box center [886, 405] width 1187 height 739
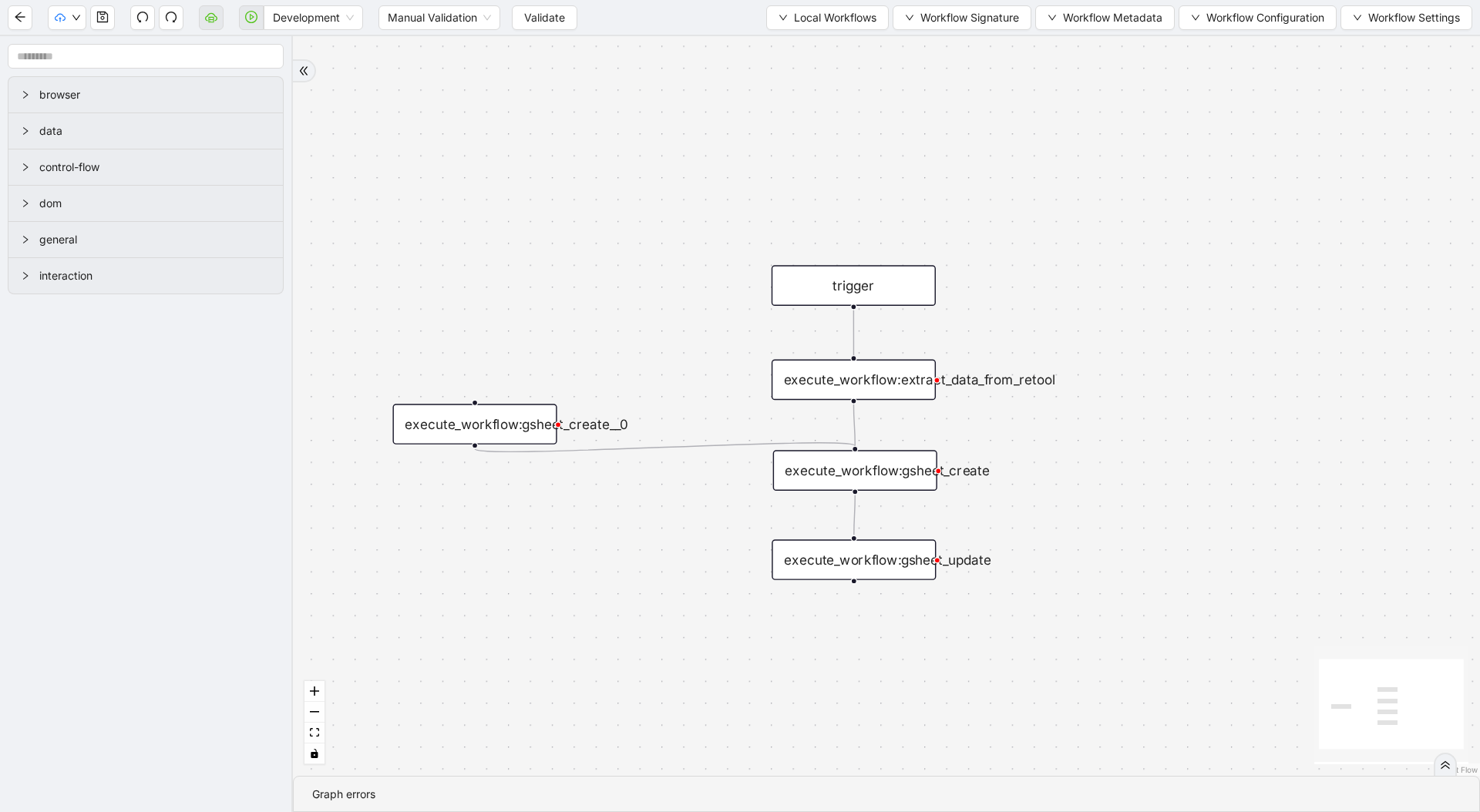
drag, startPoint x: 411, startPoint y: 118, endPoint x: 569, endPoint y: 88, distance: 160.8
click at [569, 88] on div "trigger execute_workflow:extract_data_from_retool execute_workflow:gsheet_creat…" at bounding box center [886, 405] width 1187 height 739
click at [560, 18] on span "Validate" at bounding box center [545, 18] width 41 height 17
click at [852, 494] on div "trigger execute_workflow:extract_data_from_retool execute_workflow:gsheet_creat…" at bounding box center [886, 405] width 1187 height 739
click at [852, 486] on div "execute_workflow:gsheet_create" at bounding box center [855, 470] width 164 height 41
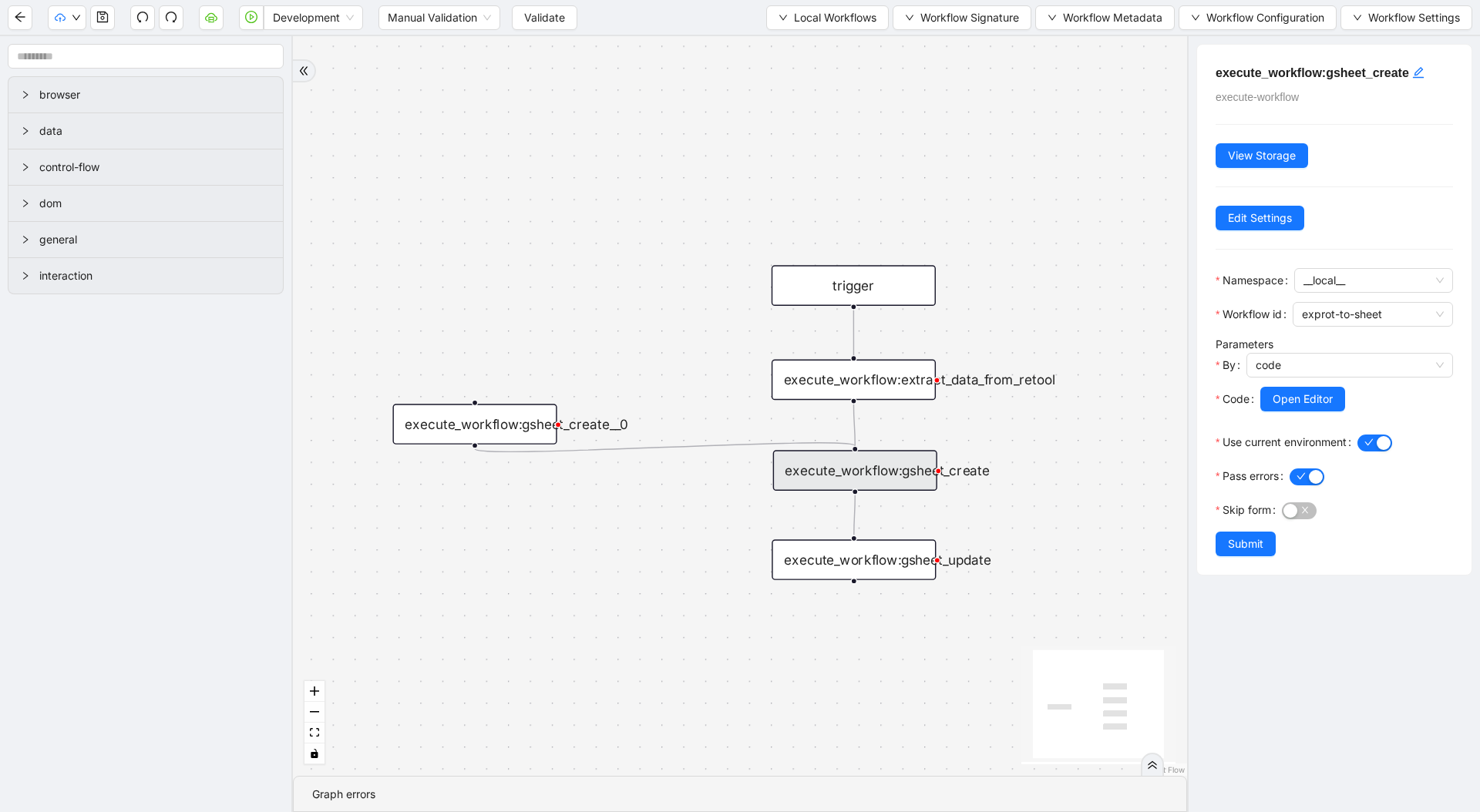
click at [861, 567] on div "execute_workflow:gsheet_update" at bounding box center [854, 559] width 164 height 41
click at [852, 389] on div "execute_workflow:extract_data_from_retool" at bounding box center [854, 380] width 164 height 41
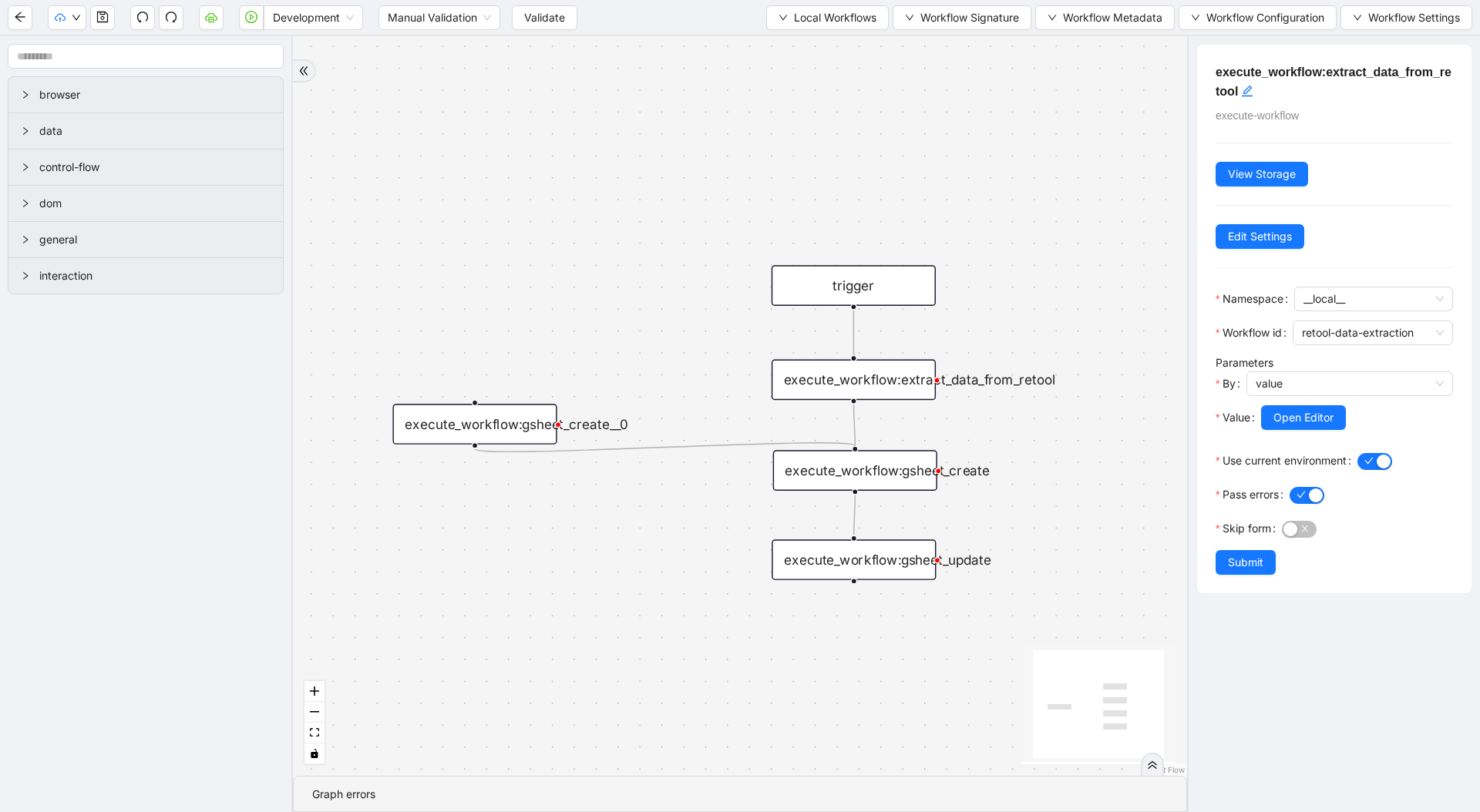
click at [853, 466] on div "execute_workflow:gsheet_create" at bounding box center [855, 470] width 164 height 41
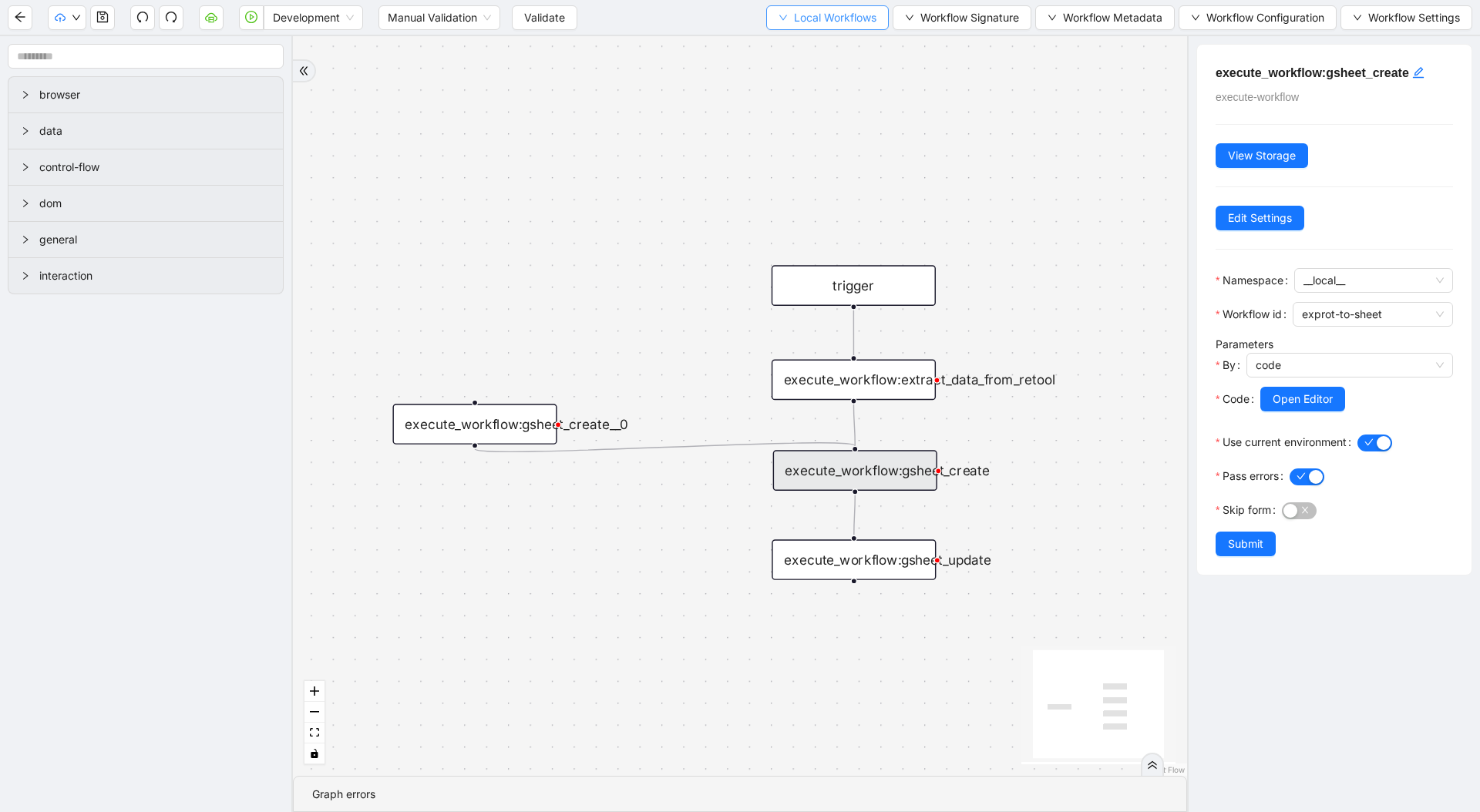
click at [829, 27] on button "Local Workflows" at bounding box center [827, 18] width 123 height 25
click at [814, 56] on span "Select" at bounding box center [820, 48] width 100 height 17
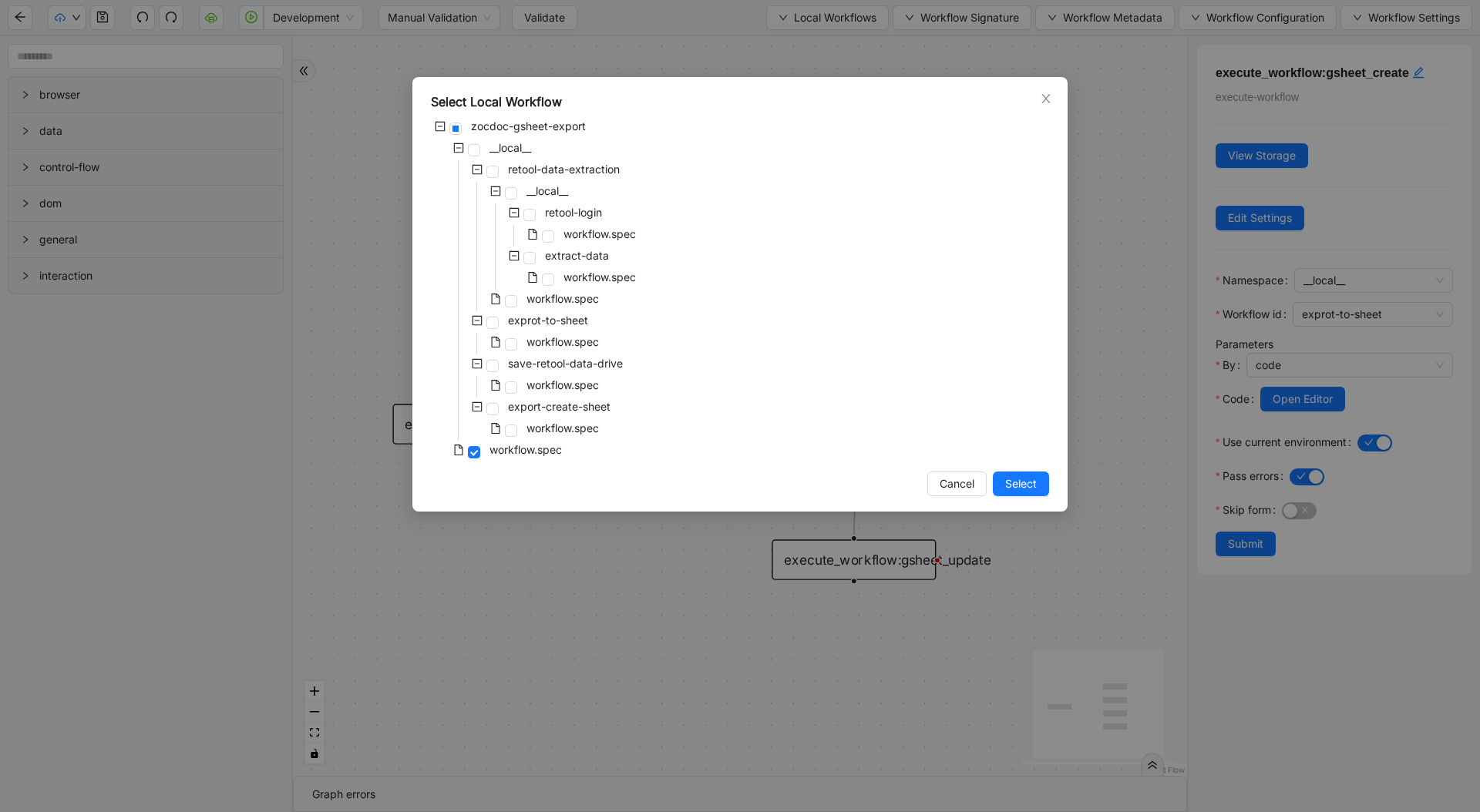
click at [332, 78] on div "Select Local Workflow zocdoc-gsheet-export __local__ retool-data-extraction __l…" at bounding box center [740, 406] width 1480 height 812
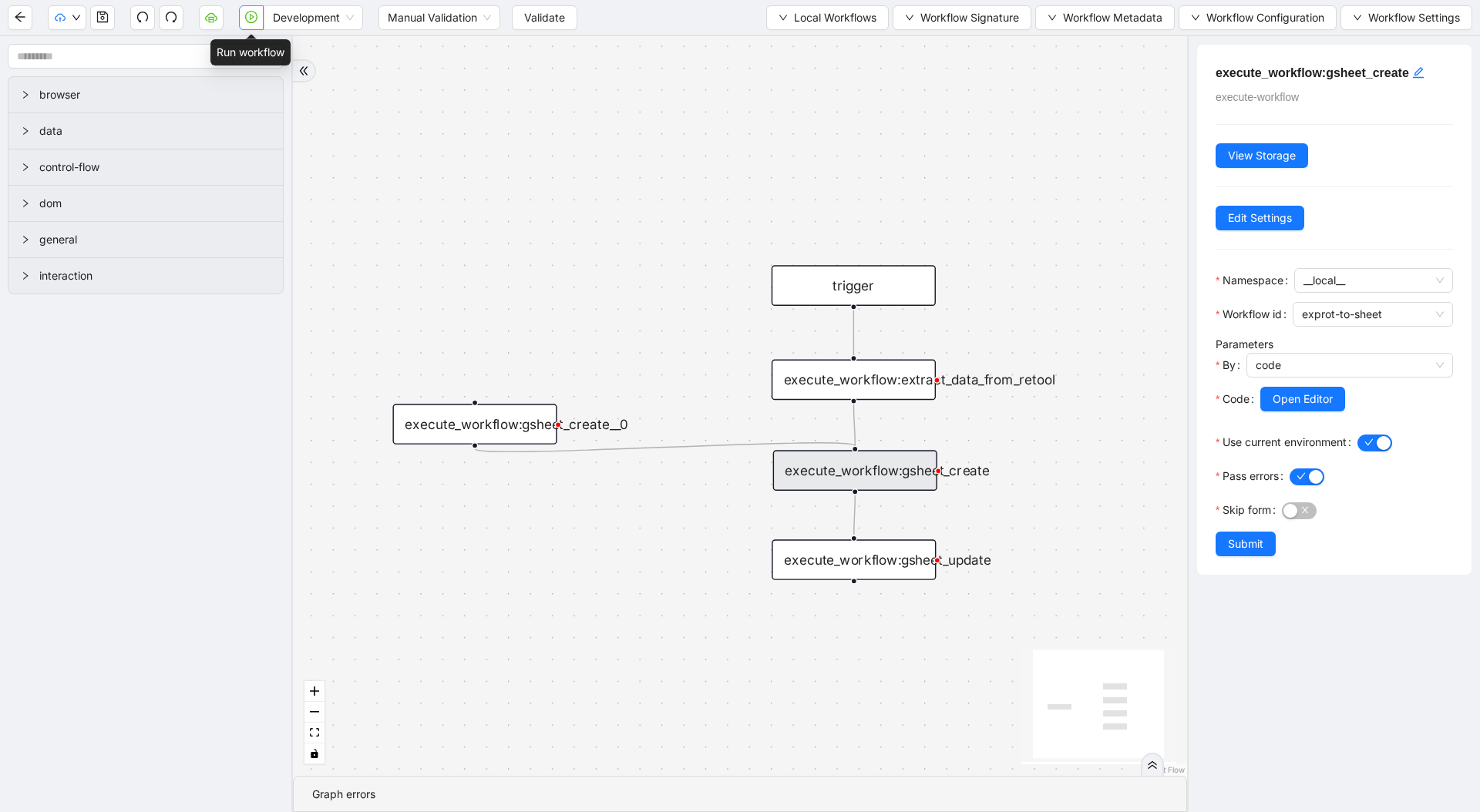
click at [249, 14] on icon "play-circle" at bounding box center [251, 17] width 13 height 13
drag, startPoint x: 923, startPoint y: 483, endPoint x: 881, endPoint y: 477, distance: 42.4
click at [881, 477] on div "trigger execute_workflow:extract_data_from_retool execute_workflow:gsheet_creat…" at bounding box center [740, 405] width 894 height 739
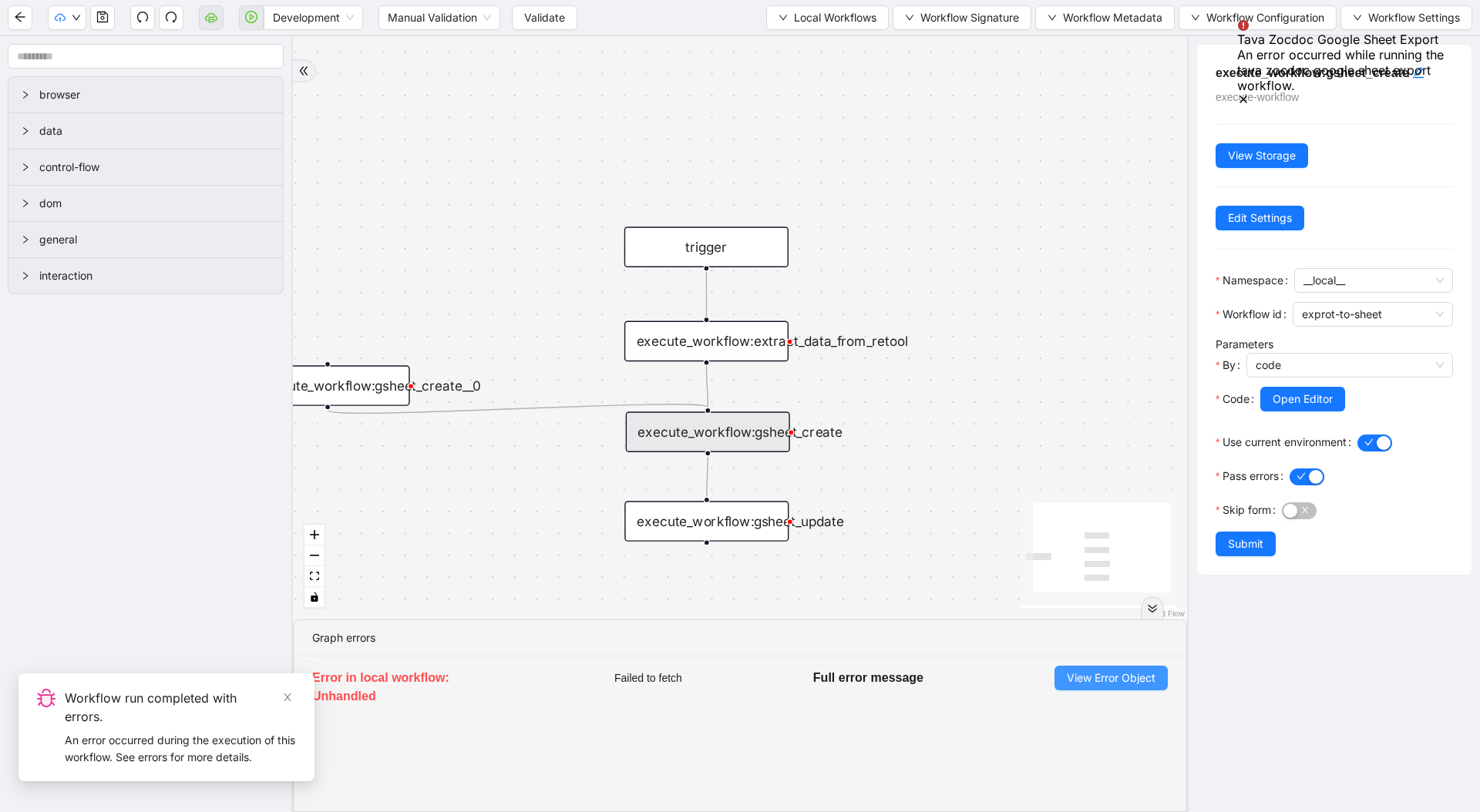
click at [1136, 681] on span "View Error Object" at bounding box center [1111, 678] width 88 height 17
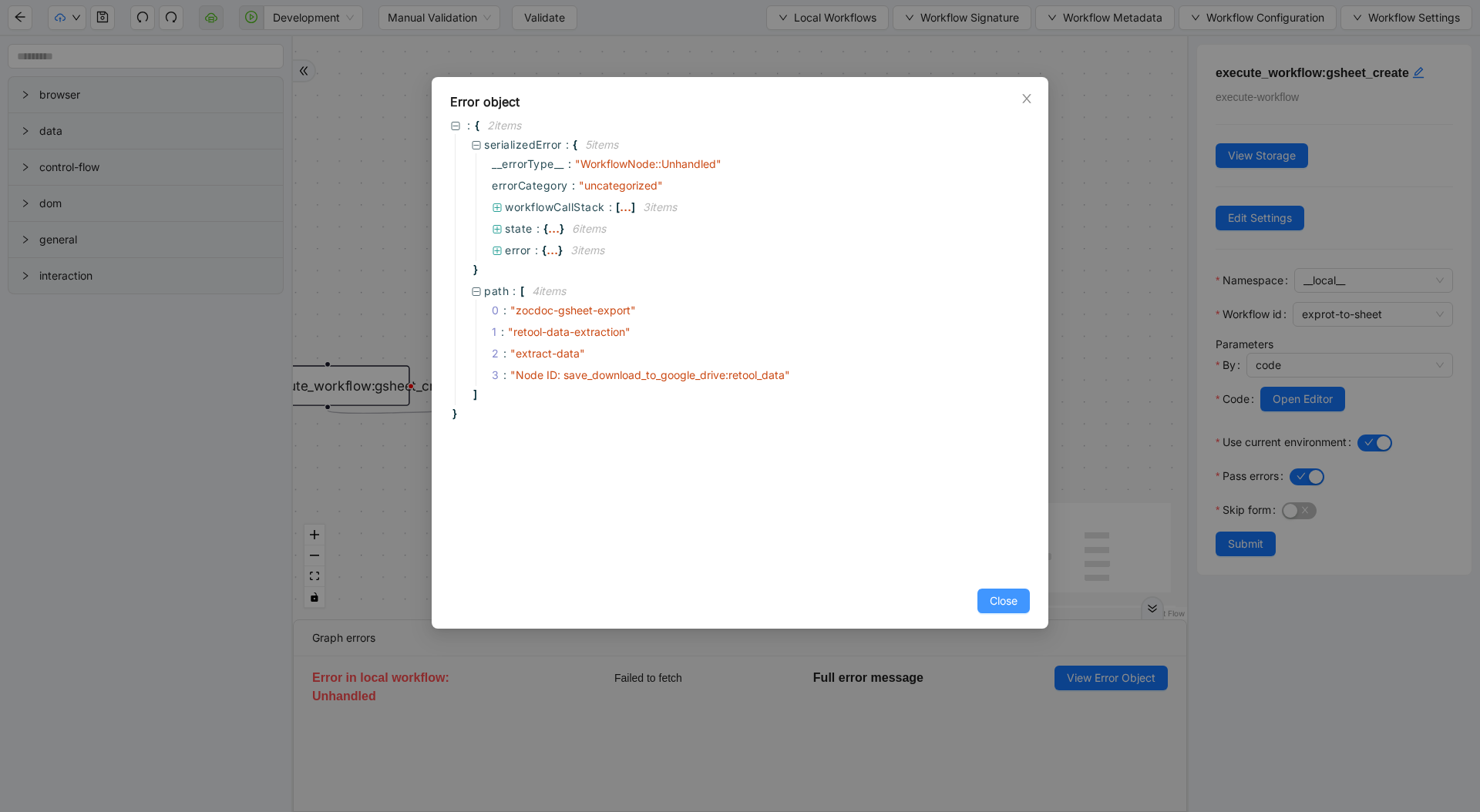
click at [1001, 601] on span "Close" at bounding box center [1003, 601] width 27 height 17
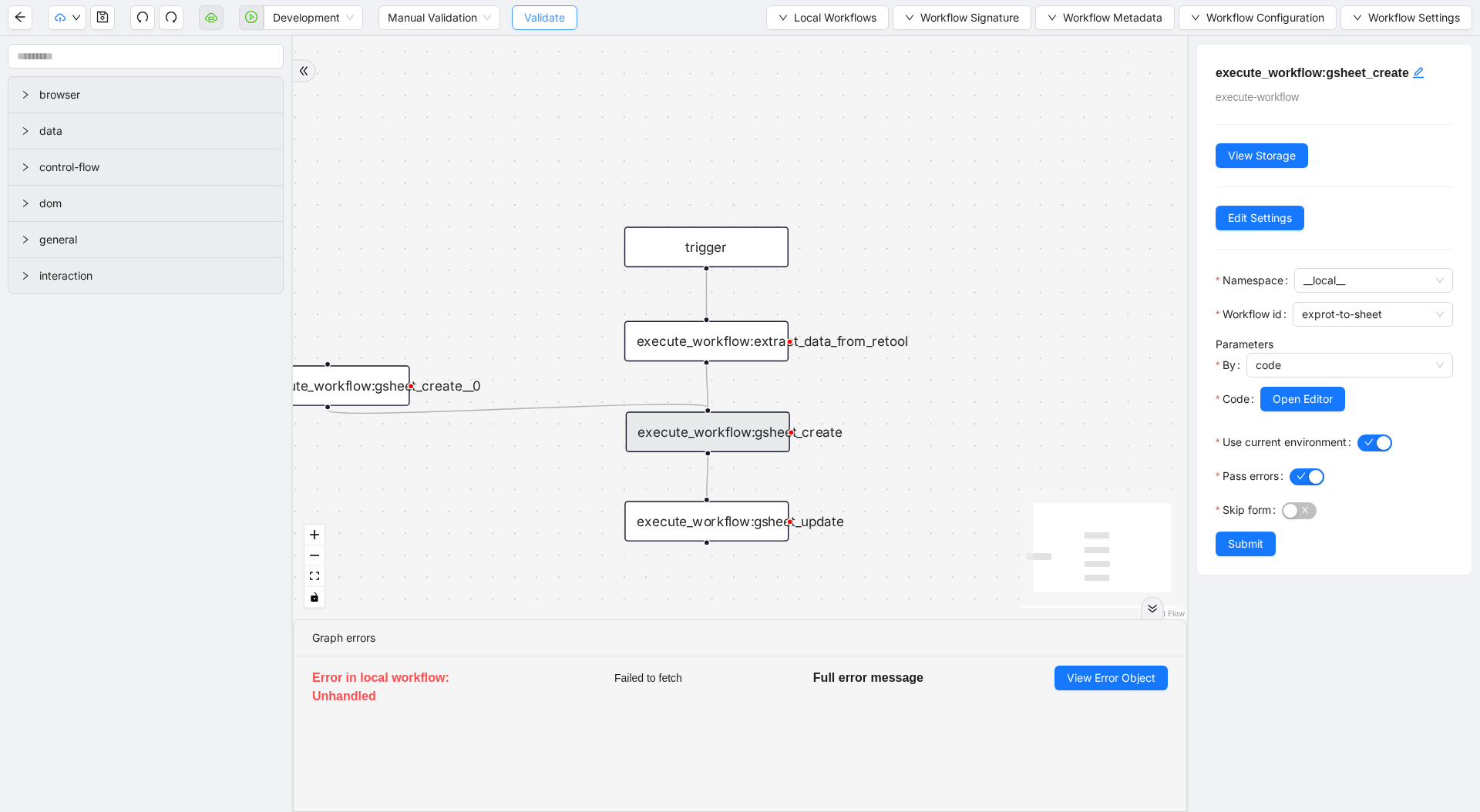
click at [567, 15] on button "Validate" at bounding box center [545, 18] width 66 height 25
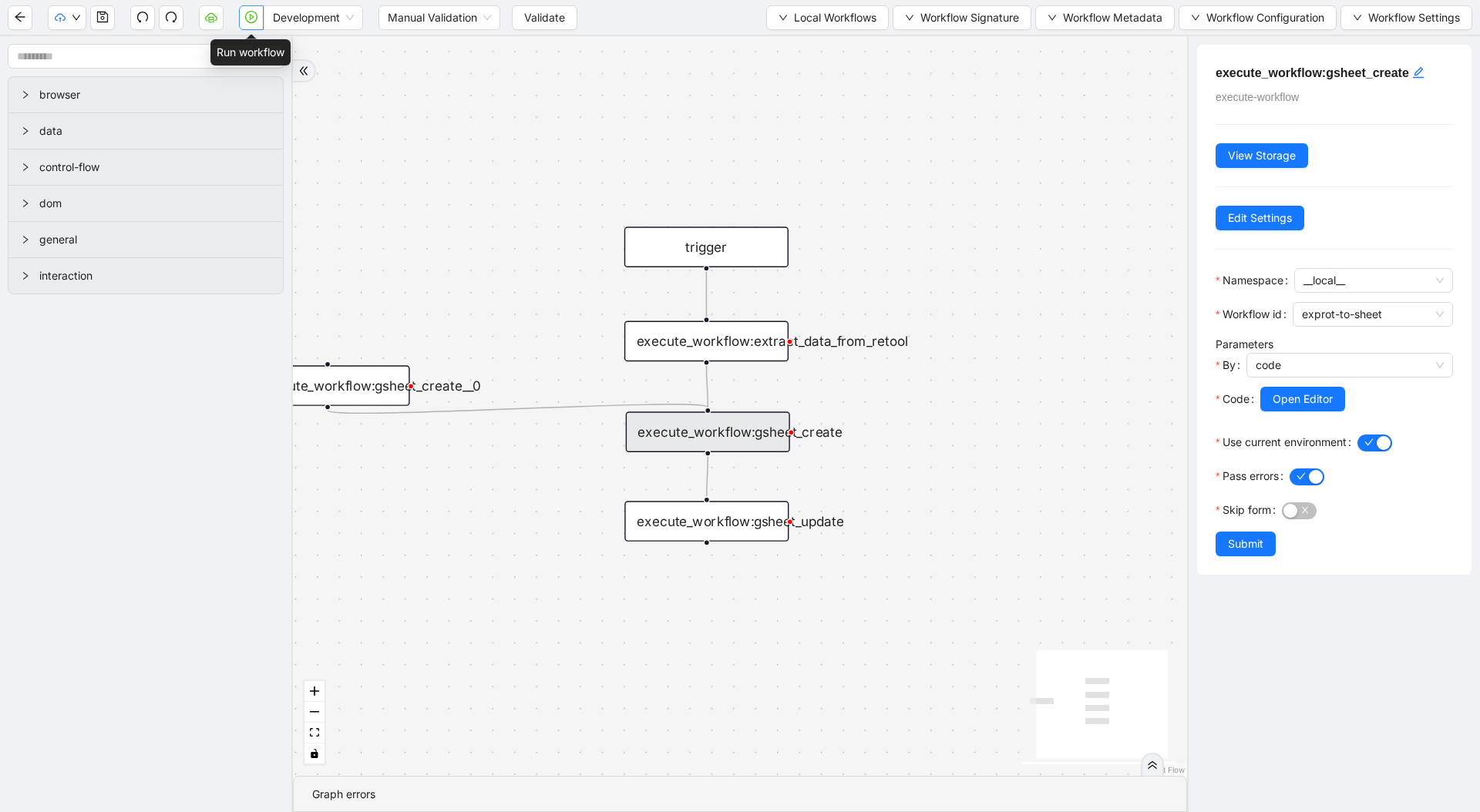
click at [247, 21] on icon "play-circle" at bounding box center [251, 17] width 13 height 13
